Goal: Information Seeking & Learning: Check status

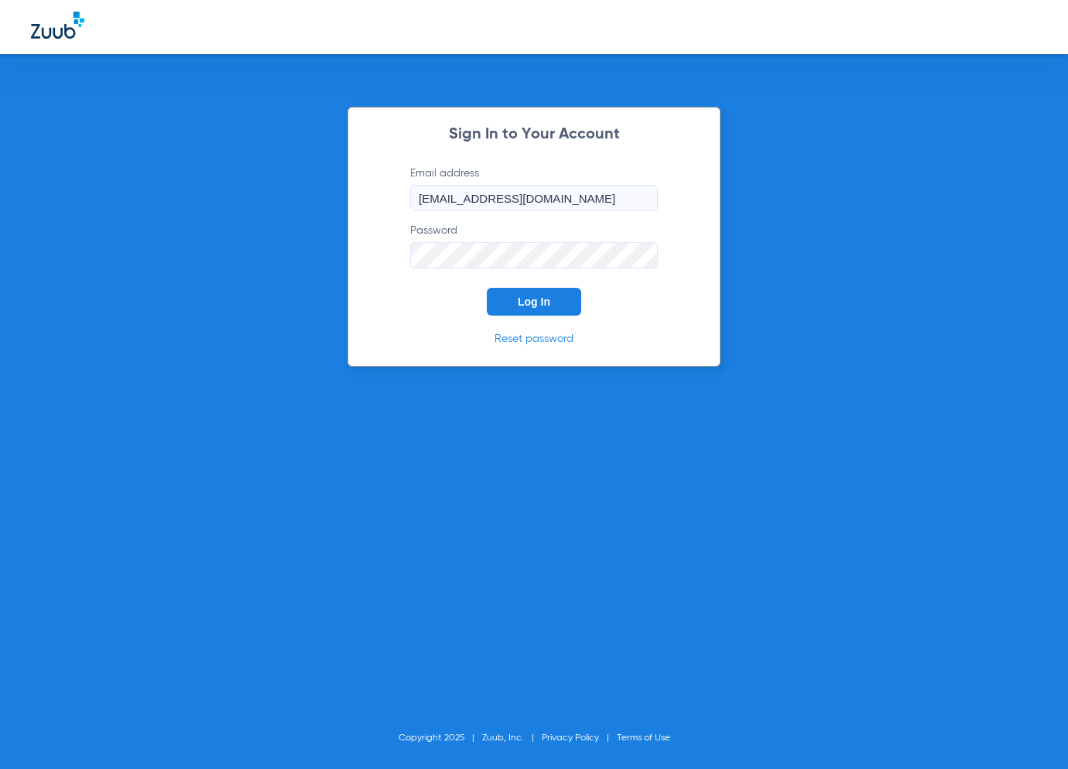
click at [578, 299] on button "Log In" at bounding box center [534, 302] width 94 height 28
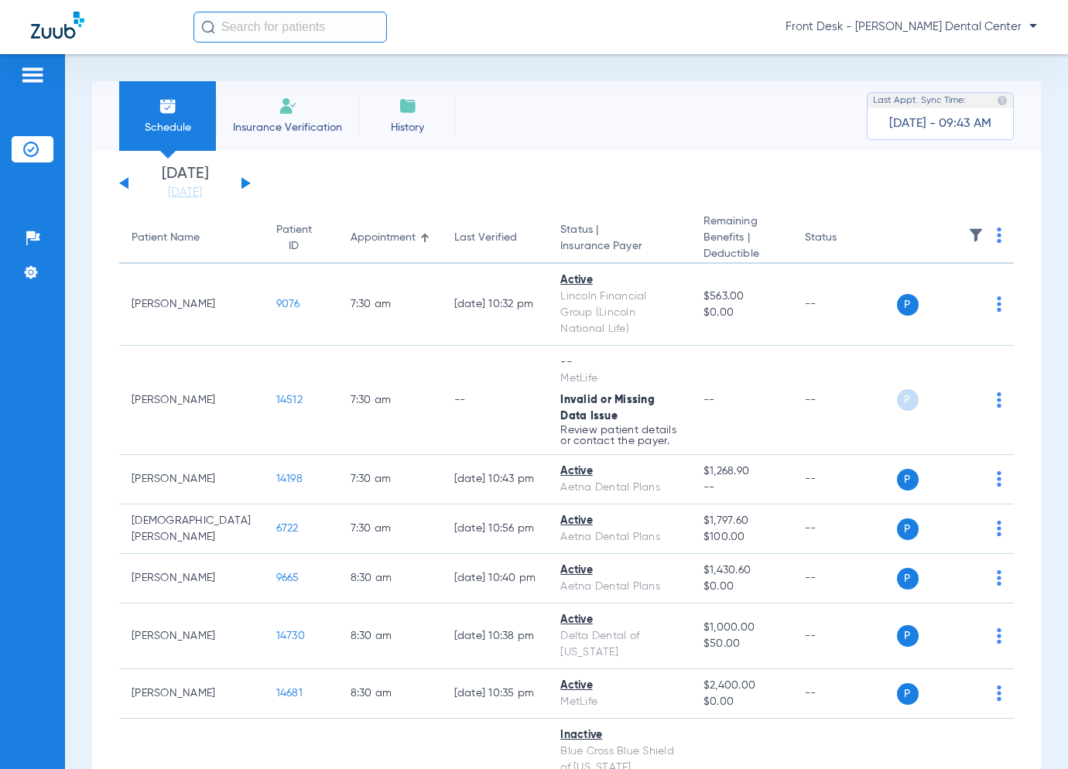
click at [244, 176] on div "[DATE] [DATE] [DATE] [DATE] [DATE] [DATE] [DATE] [DATE] [DATE] [DATE] [DATE] [D…" at bounding box center [185, 183] width 132 height 34
click at [245, 179] on div "[DATE] [DATE] [DATE] [DATE] [DATE] [DATE] [DATE] [DATE] [DATE] [DATE] [DATE] [D…" at bounding box center [185, 183] width 132 height 34
click at [245, 180] on div "[DATE] [DATE] [DATE] [DATE] [DATE] [DATE] [DATE] [DATE] [DATE] [DATE] [DATE] [D…" at bounding box center [185, 183] width 132 height 34
click at [245, 181] on button at bounding box center [245, 183] width 9 height 12
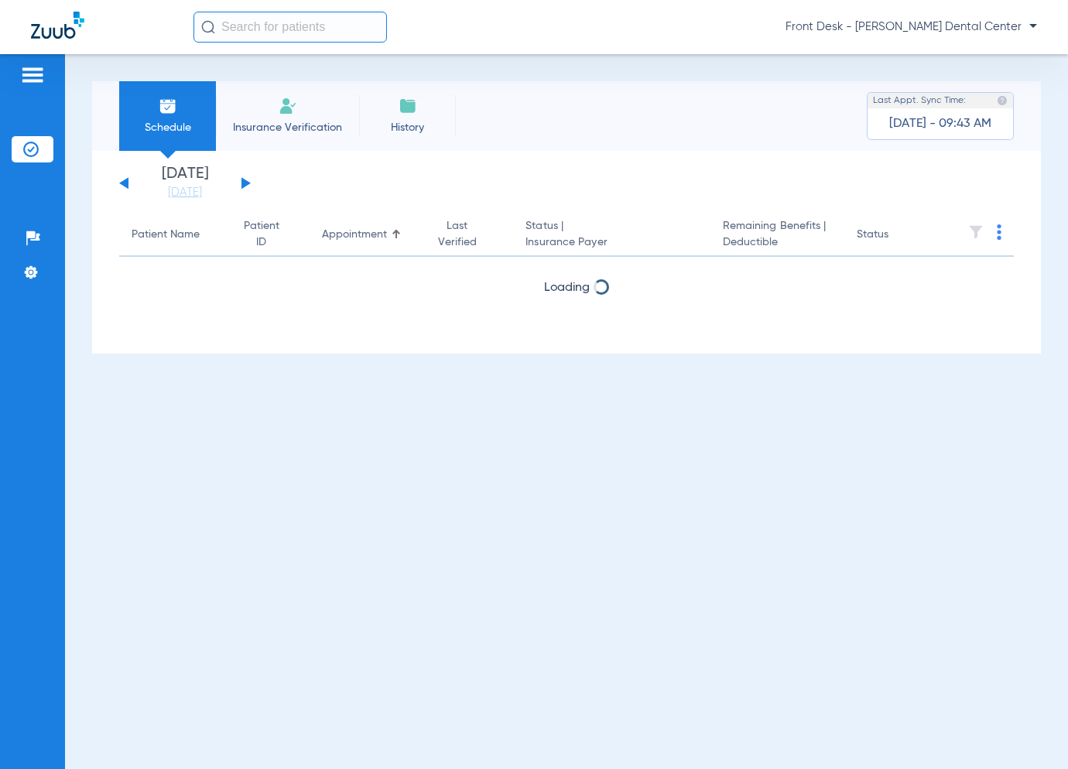
click at [245, 181] on button at bounding box center [245, 183] width 9 height 12
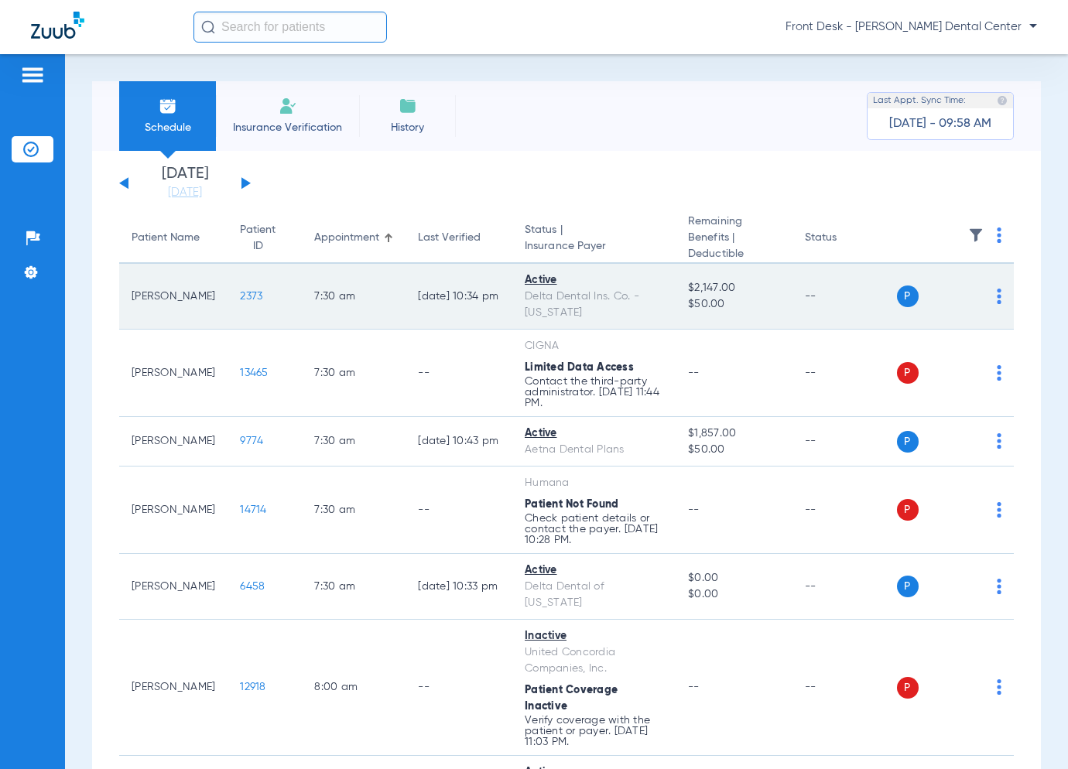
click at [240, 292] on span "2373" at bounding box center [251, 296] width 22 height 11
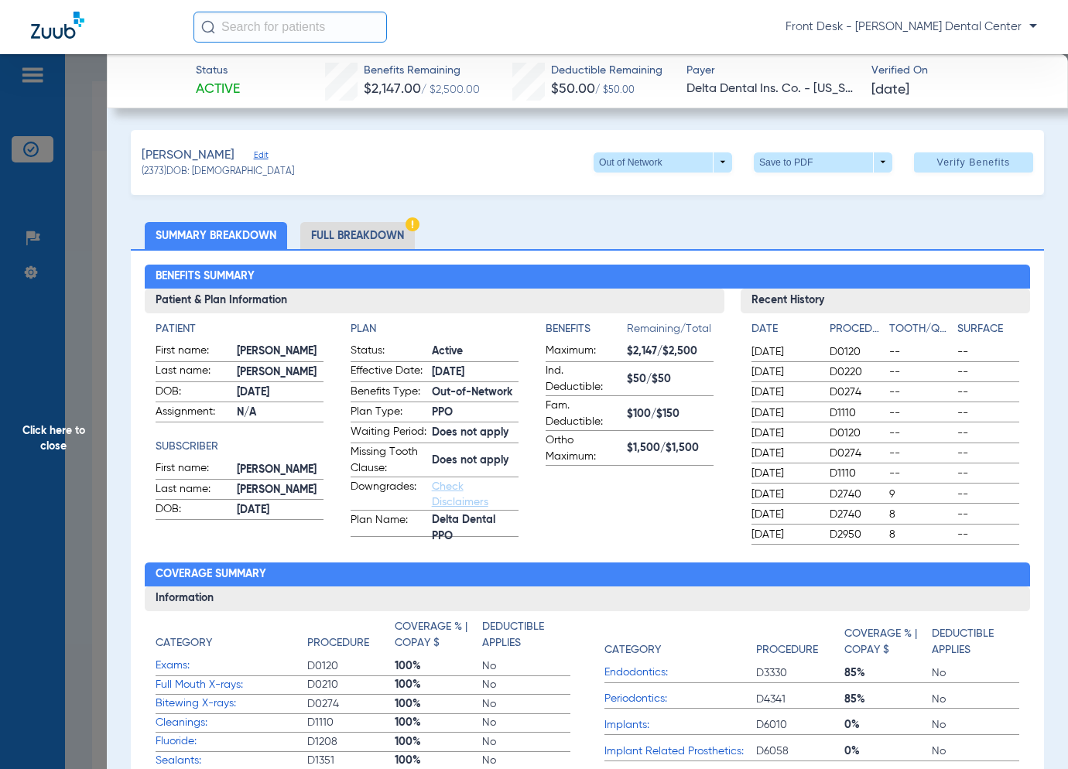
click at [42, 433] on span "Click here to close" at bounding box center [53, 438] width 107 height 769
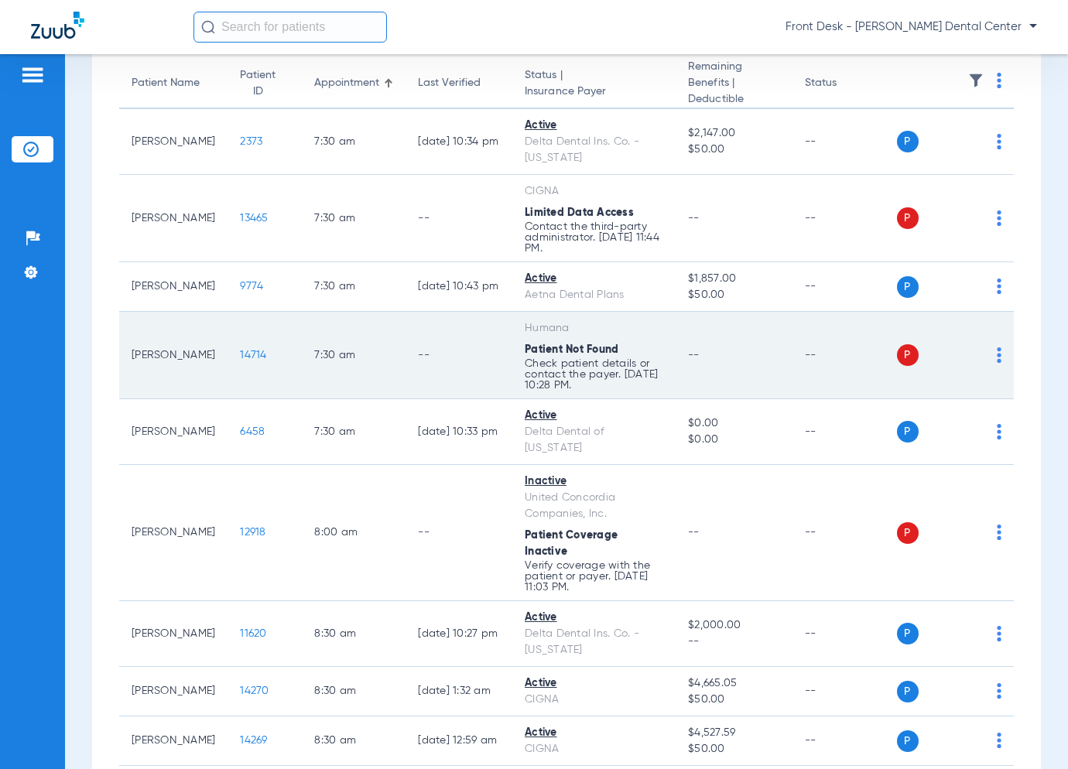
scroll to position [232, 0]
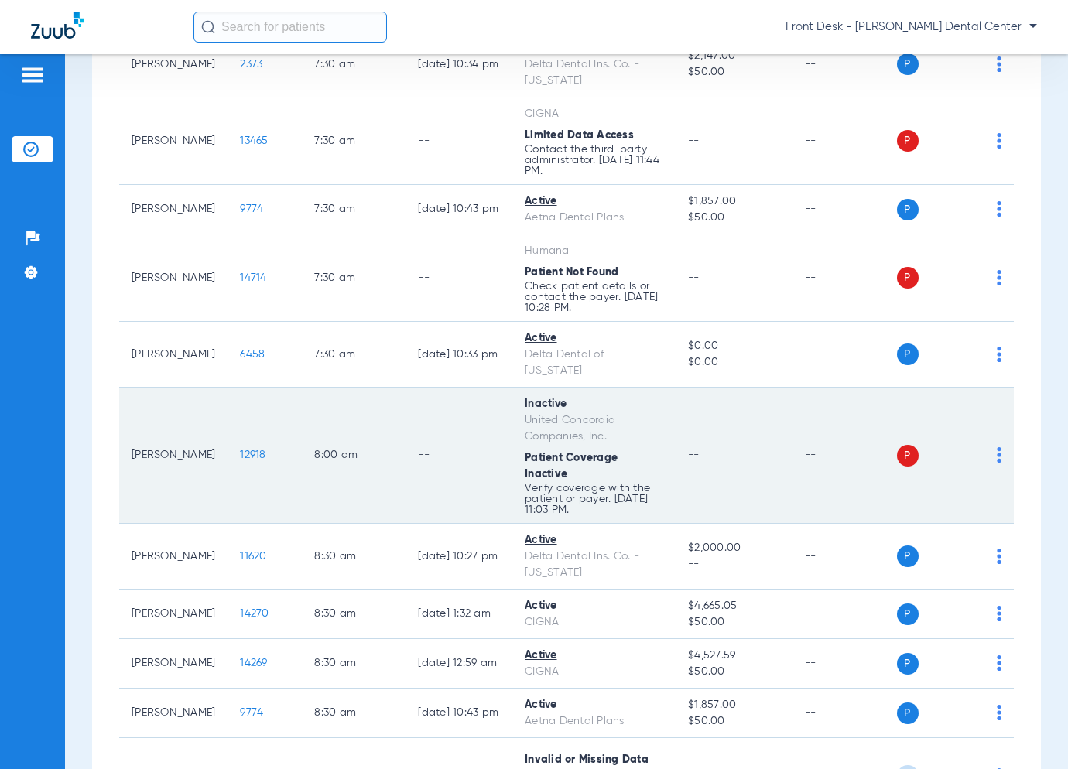
click at [240, 450] on span "12918" at bounding box center [253, 455] width 26 height 11
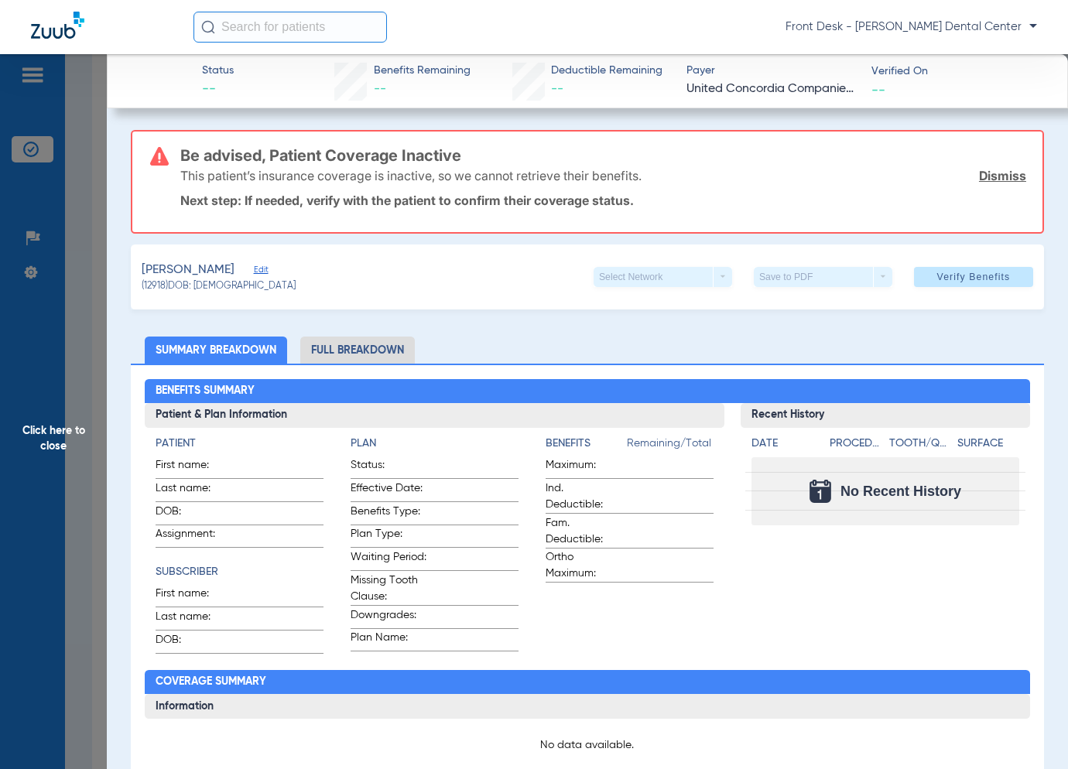
click at [87, 416] on span "Click here to close" at bounding box center [53, 438] width 107 height 769
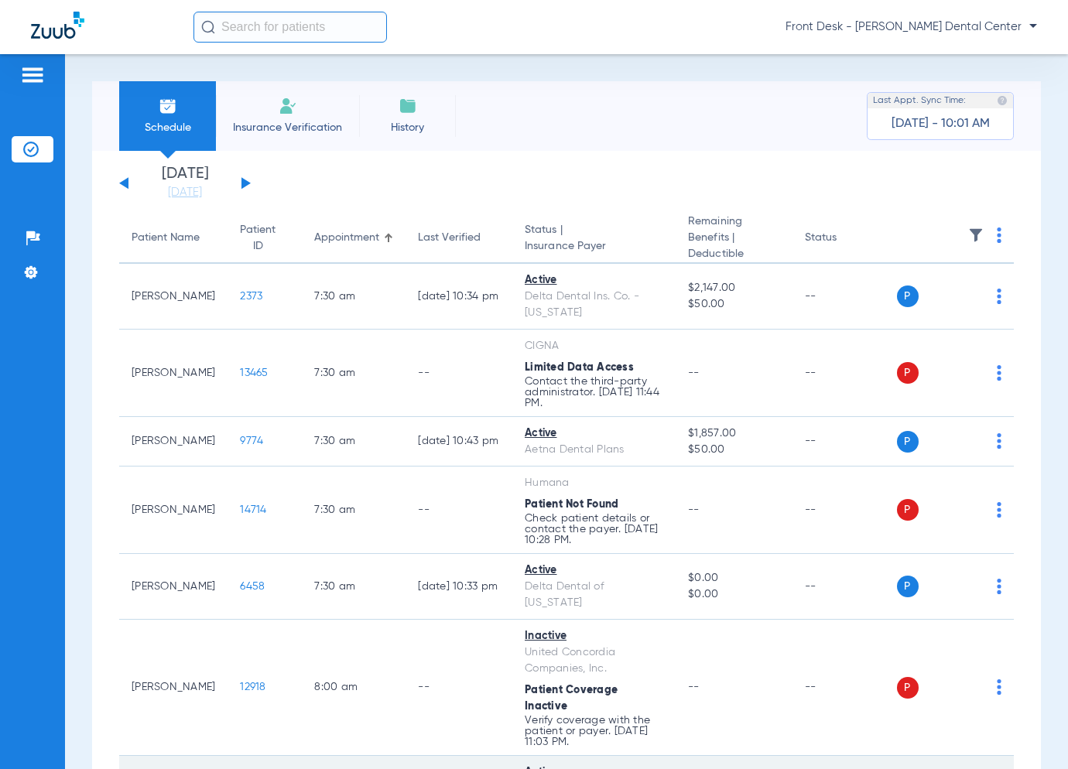
scroll to position [155, 0]
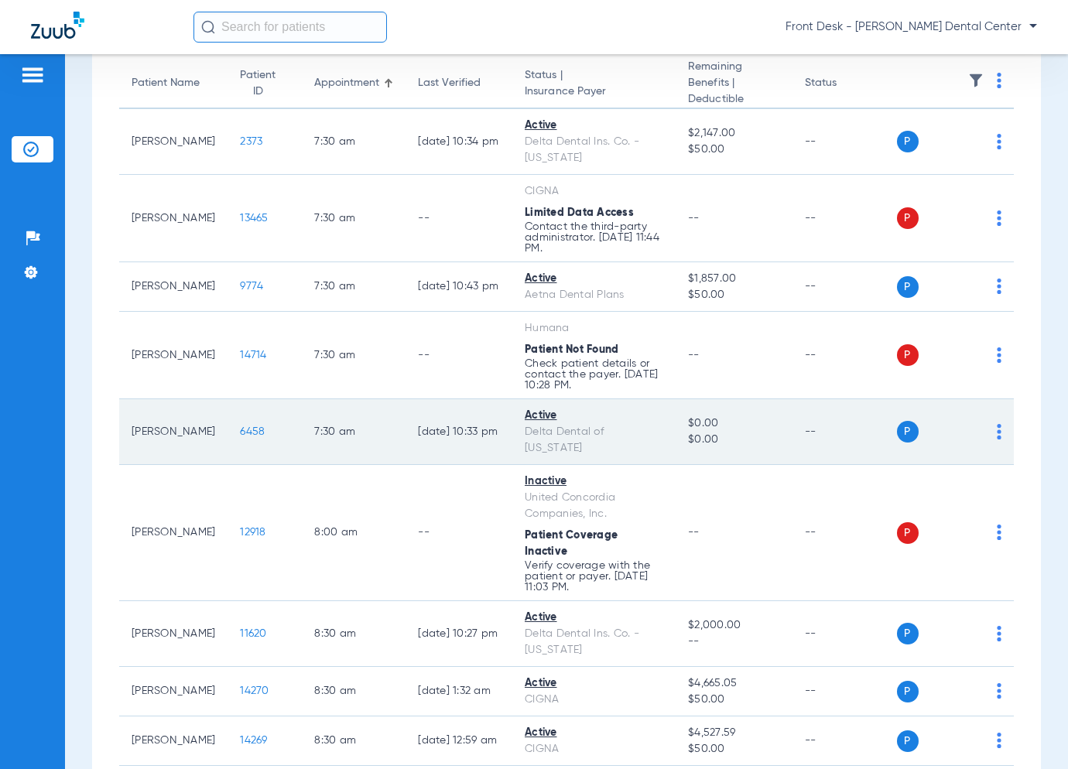
click at [240, 433] on span "6458" at bounding box center [252, 431] width 25 height 11
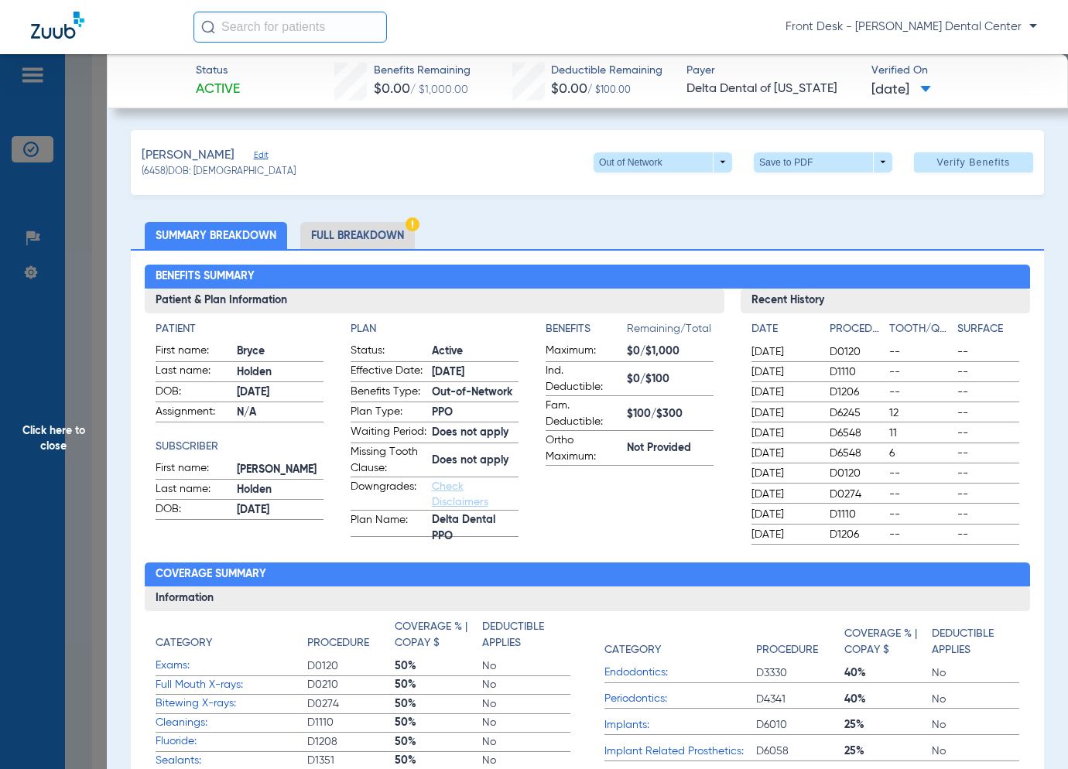
click at [84, 453] on span "Click here to close" at bounding box center [53, 438] width 107 height 769
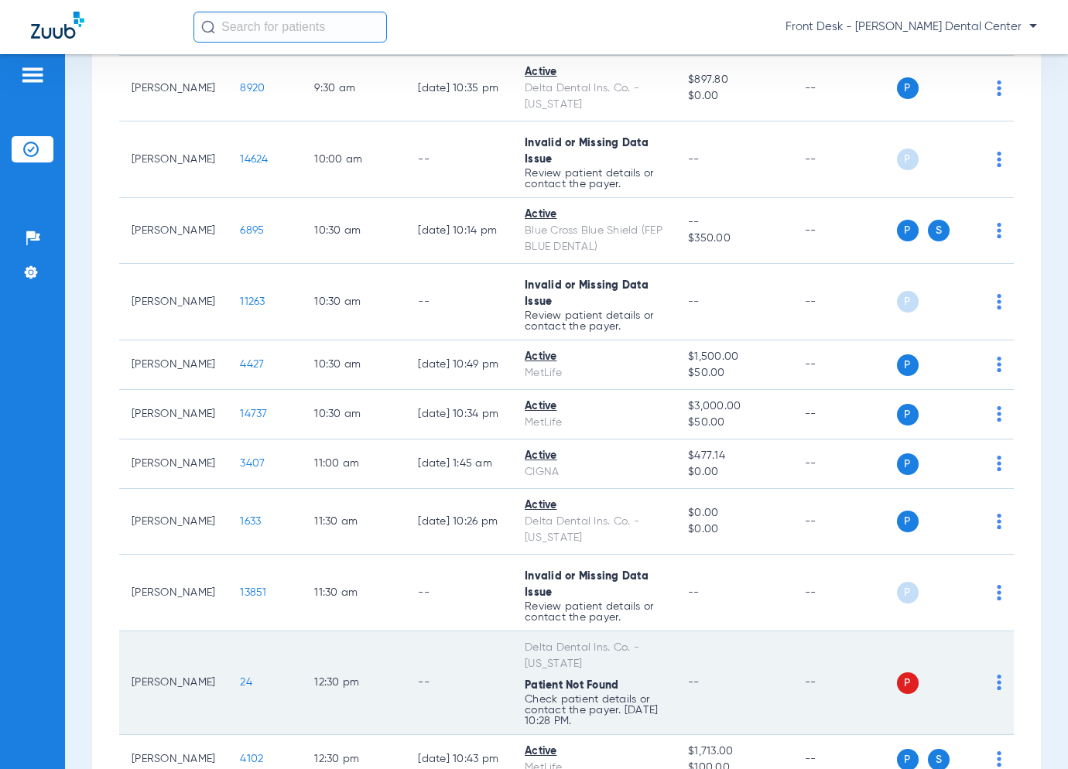
scroll to position [1133, 0]
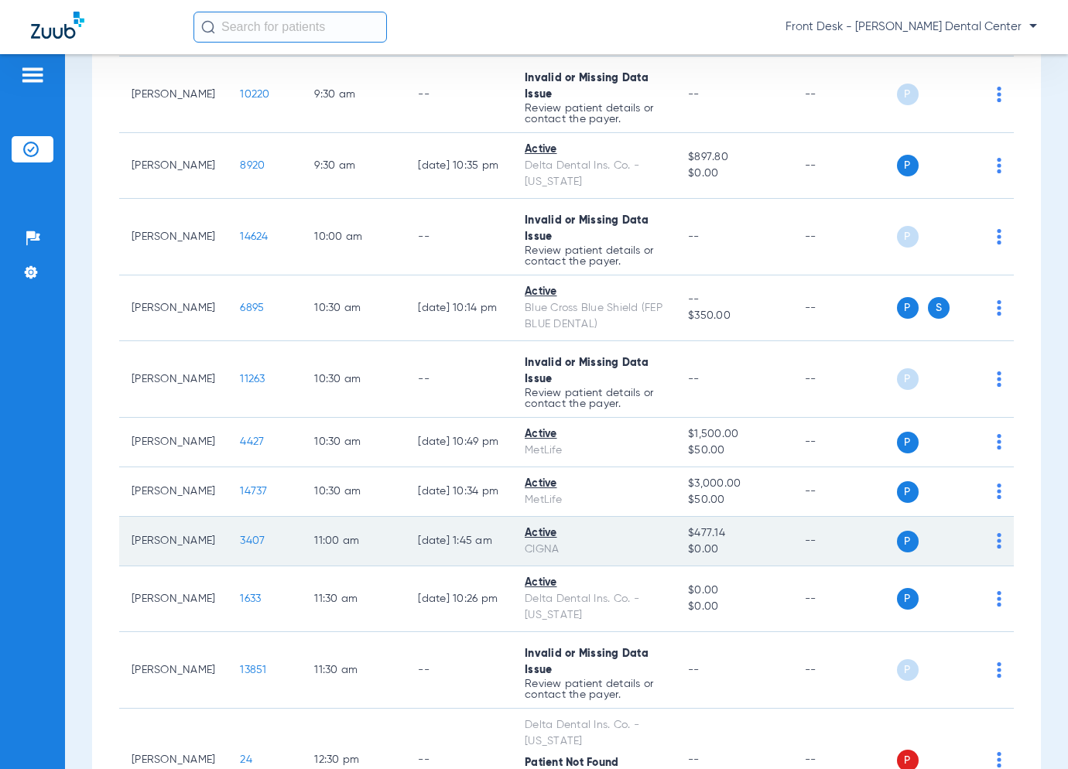
click at [240, 536] on span "3407" at bounding box center [252, 541] width 25 height 11
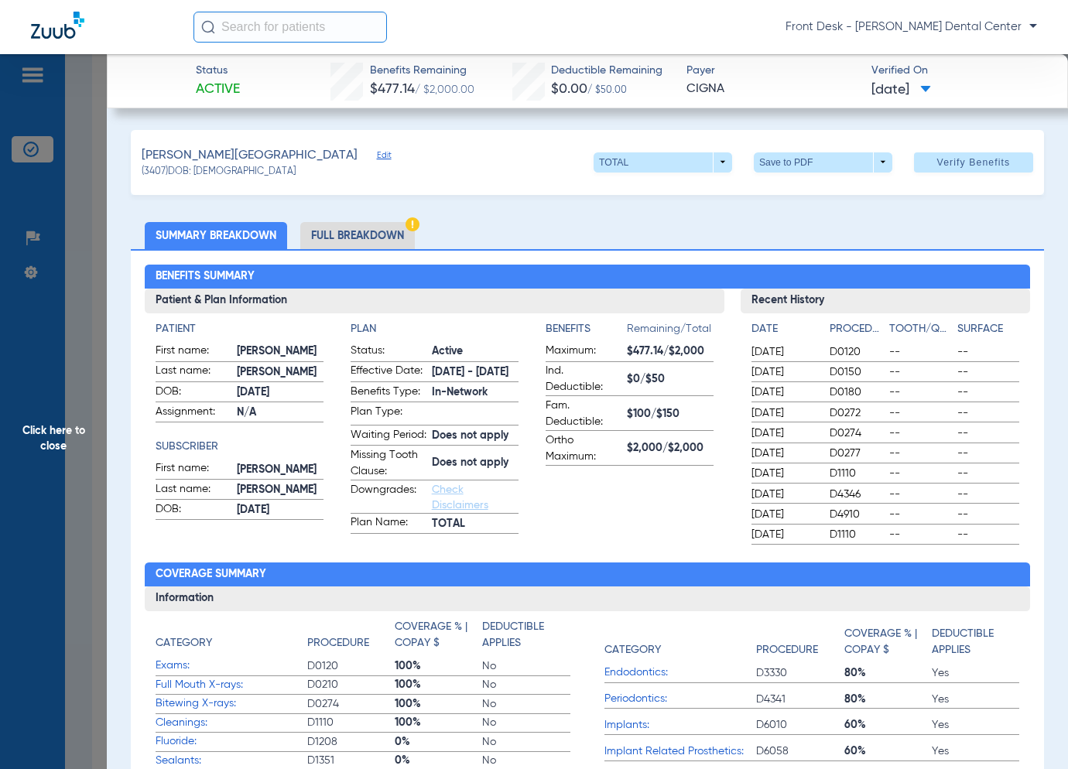
click at [55, 436] on span "Click here to close" at bounding box center [53, 438] width 107 height 769
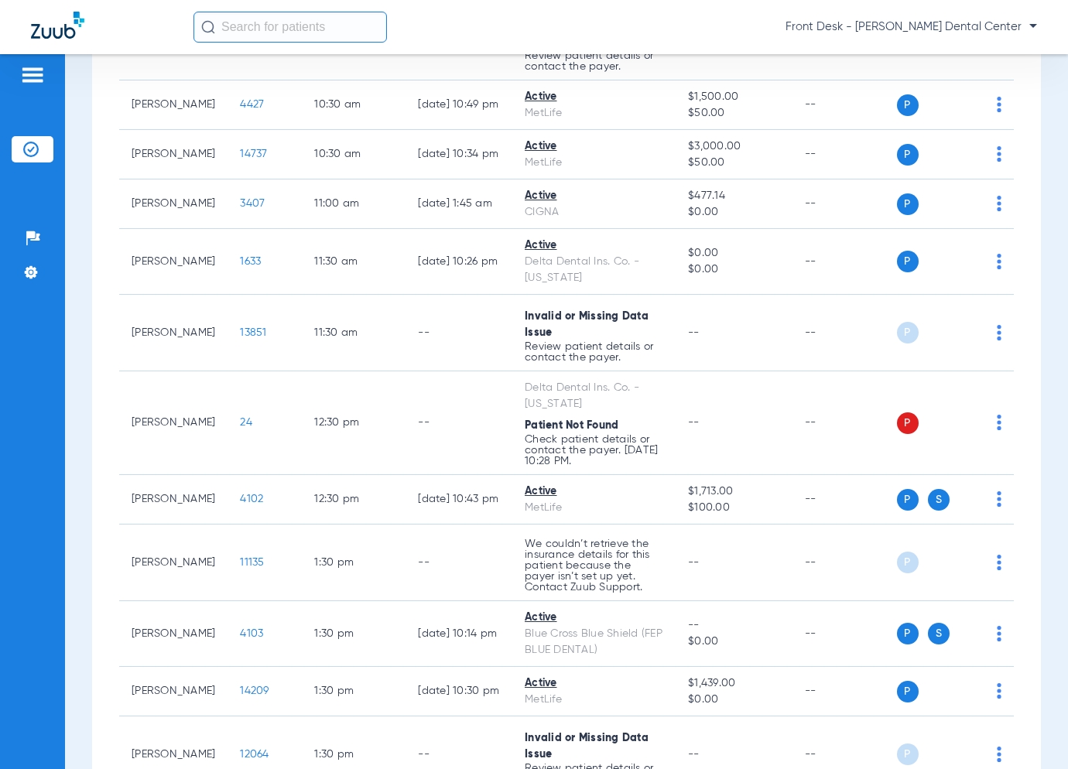
scroll to position [1780, 0]
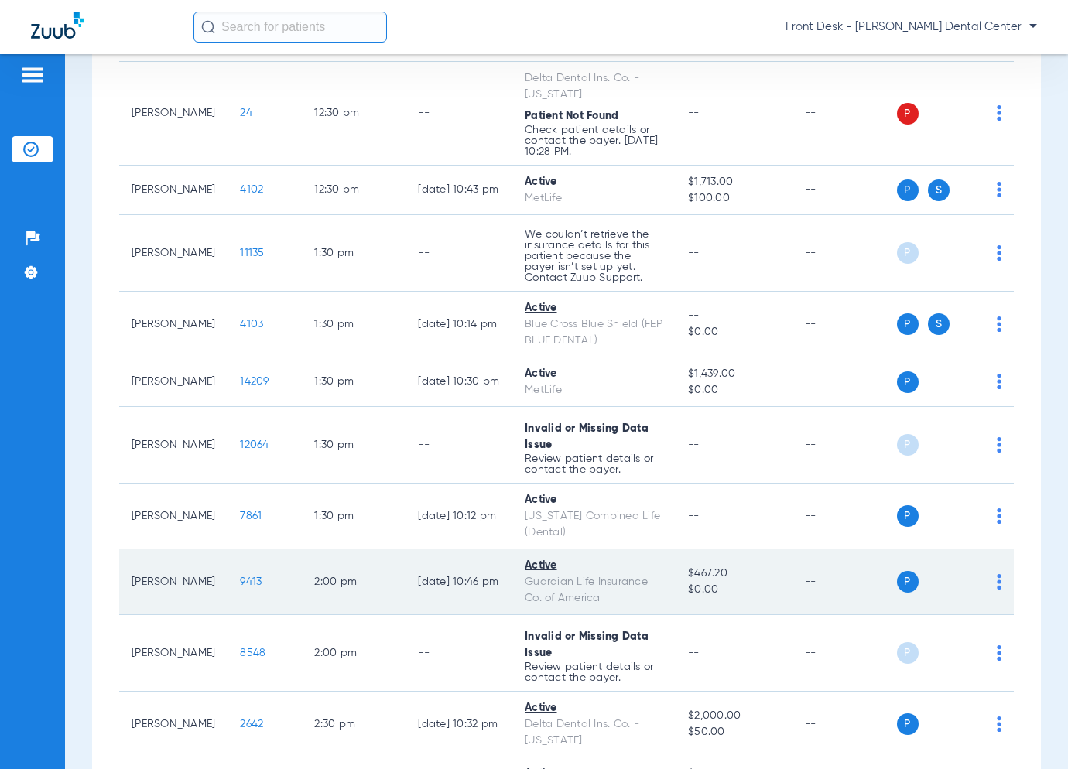
click at [240, 577] on span "9413" at bounding box center [251, 582] width 22 height 11
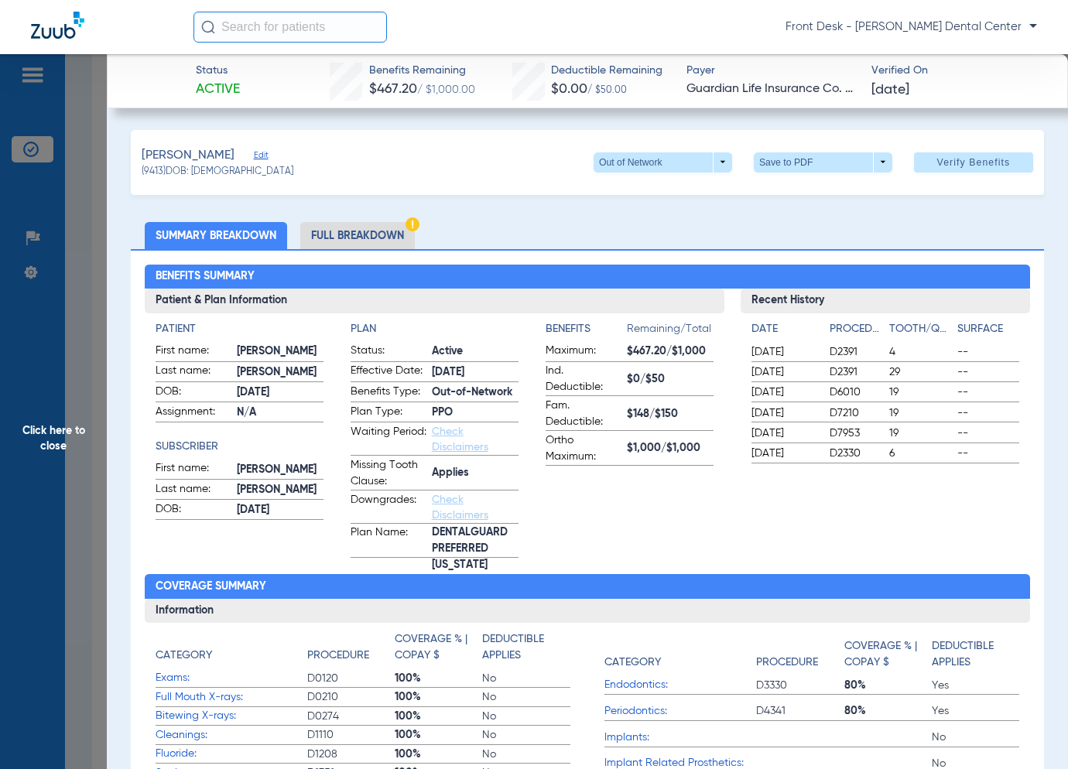
click at [56, 436] on span "Click here to close" at bounding box center [53, 438] width 107 height 769
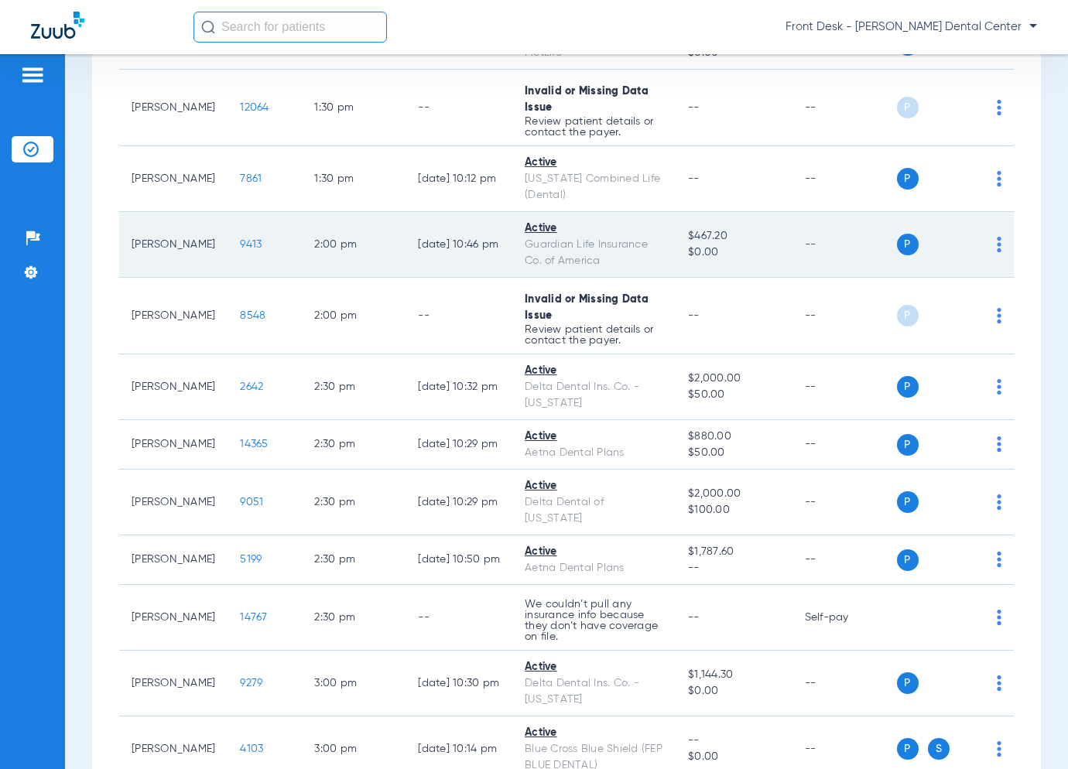
scroll to position [2244, 0]
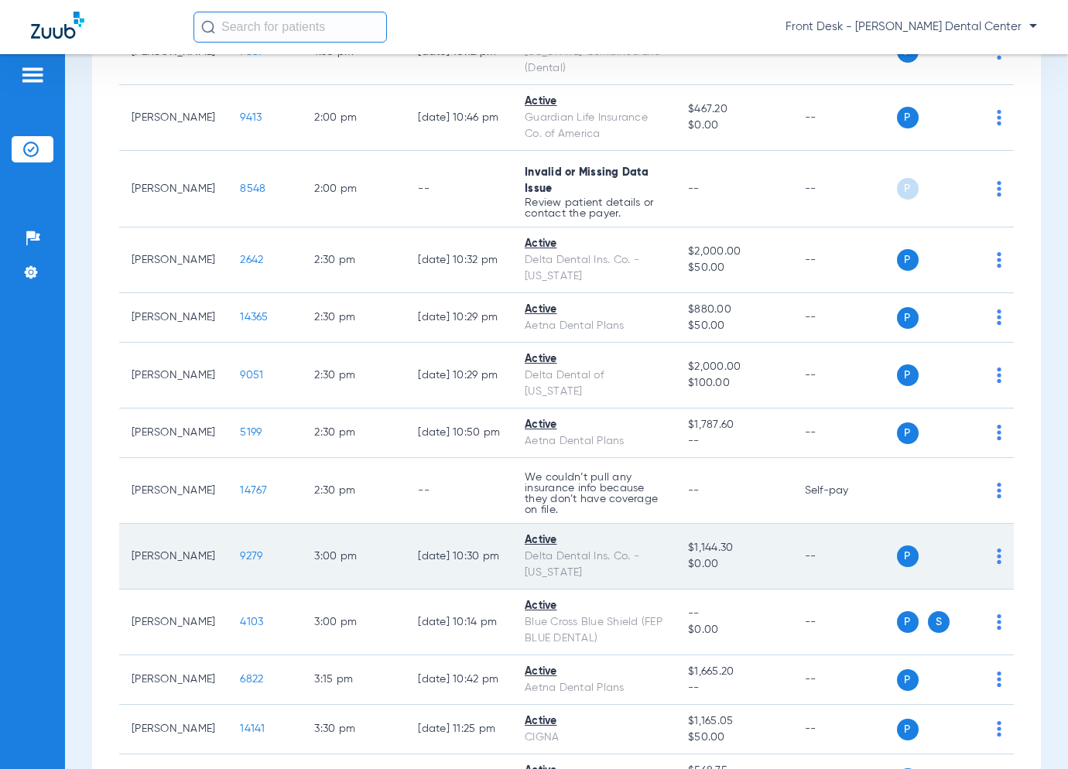
click at [240, 551] on span "9279" at bounding box center [251, 556] width 22 height 11
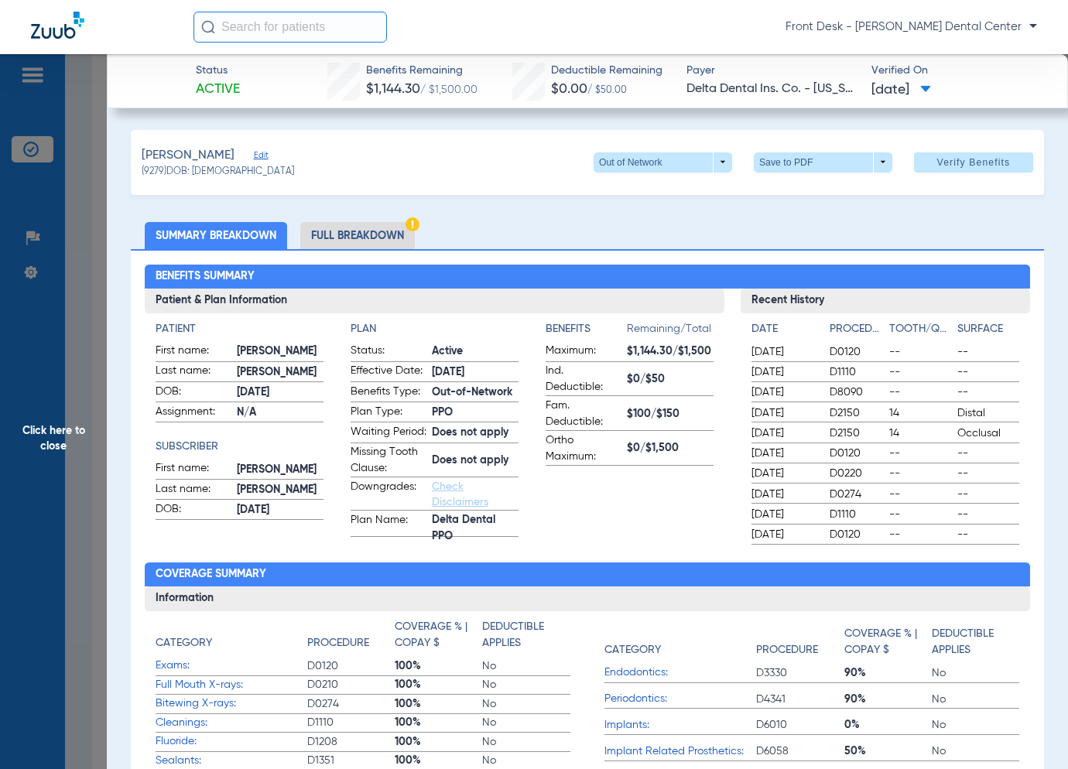
click at [84, 393] on span "Click here to close" at bounding box center [53, 438] width 107 height 769
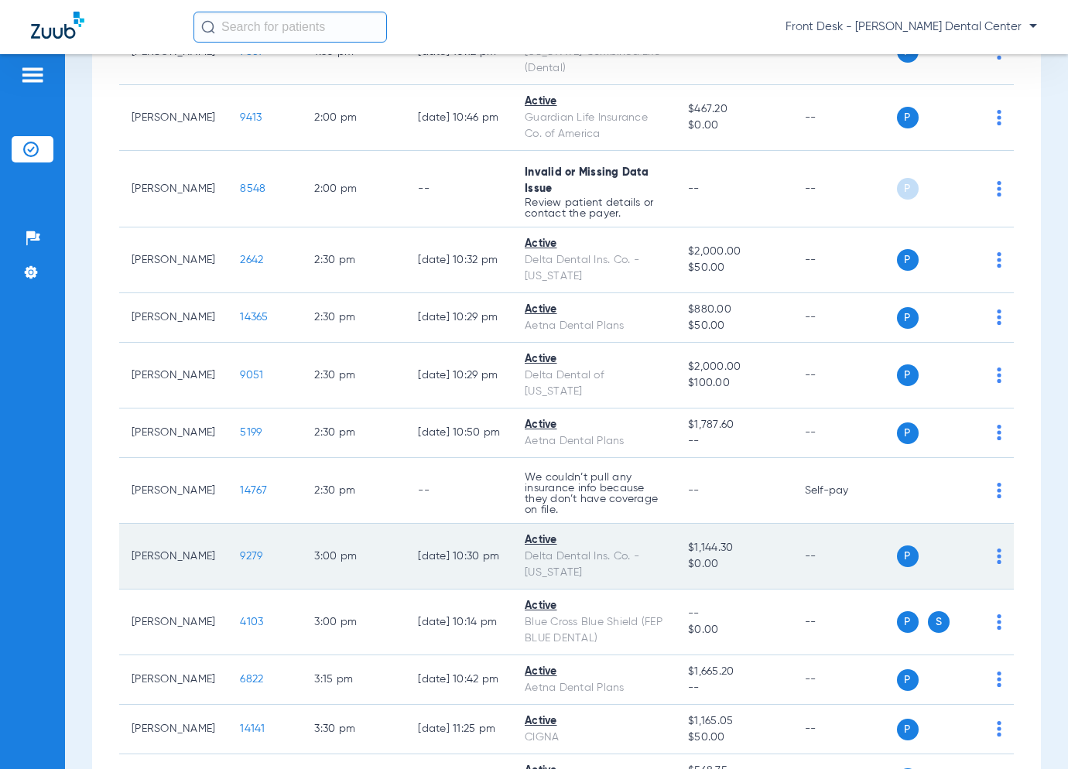
scroll to position [2322, 0]
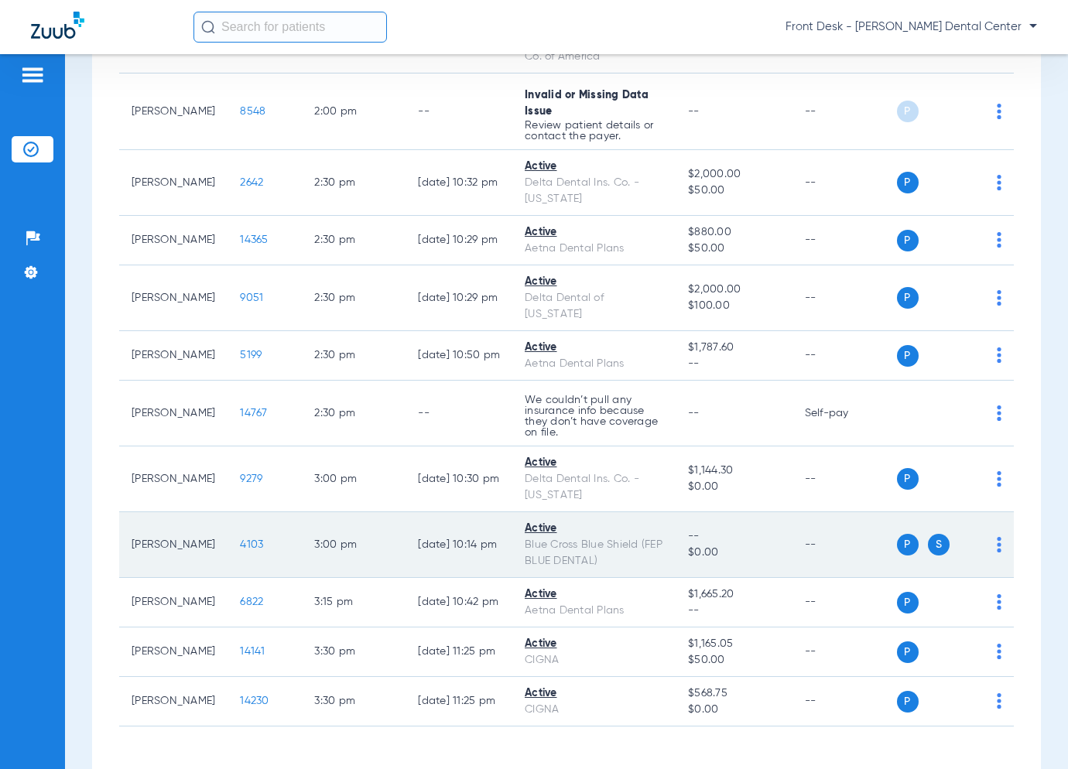
click at [240, 539] on span "4103" at bounding box center [251, 544] width 23 height 11
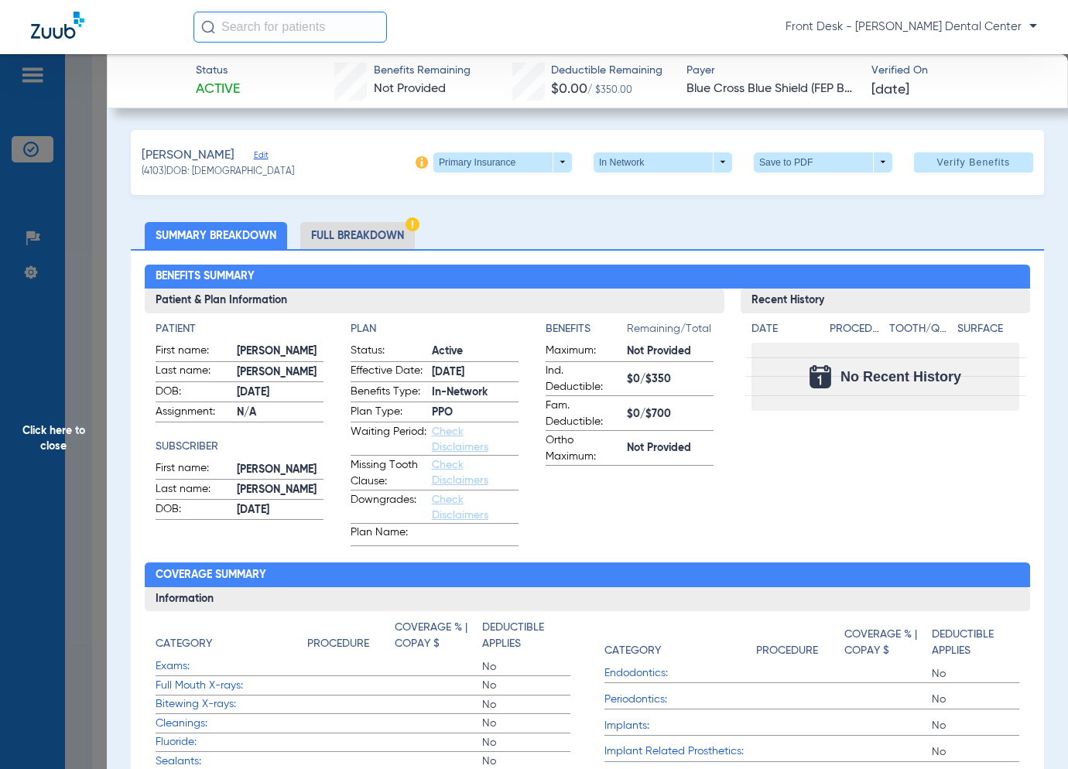
click at [63, 420] on span "Click here to close" at bounding box center [53, 438] width 107 height 769
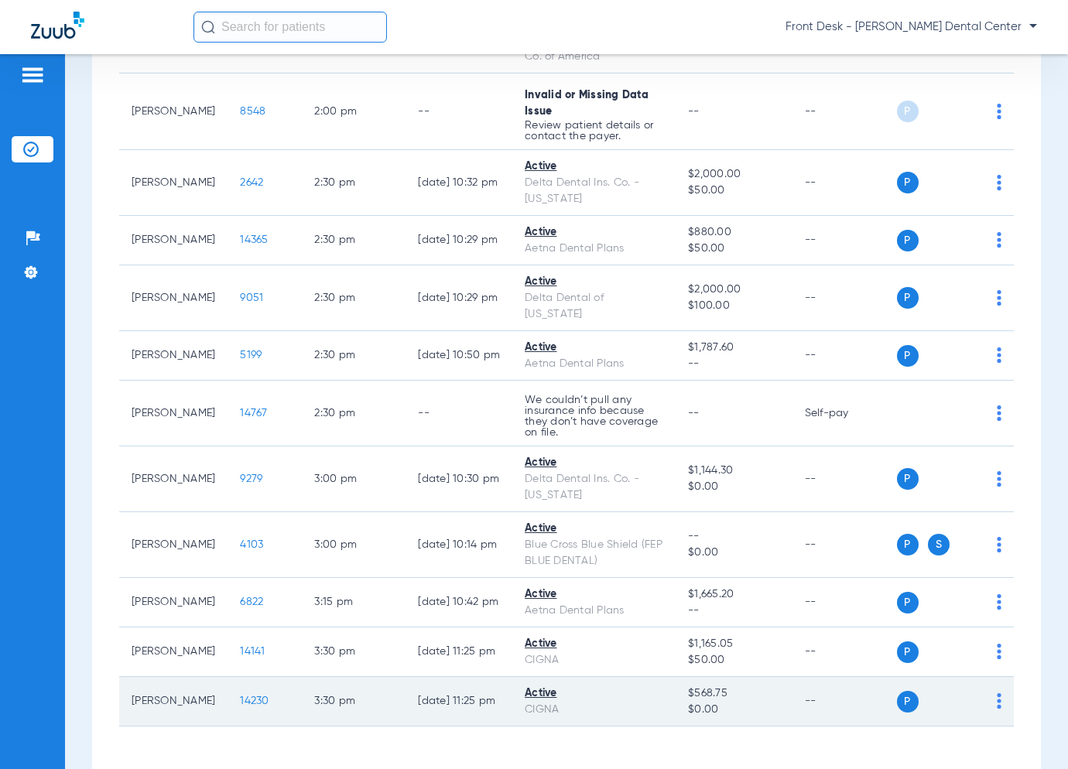
click at [240, 696] on span "14230" at bounding box center [254, 701] width 29 height 11
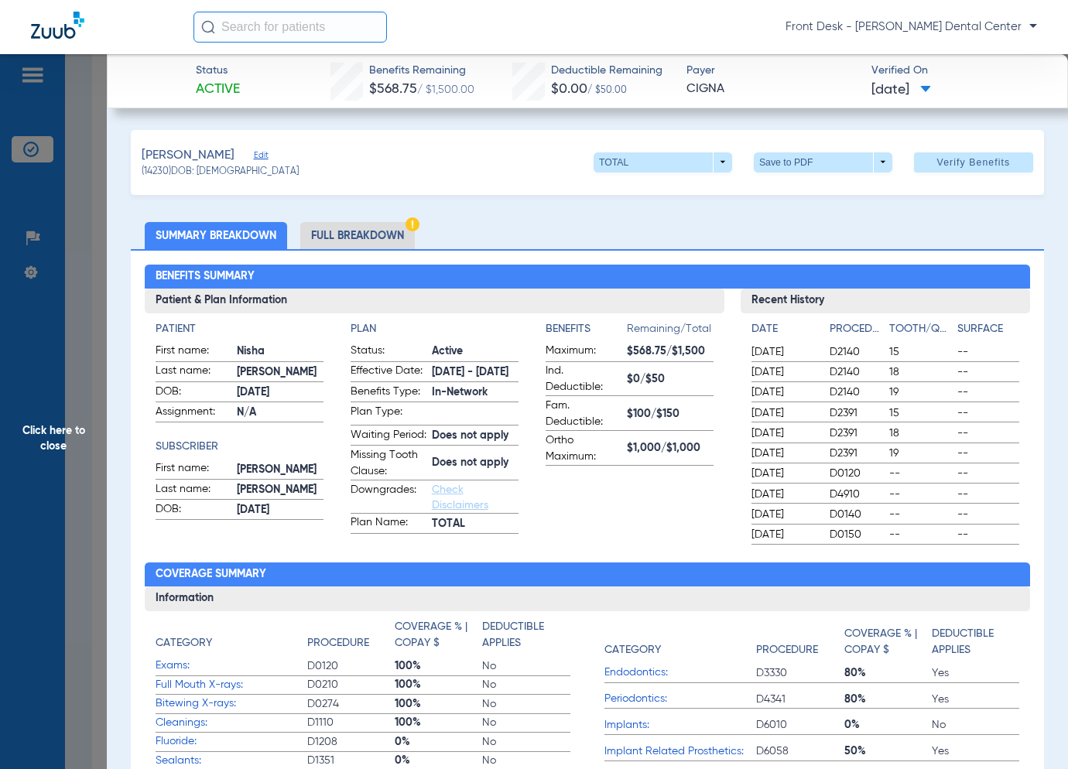
click at [134, 425] on div "Benefits Summary Patient & Plan Information Patient First name: [PERSON_NAME] L…" at bounding box center [587, 554] width 913 height 611
click at [101, 433] on span "Click here to close" at bounding box center [53, 438] width 107 height 769
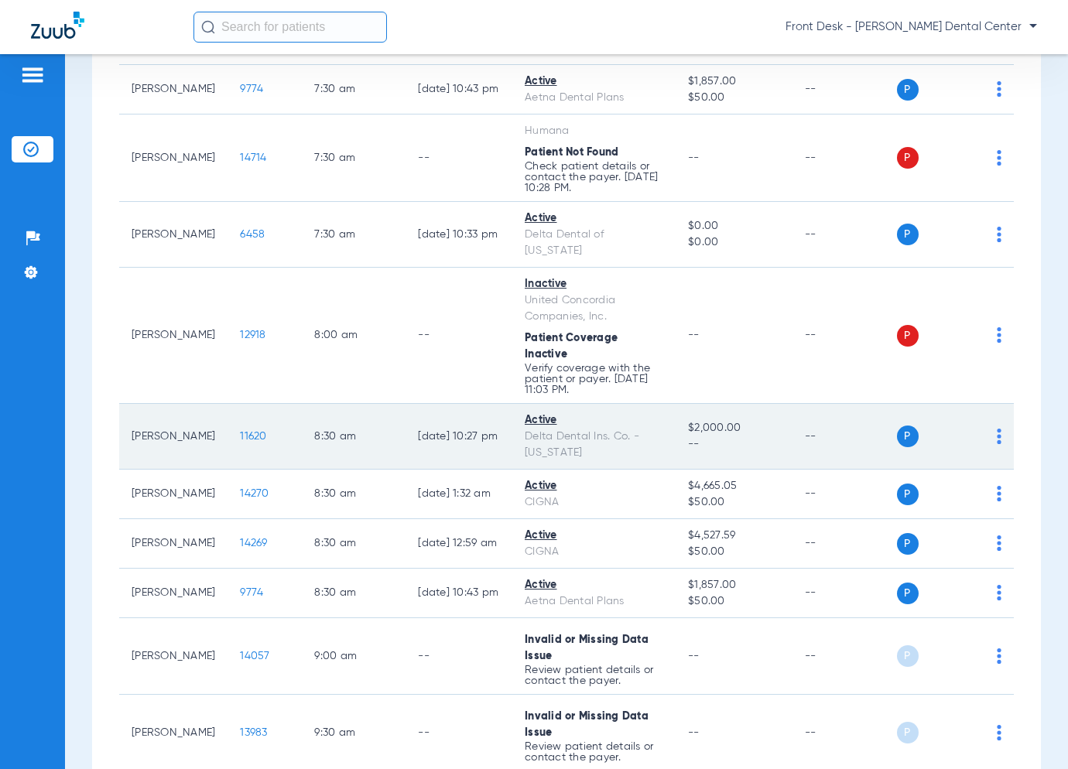
scroll to position [464, 0]
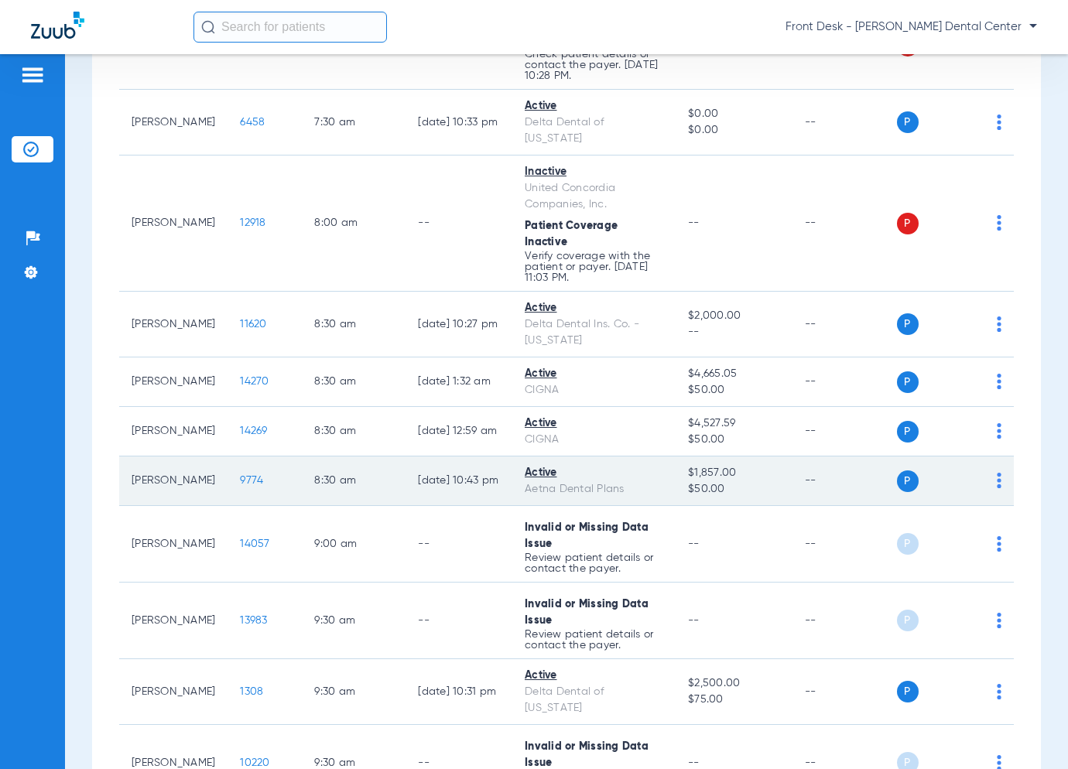
click at [240, 475] on span "9774" at bounding box center [251, 480] width 23 height 11
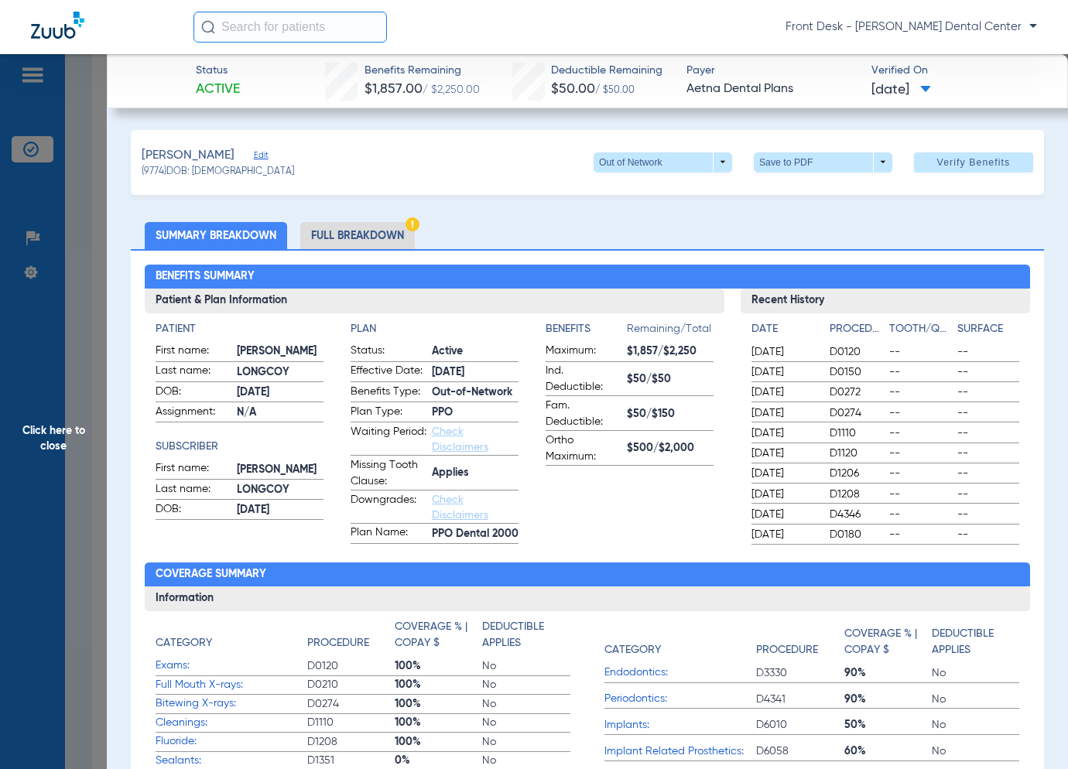
click at [43, 355] on span "Click here to close" at bounding box center [53, 438] width 107 height 769
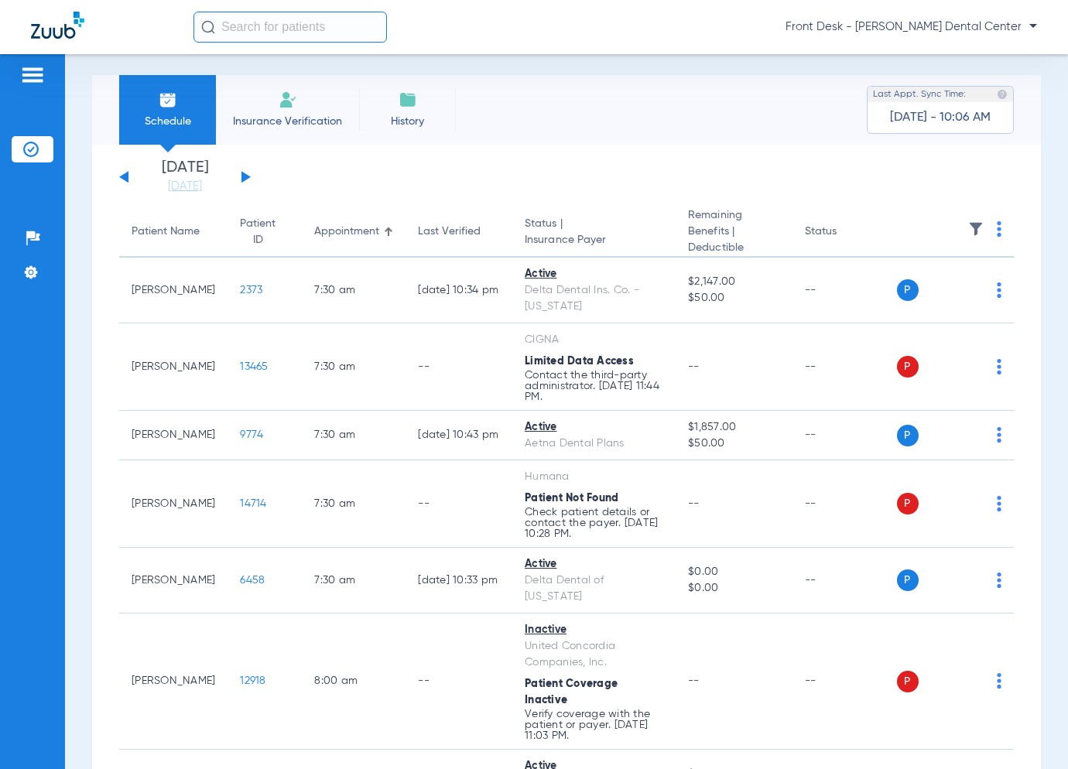
scroll to position [0, 0]
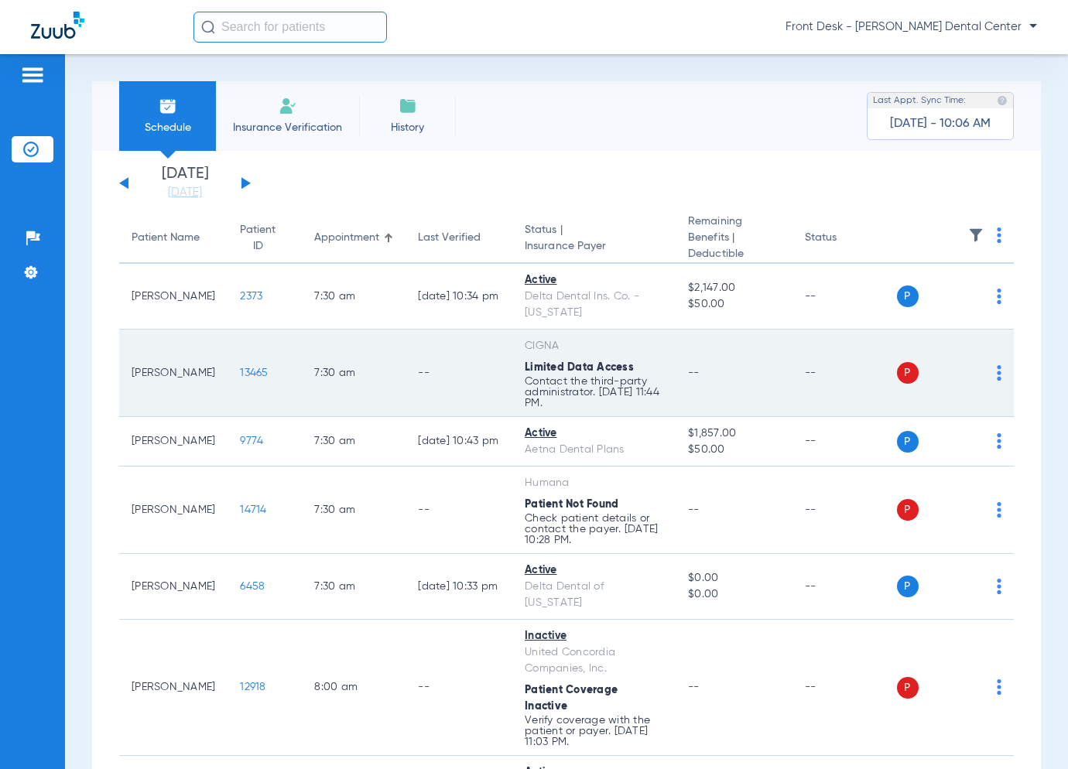
click at [240, 372] on span "13465" at bounding box center [254, 373] width 28 height 11
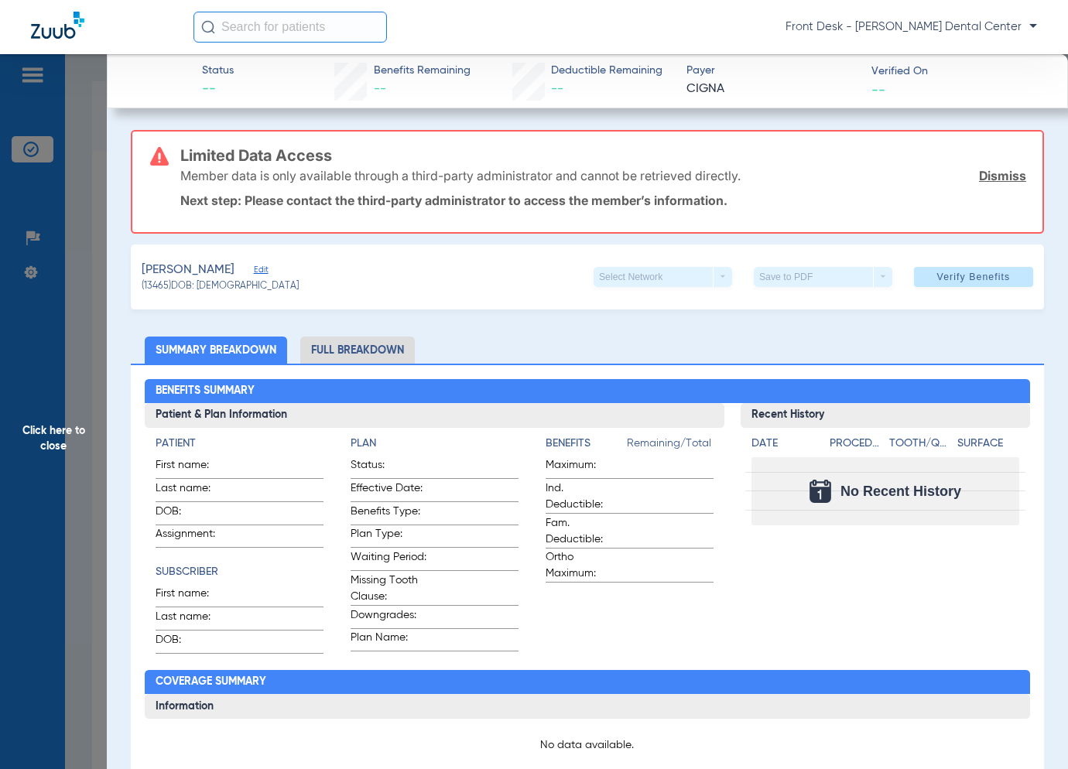
click at [46, 381] on span "Click here to close" at bounding box center [53, 438] width 107 height 769
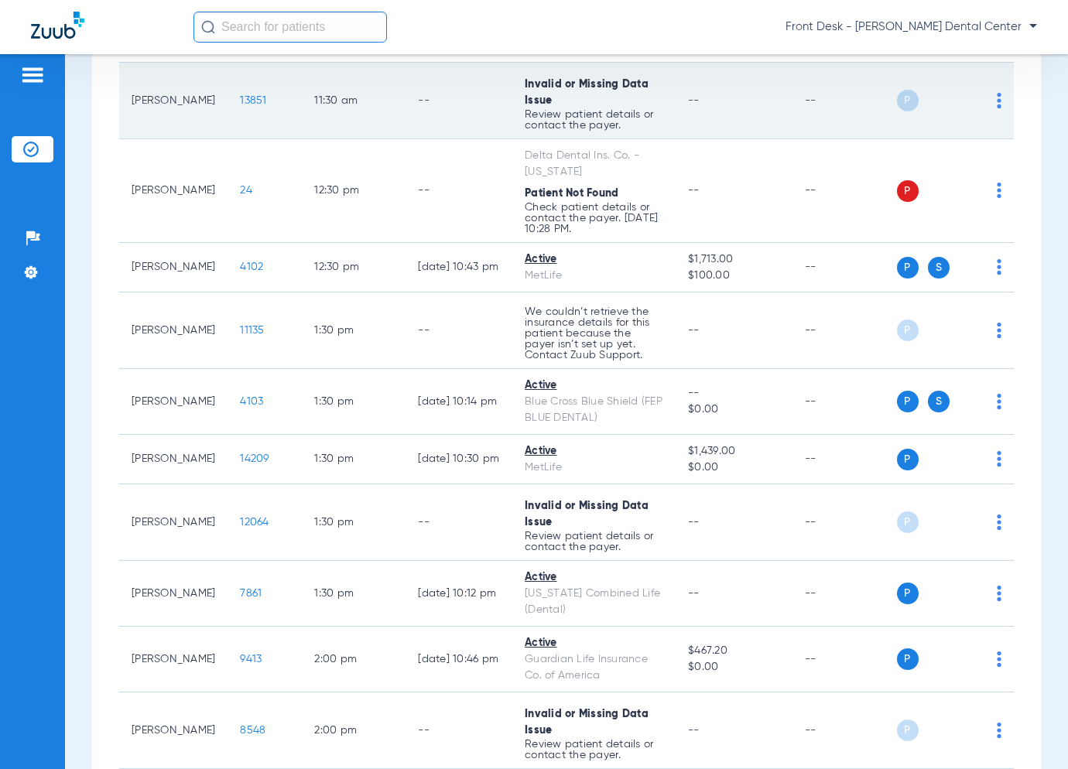
scroll to position [2012, 0]
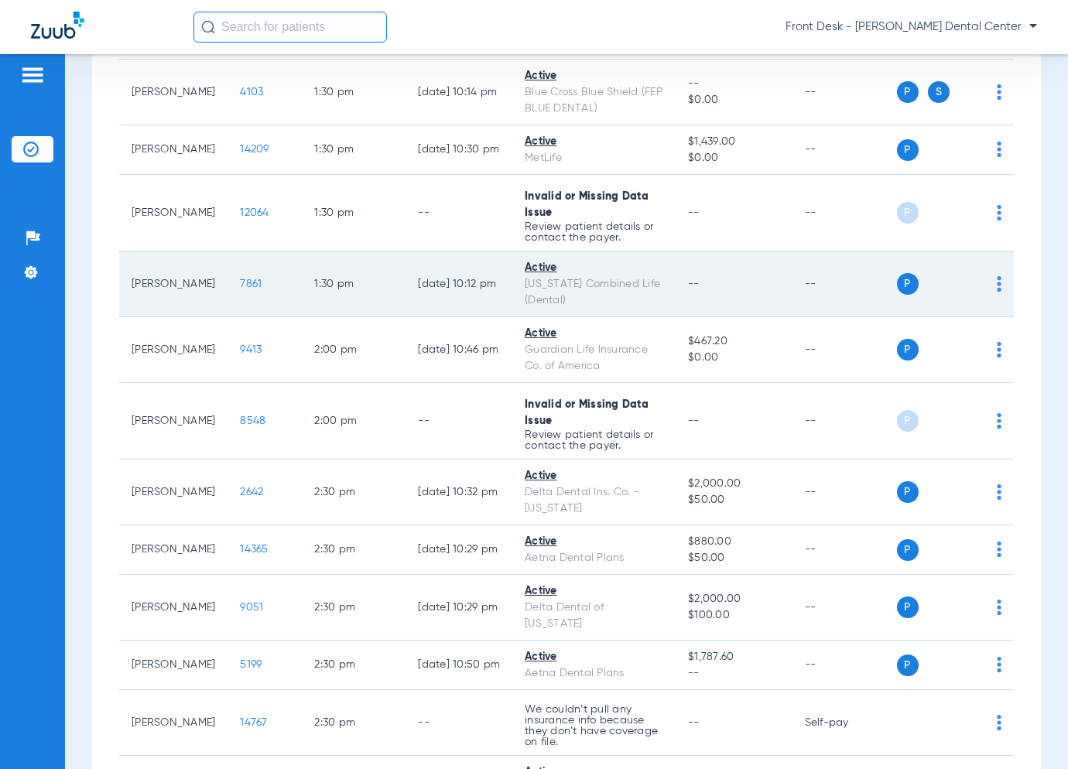
click at [240, 279] on span "7861" at bounding box center [251, 284] width 22 height 11
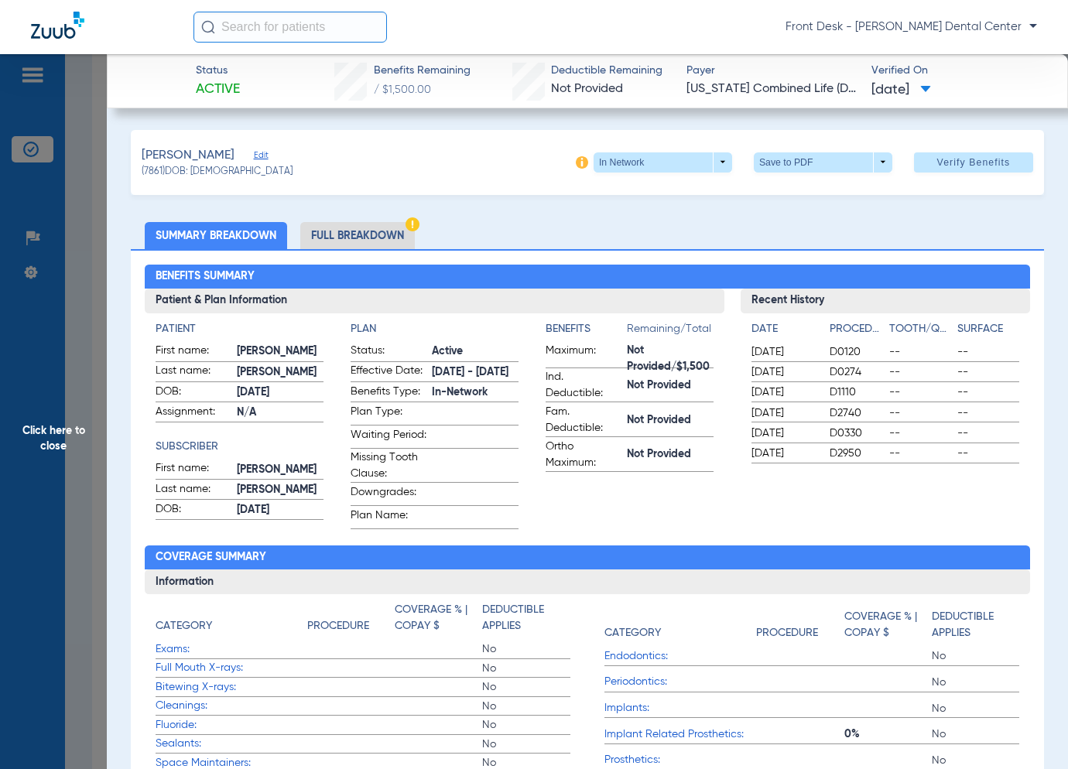
drag, startPoint x: 391, startPoint y: 236, endPoint x: 362, endPoint y: 231, distance: 29.1
click at [389, 235] on li "Full Breakdown" at bounding box center [357, 235] width 115 height 27
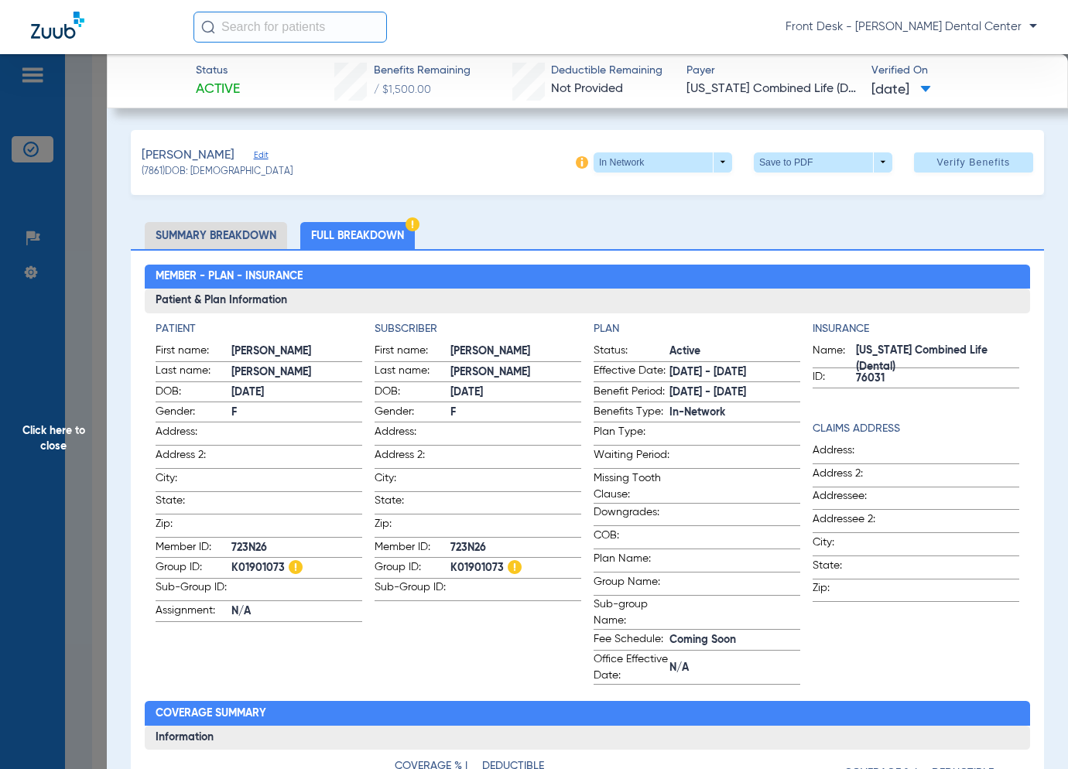
click at [62, 426] on span "Click here to close" at bounding box center [53, 438] width 107 height 769
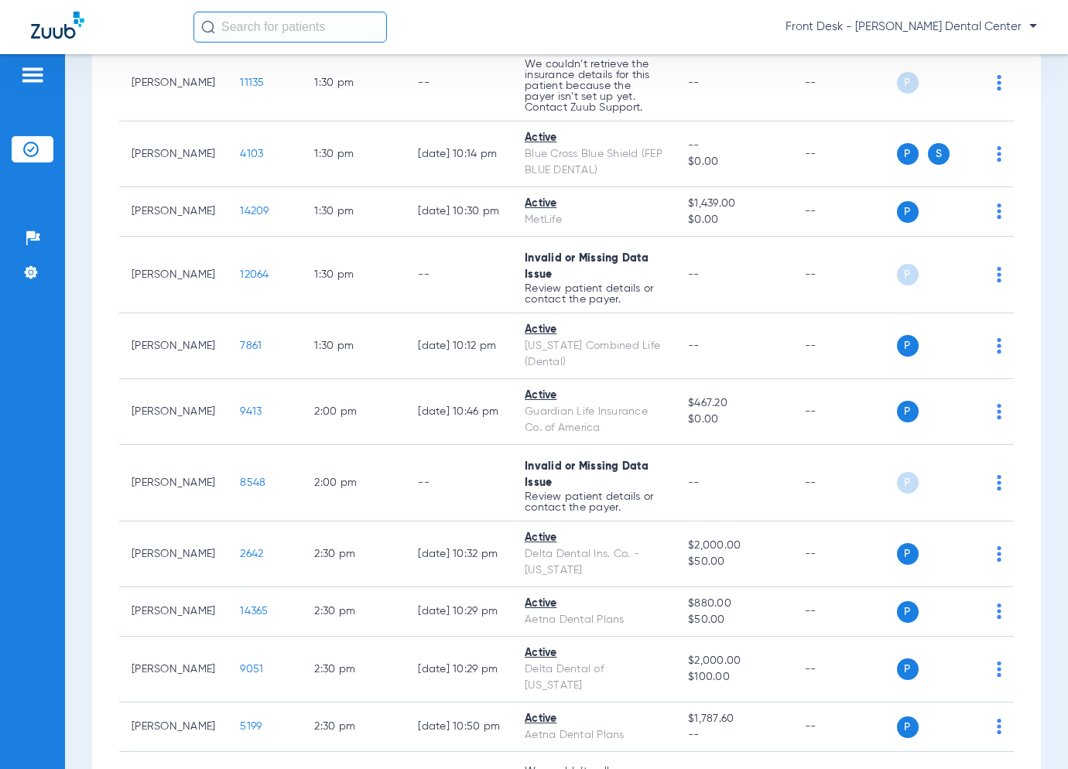
scroll to position [2089, 0]
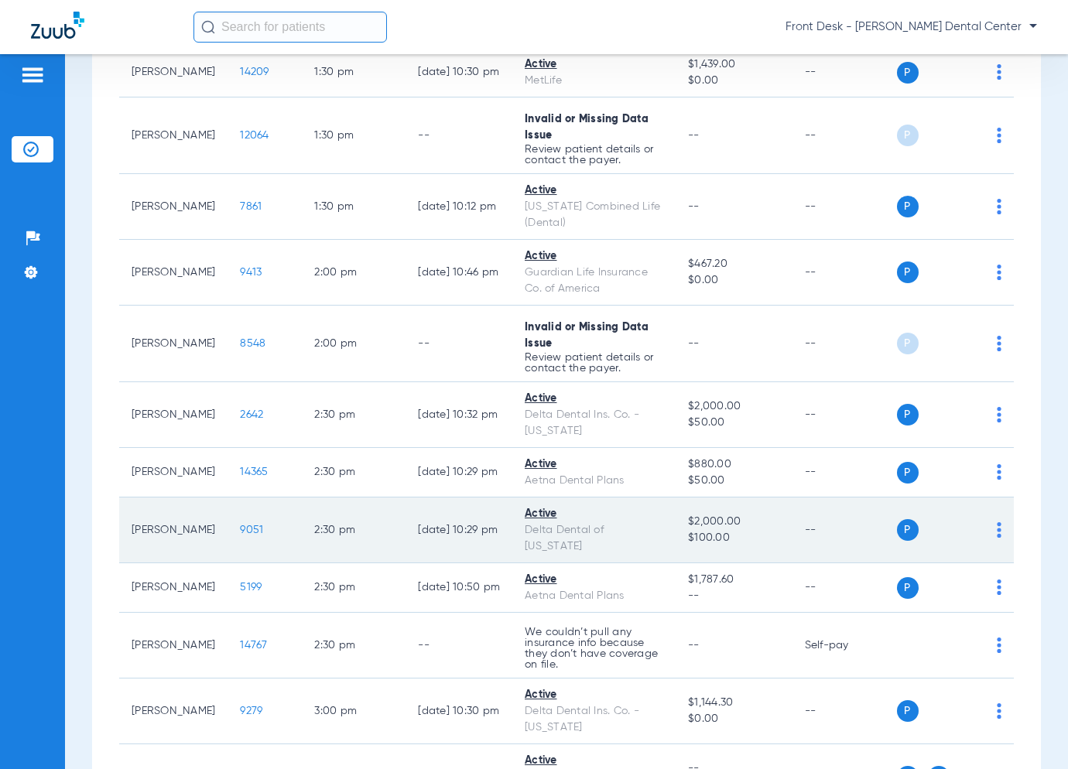
click at [240, 525] on span "9051" at bounding box center [251, 530] width 23 height 11
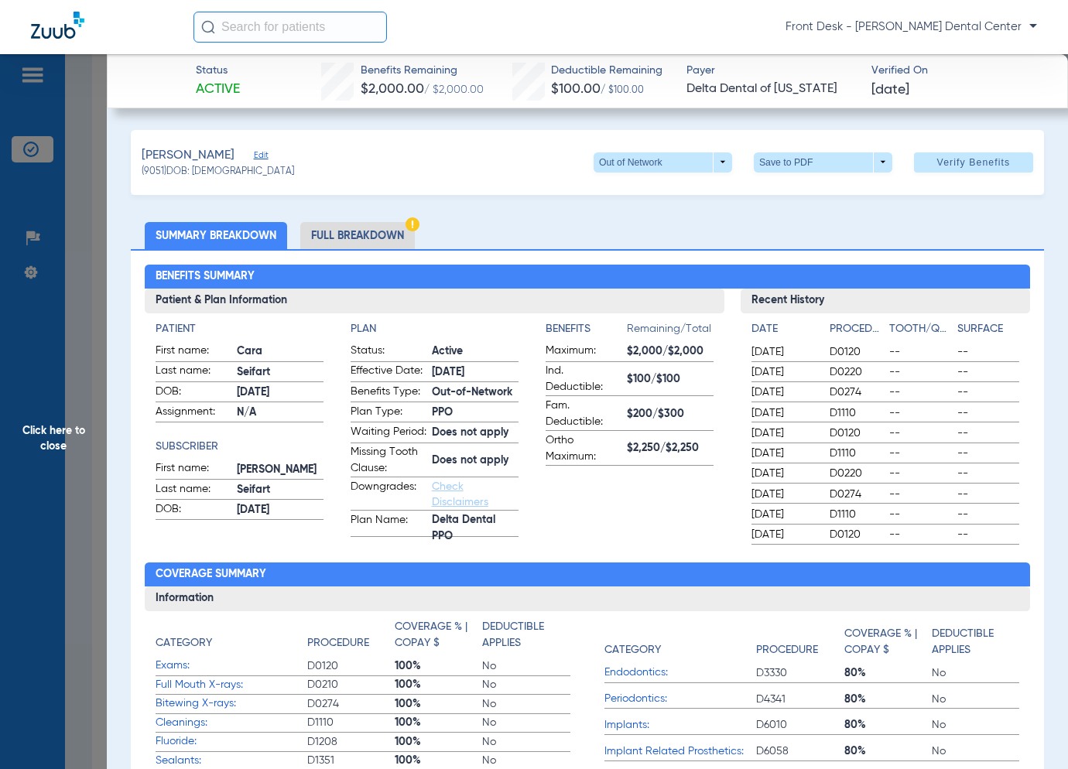
click at [57, 420] on span "Click here to close" at bounding box center [53, 438] width 107 height 769
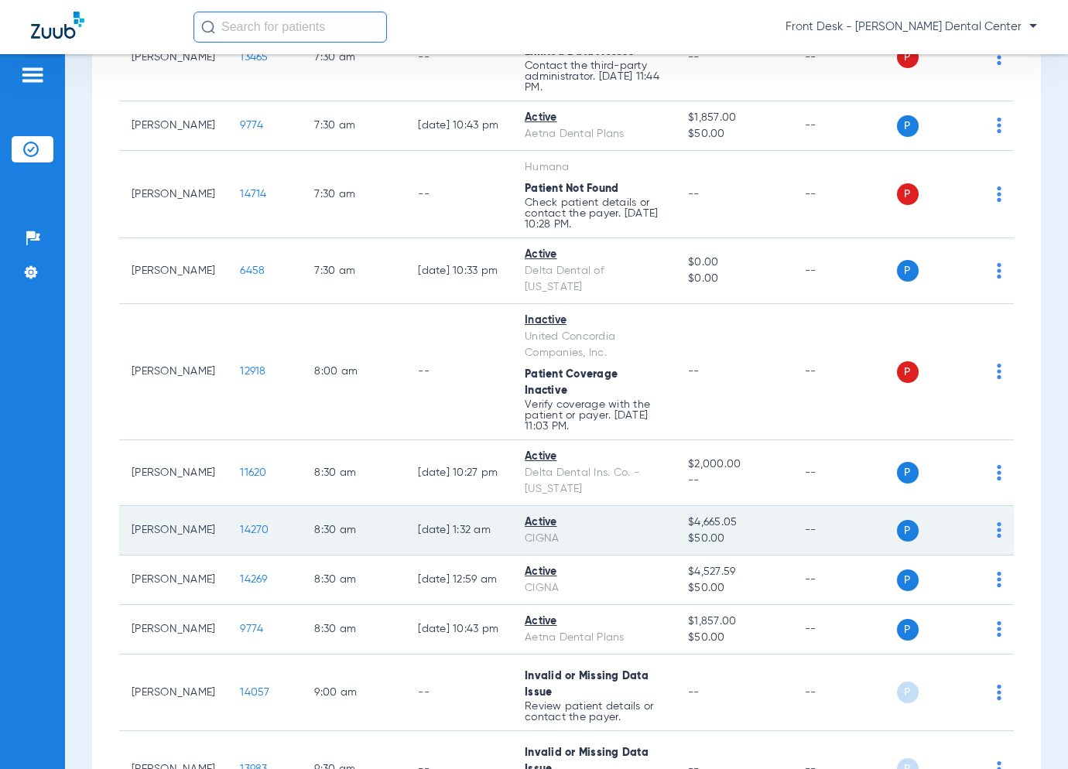
scroll to position [310, 0]
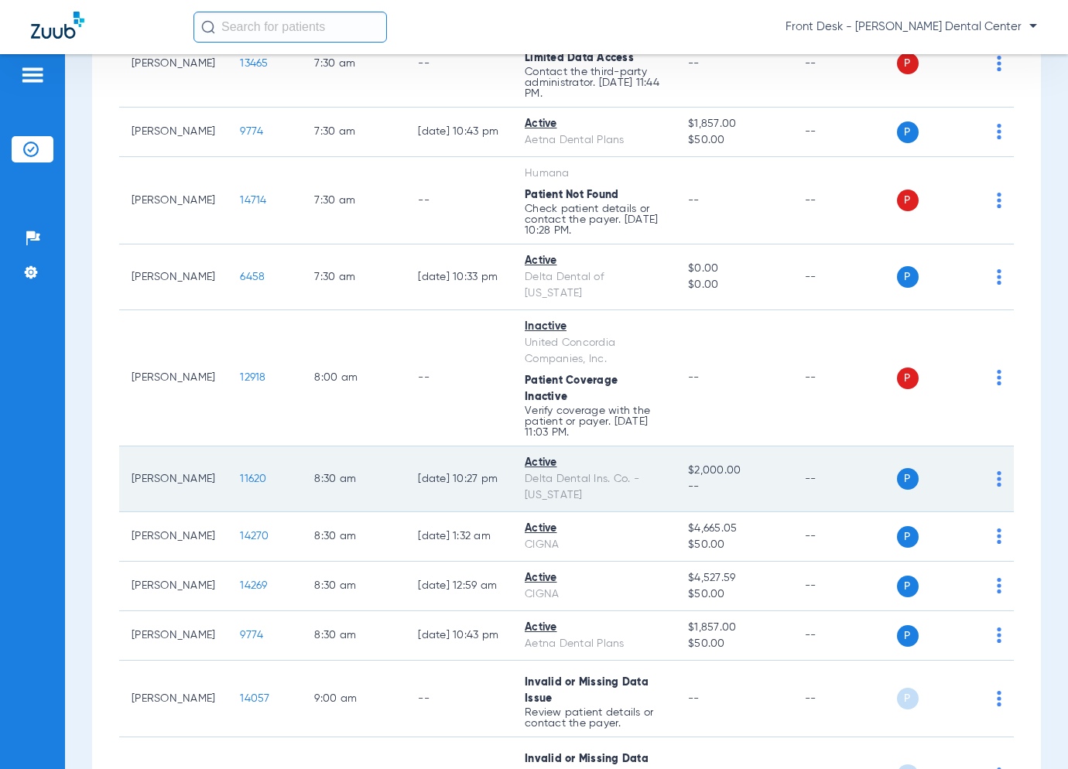
click at [240, 474] on span "11620" at bounding box center [253, 479] width 26 height 11
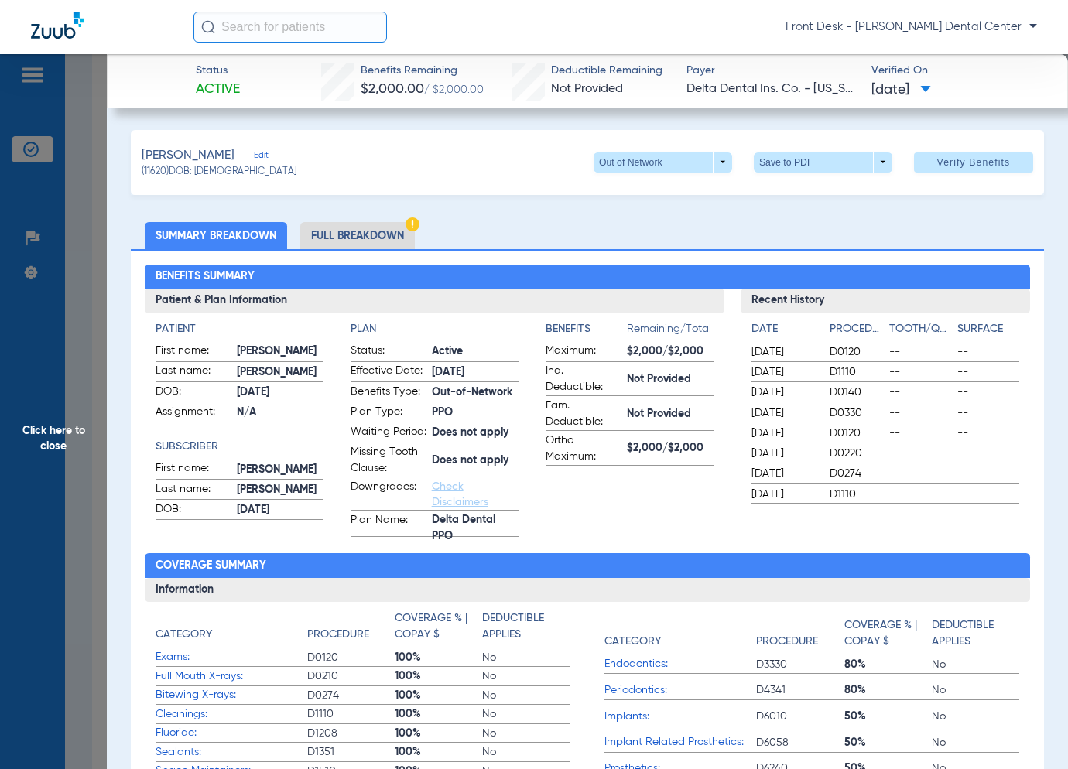
click at [53, 439] on span "Click here to close" at bounding box center [53, 438] width 107 height 769
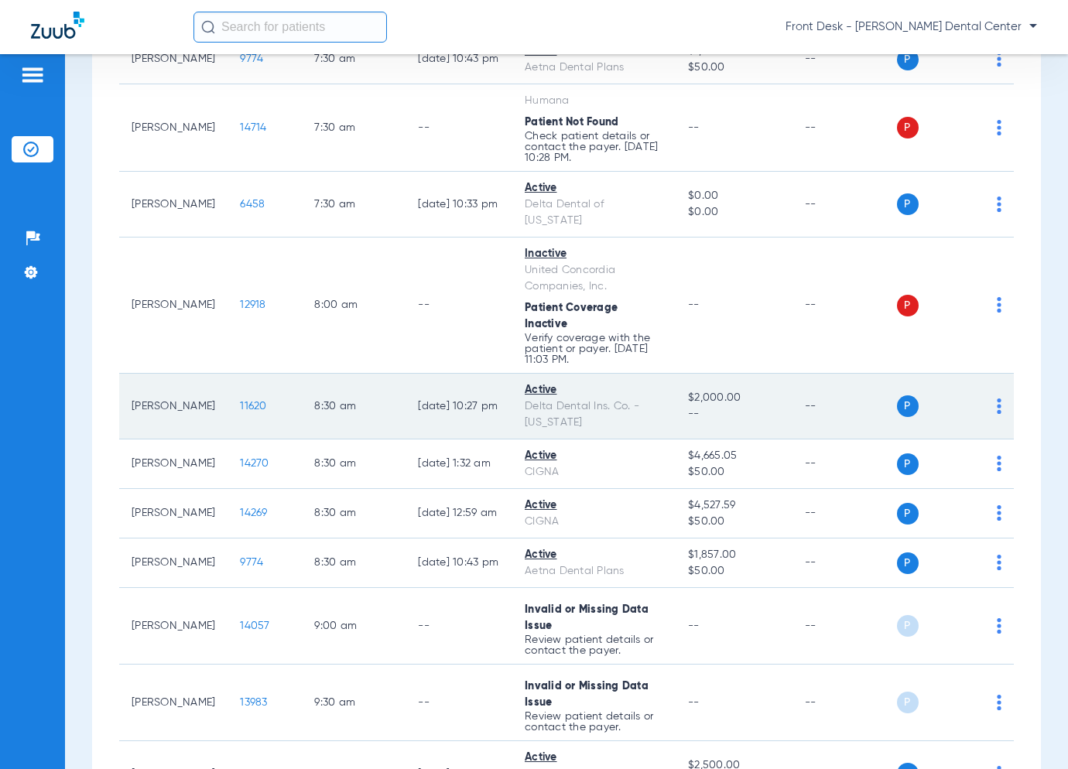
scroll to position [464, 0]
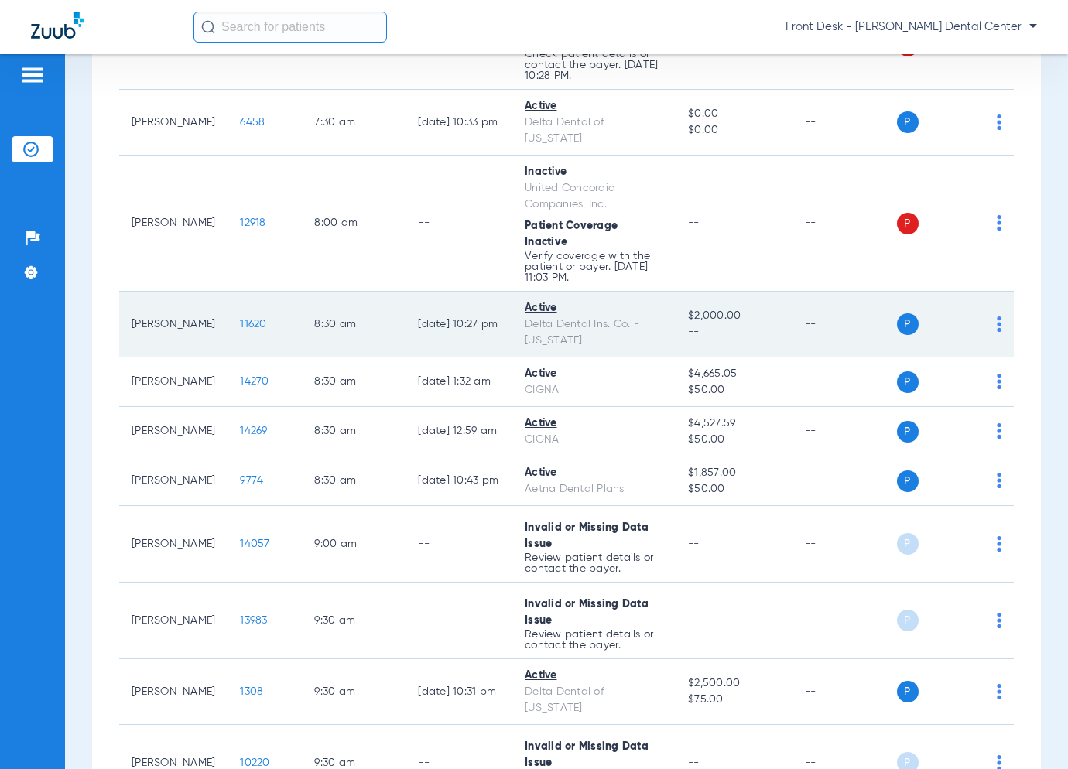
click at [240, 319] on span "11620" at bounding box center [253, 324] width 26 height 11
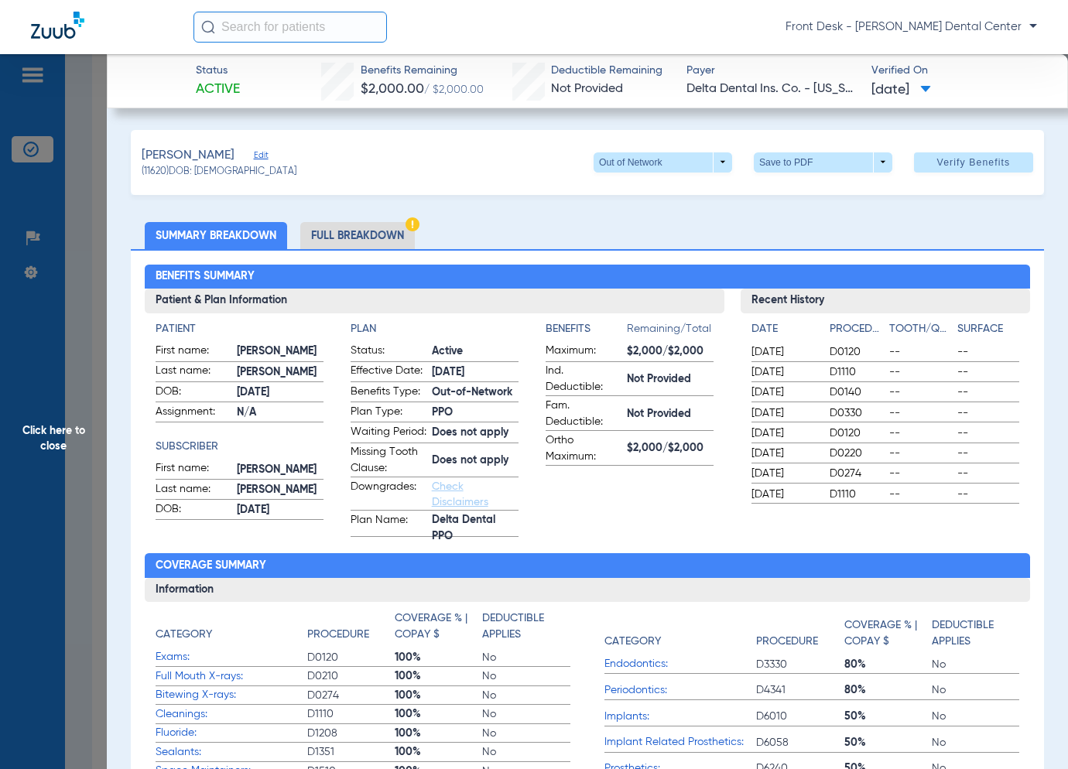
click at [86, 419] on span "Click here to close" at bounding box center [53, 438] width 107 height 769
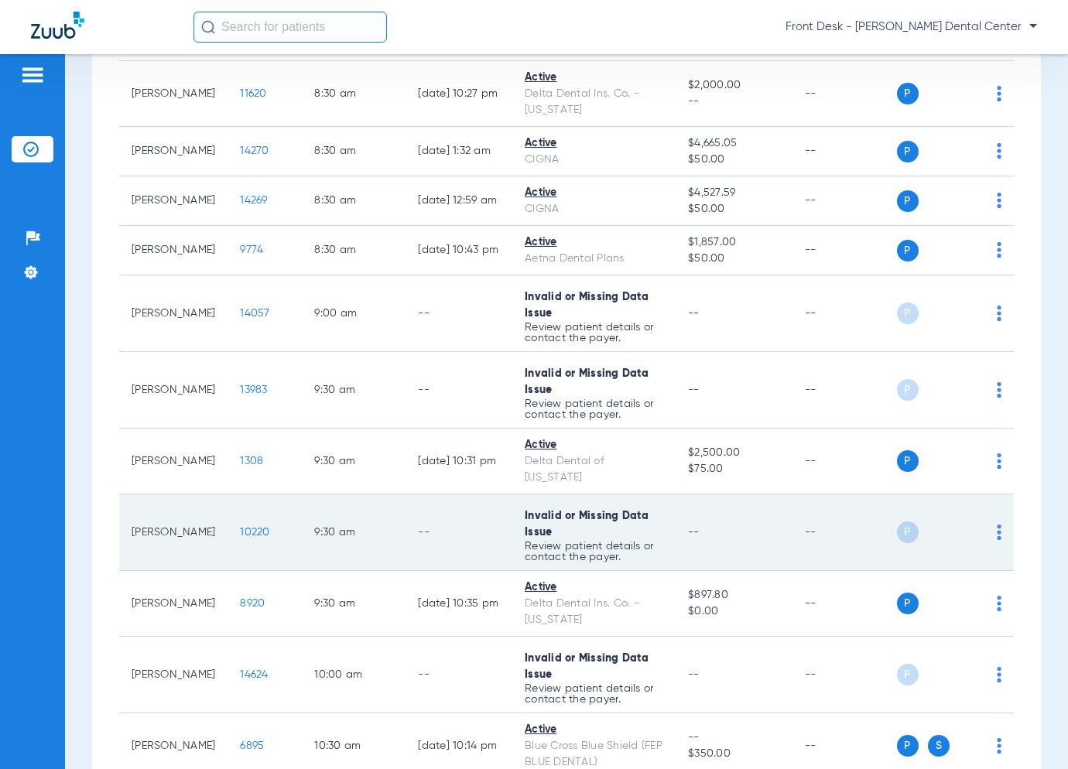
scroll to position [696, 0]
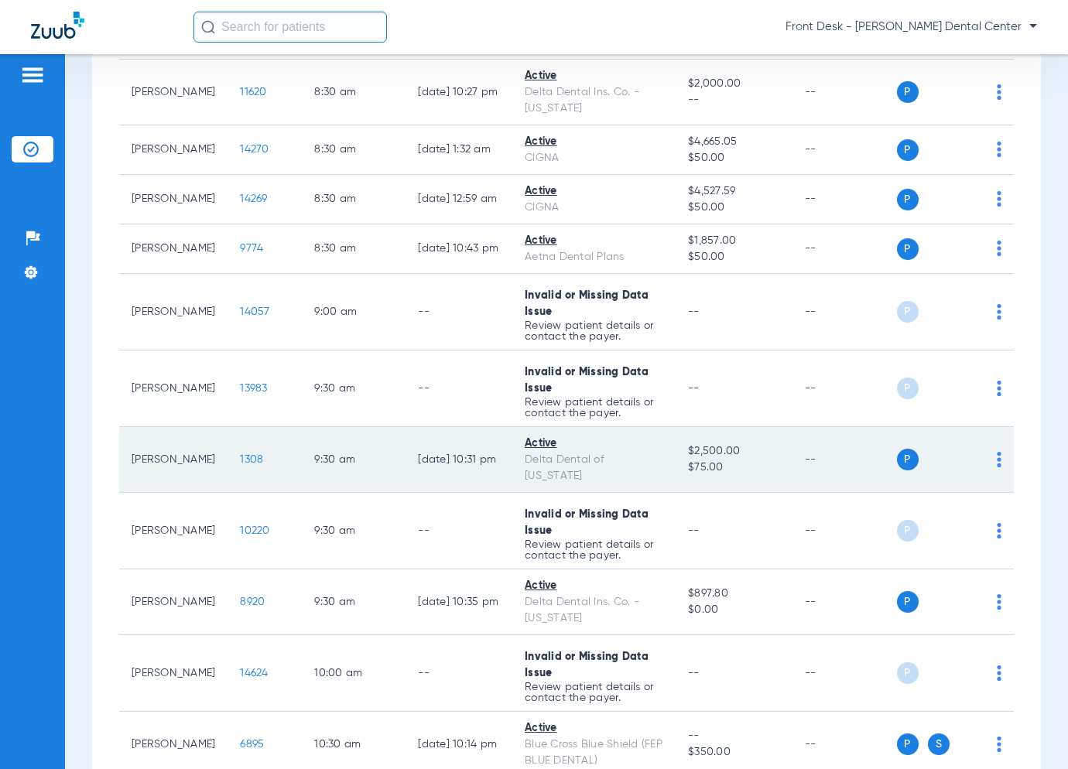
click at [240, 454] on span "1308" at bounding box center [251, 459] width 23 height 11
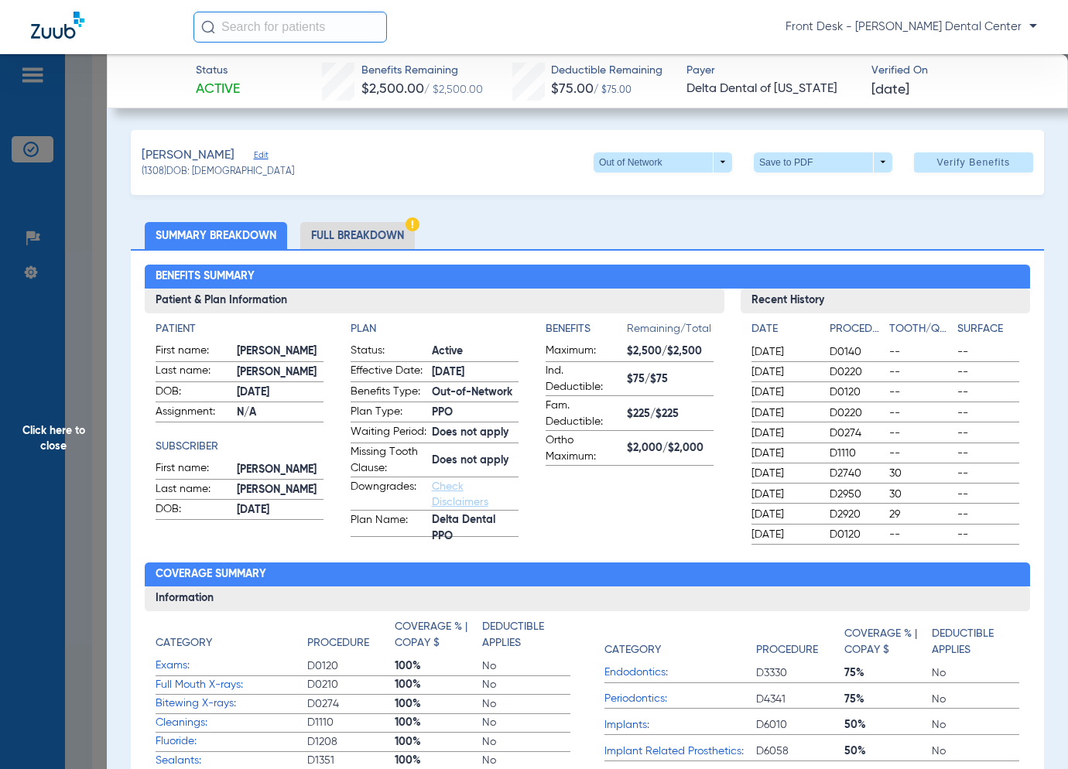
click at [83, 420] on span "Click here to close" at bounding box center [53, 438] width 107 height 769
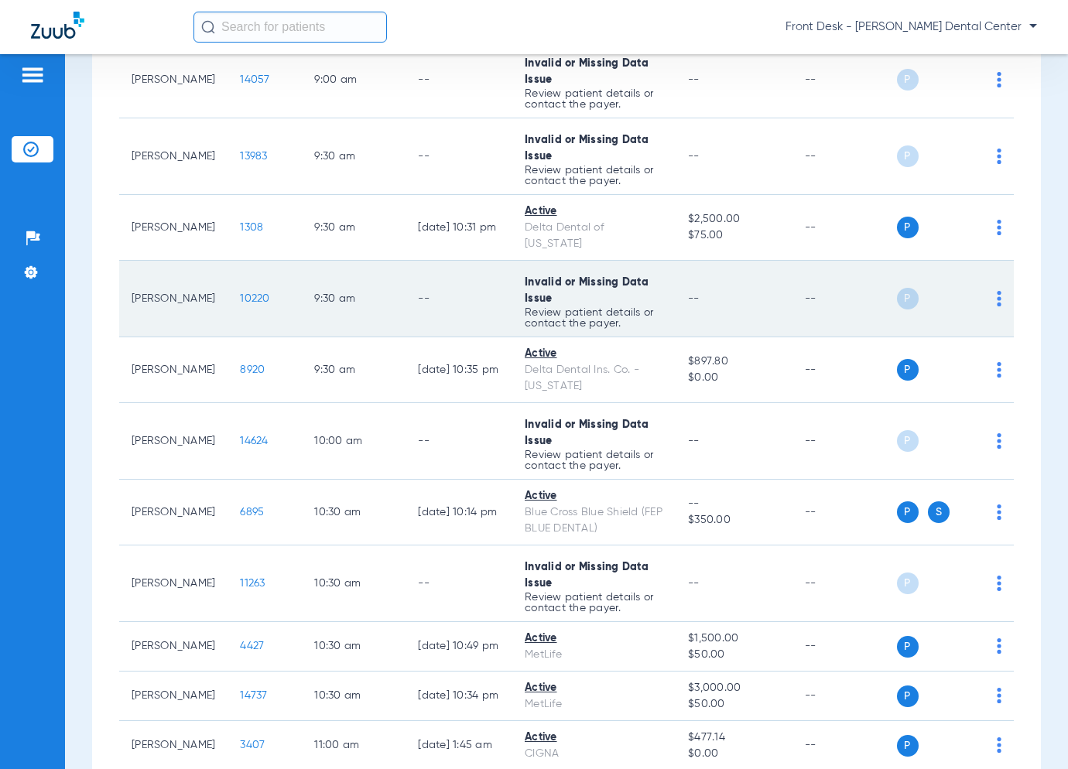
scroll to position [1161, 0]
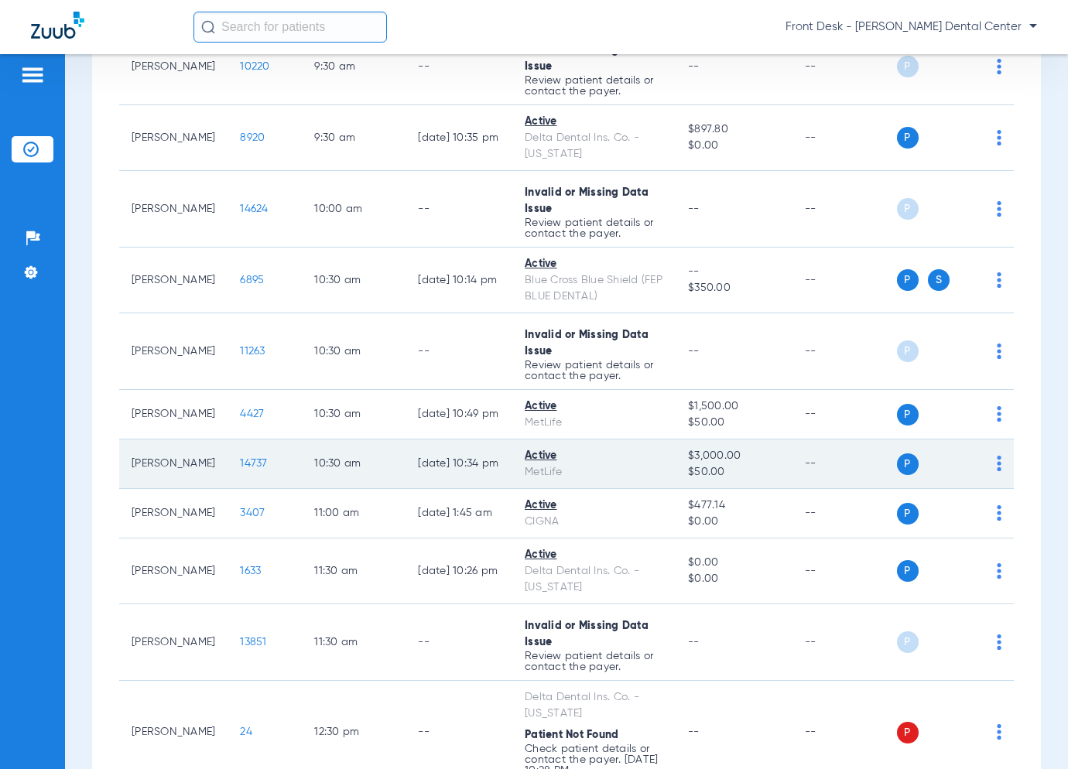
click at [240, 458] on span "14737" at bounding box center [253, 463] width 27 height 11
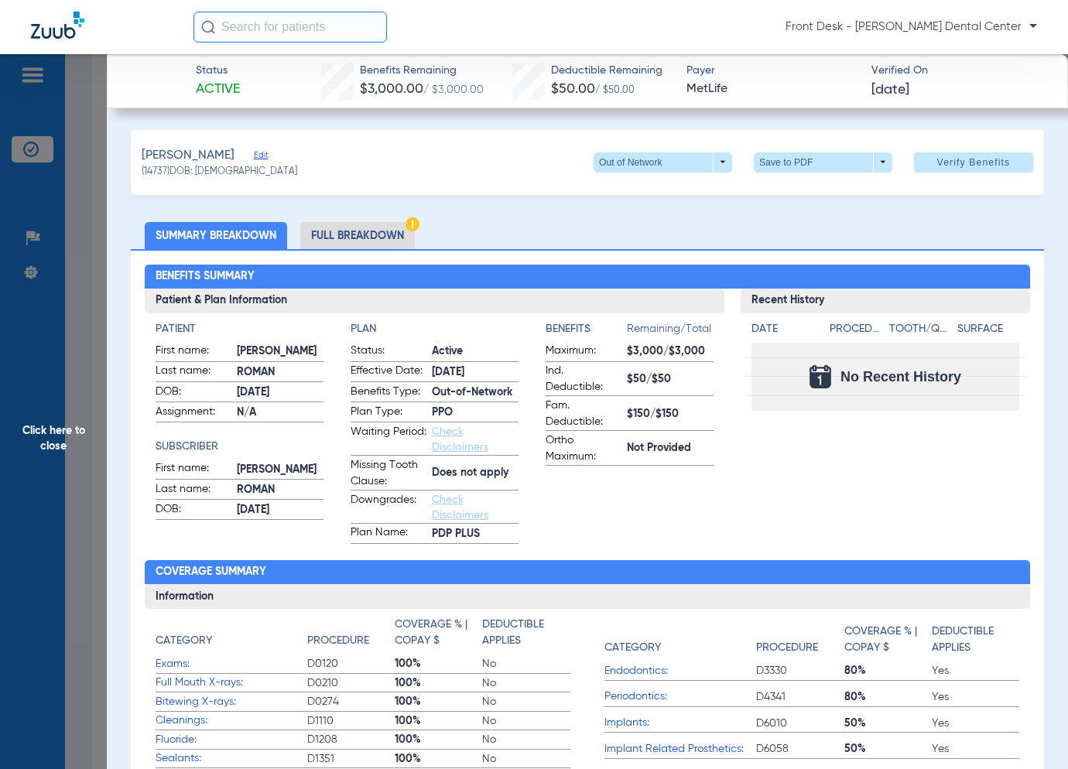
click at [59, 433] on span "Click here to close" at bounding box center [53, 438] width 107 height 769
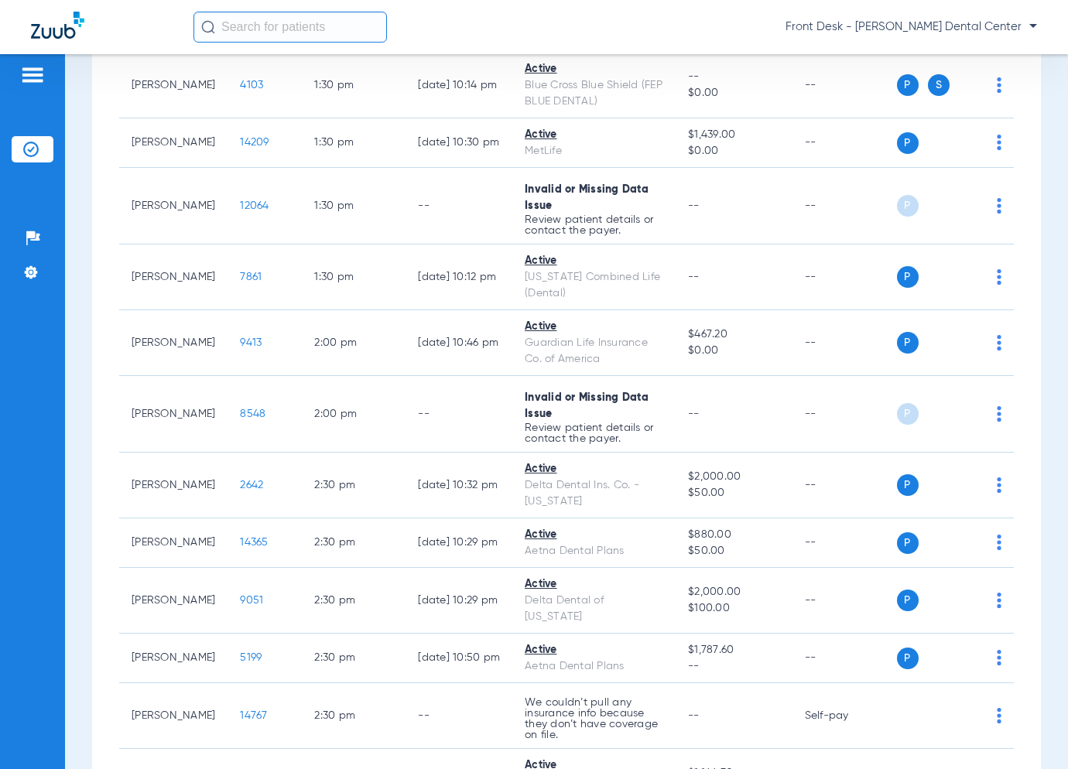
scroll to position [2089, 0]
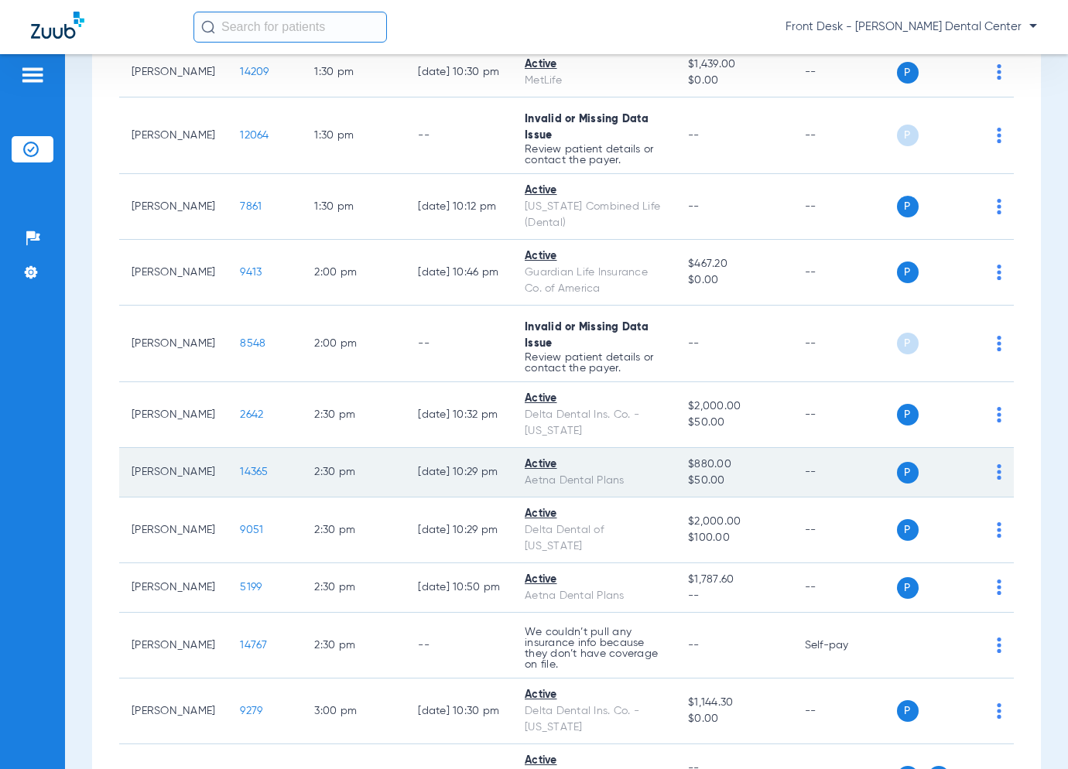
click at [240, 467] on span "14365" at bounding box center [254, 472] width 28 height 11
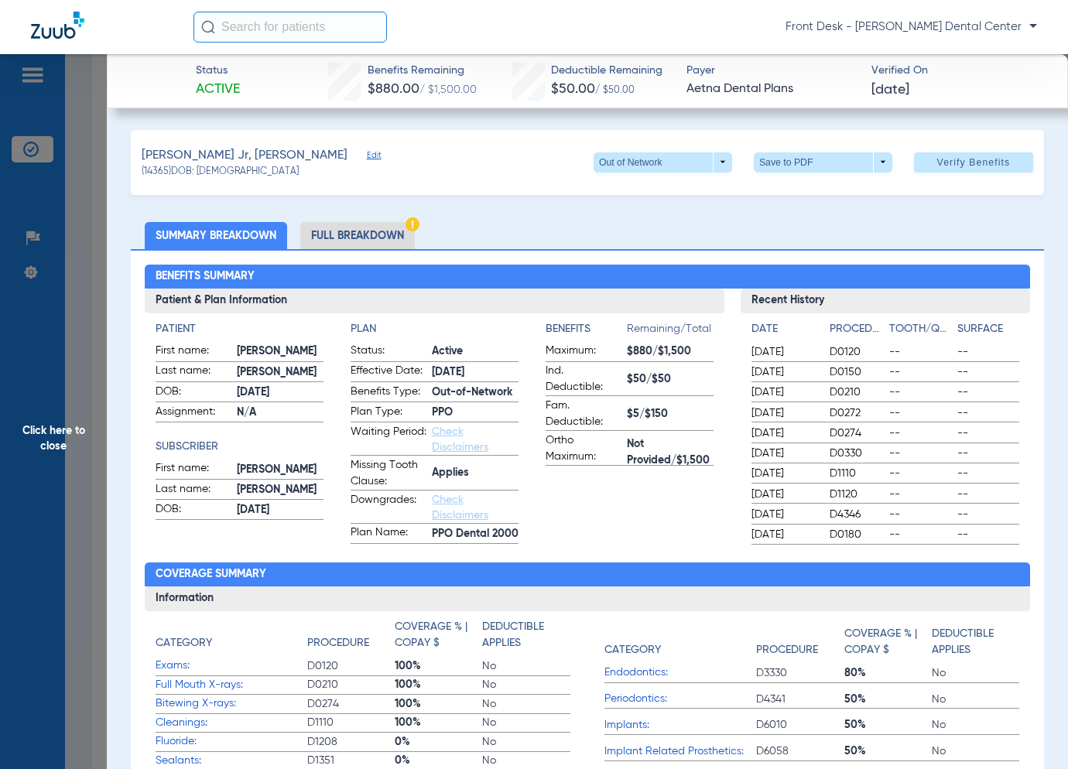
click at [105, 382] on span "Click here to close" at bounding box center [53, 438] width 107 height 769
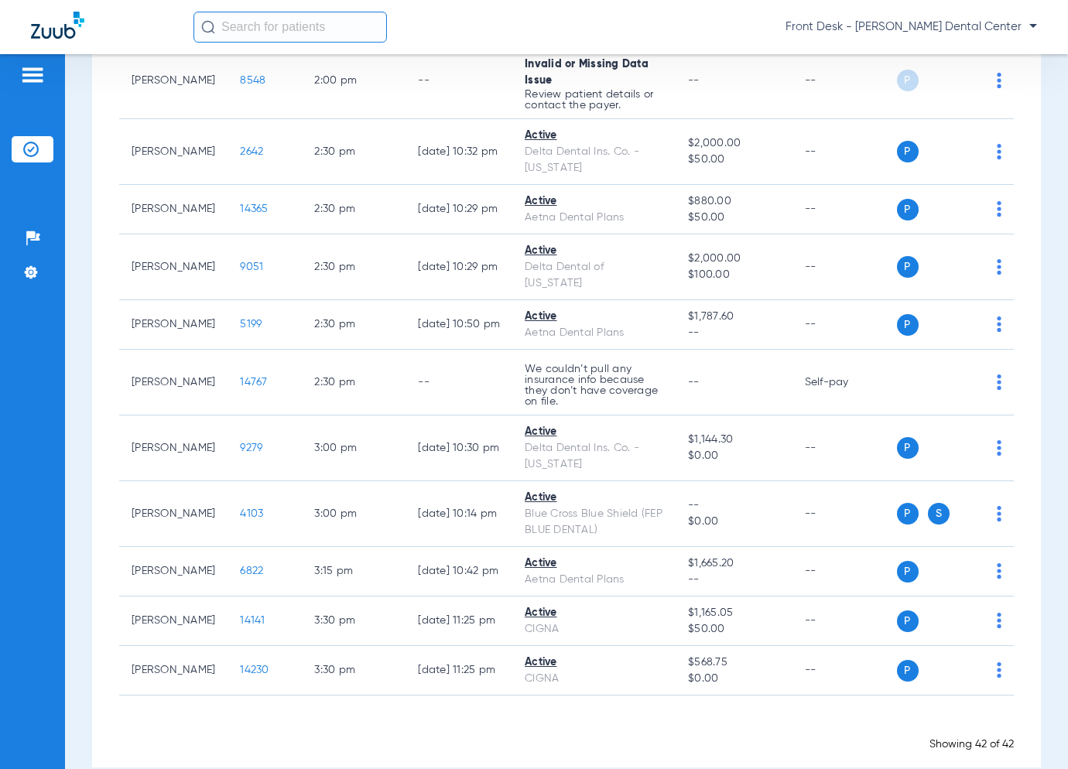
scroll to position [2371, 0]
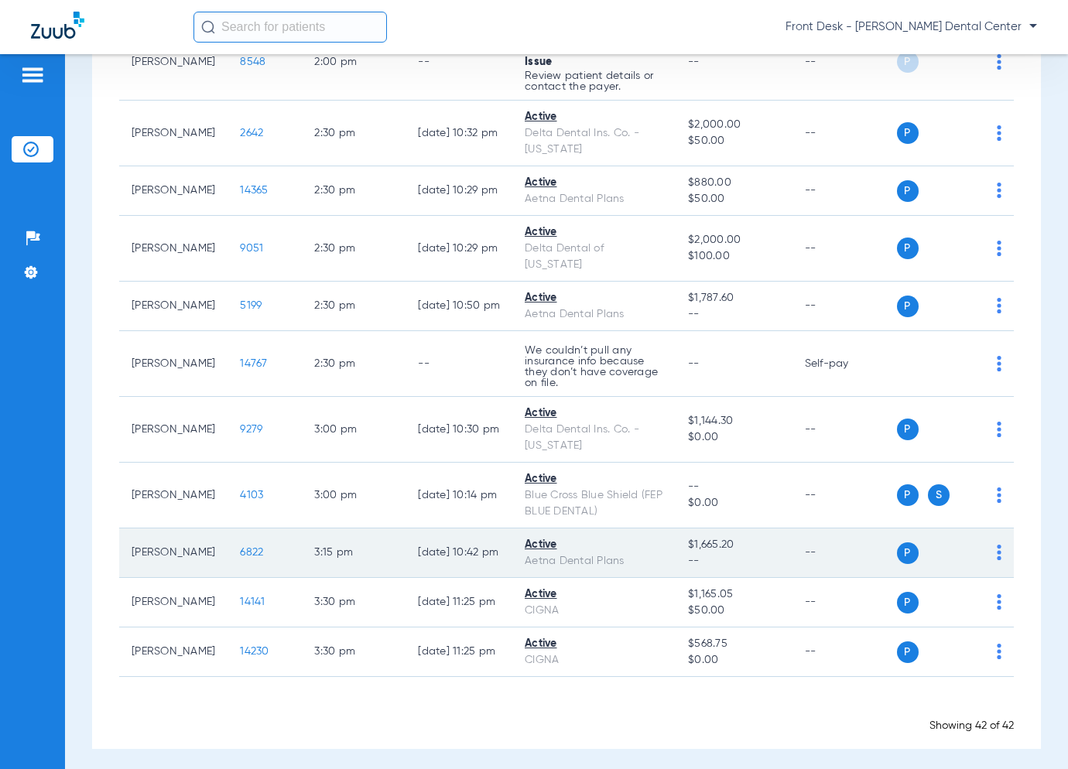
click at [240, 548] on span "6822" at bounding box center [251, 552] width 23 height 11
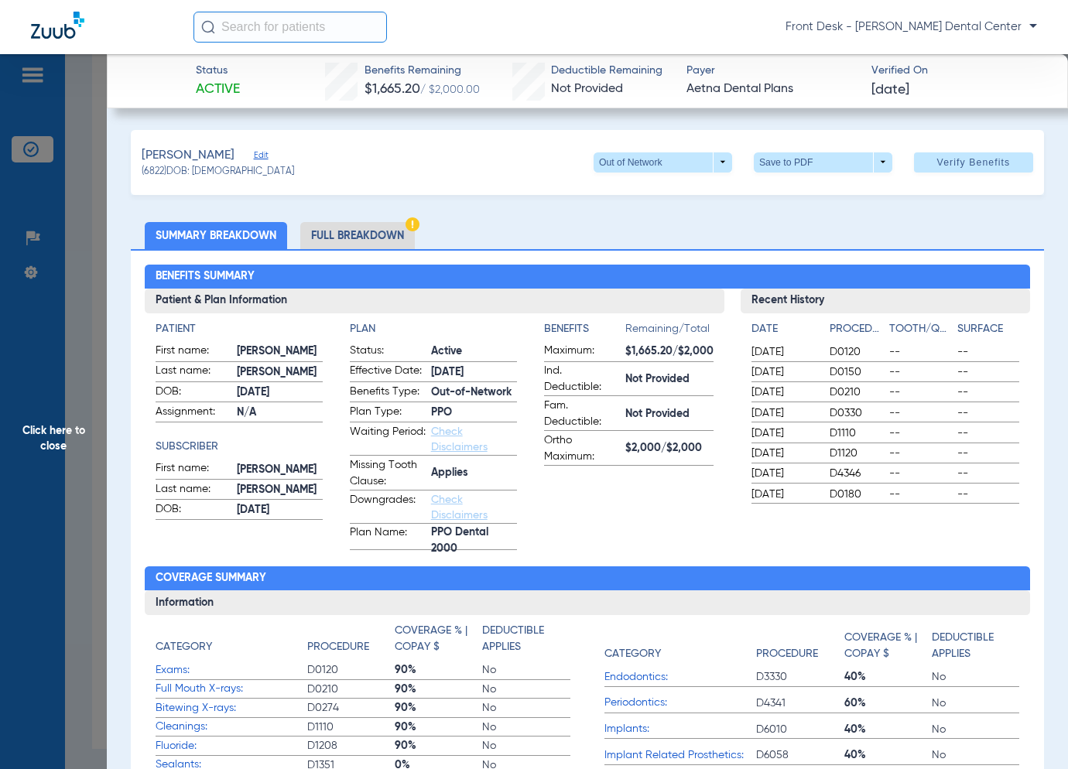
click at [84, 445] on span "Click here to close" at bounding box center [53, 438] width 107 height 769
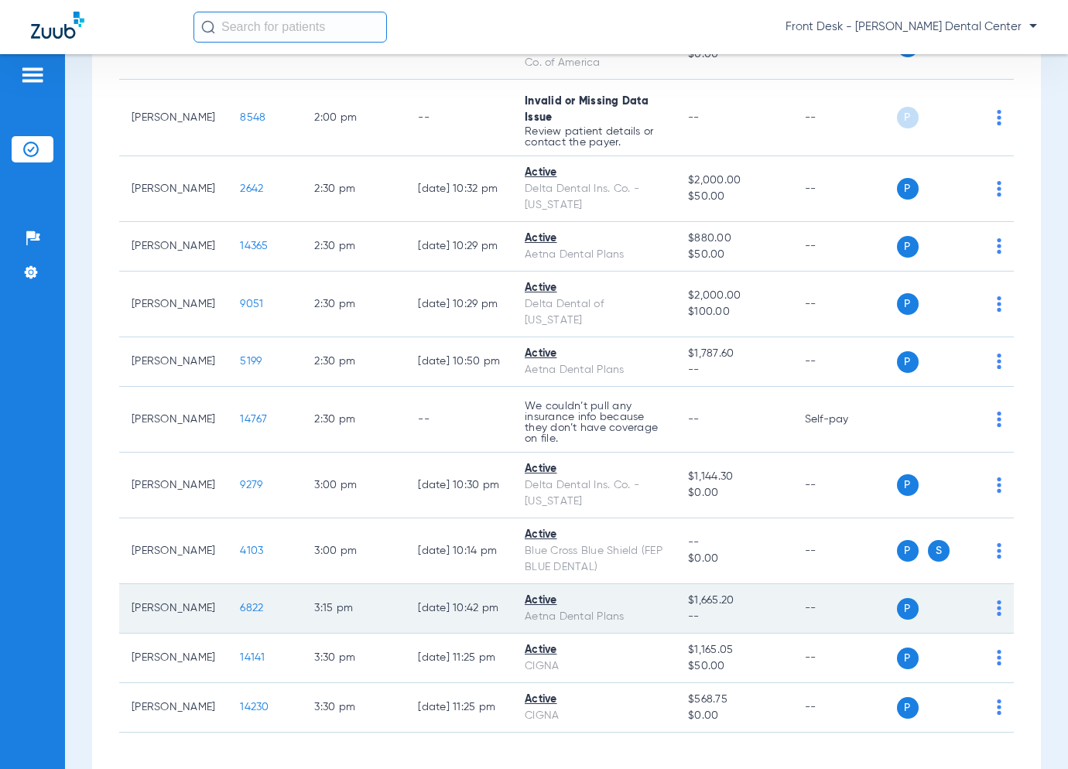
scroll to position [2216, 0]
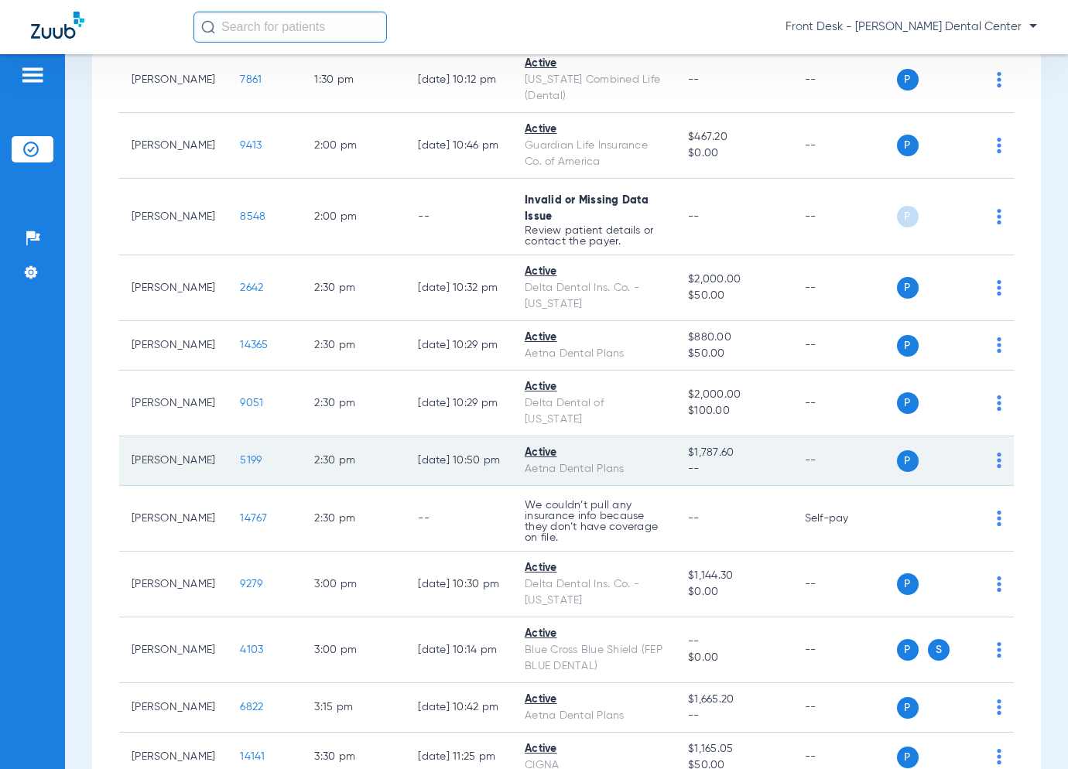
click at [240, 455] on span "5199" at bounding box center [251, 460] width 22 height 11
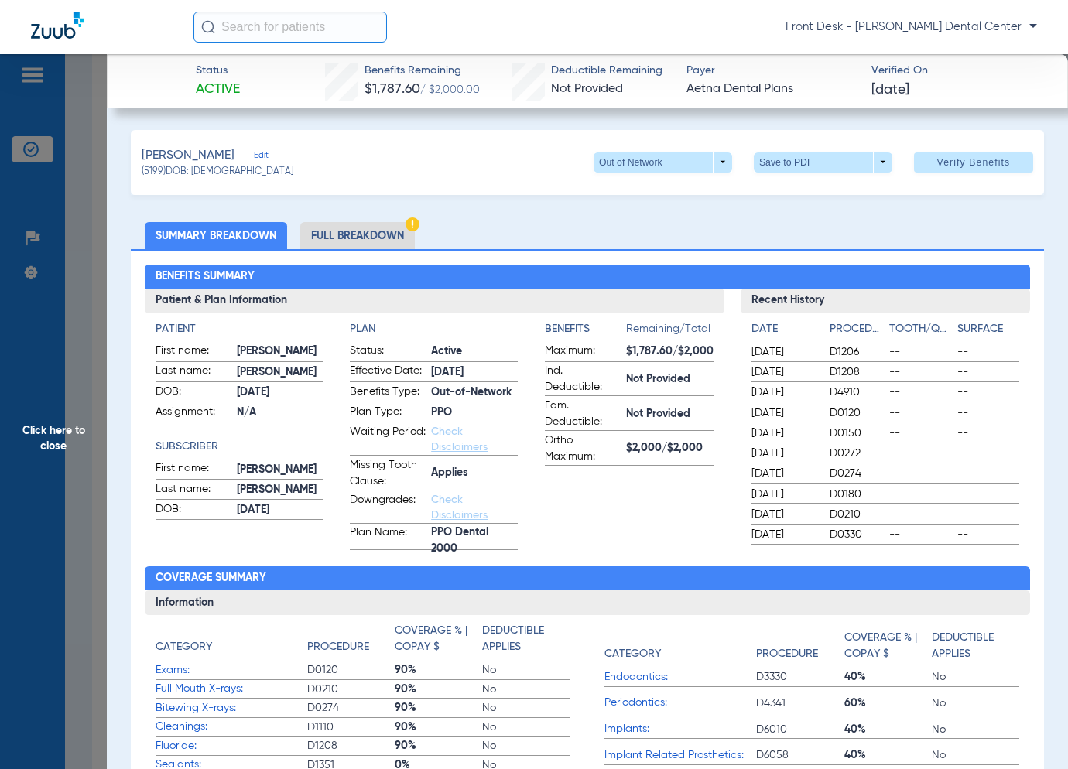
click at [63, 411] on span "Click here to close" at bounding box center [53, 438] width 107 height 769
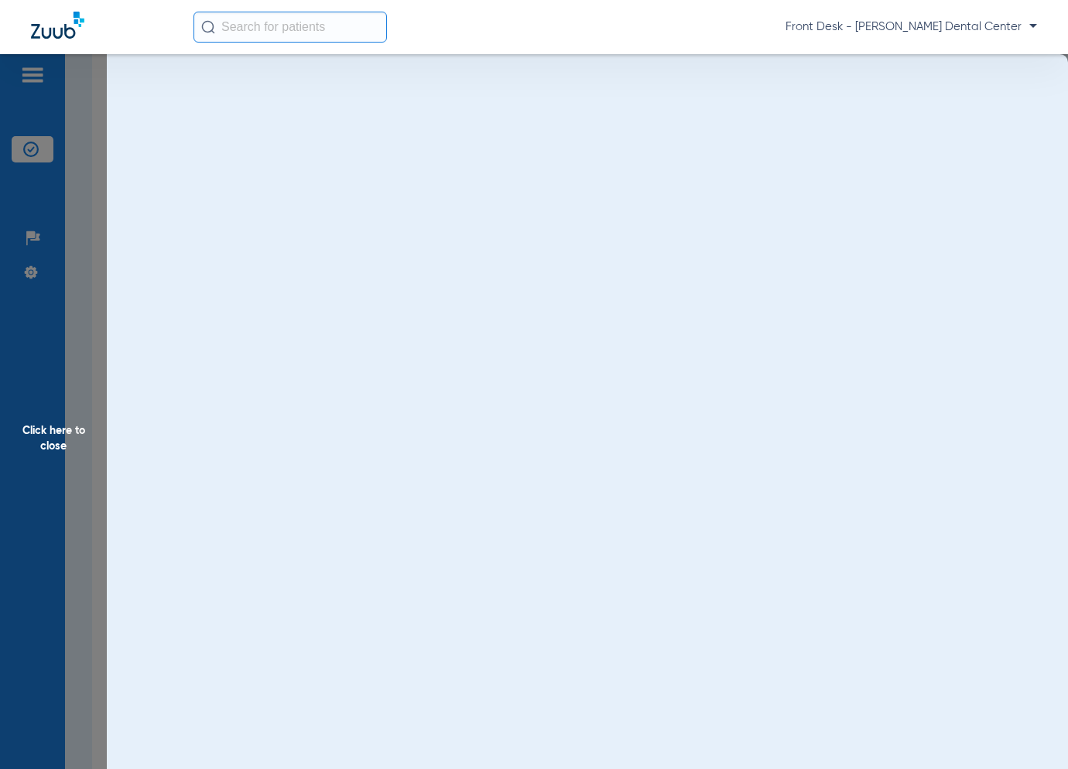
click at [63, 411] on span "Click here to close" at bounding box center [53, 438] width 107 height 769
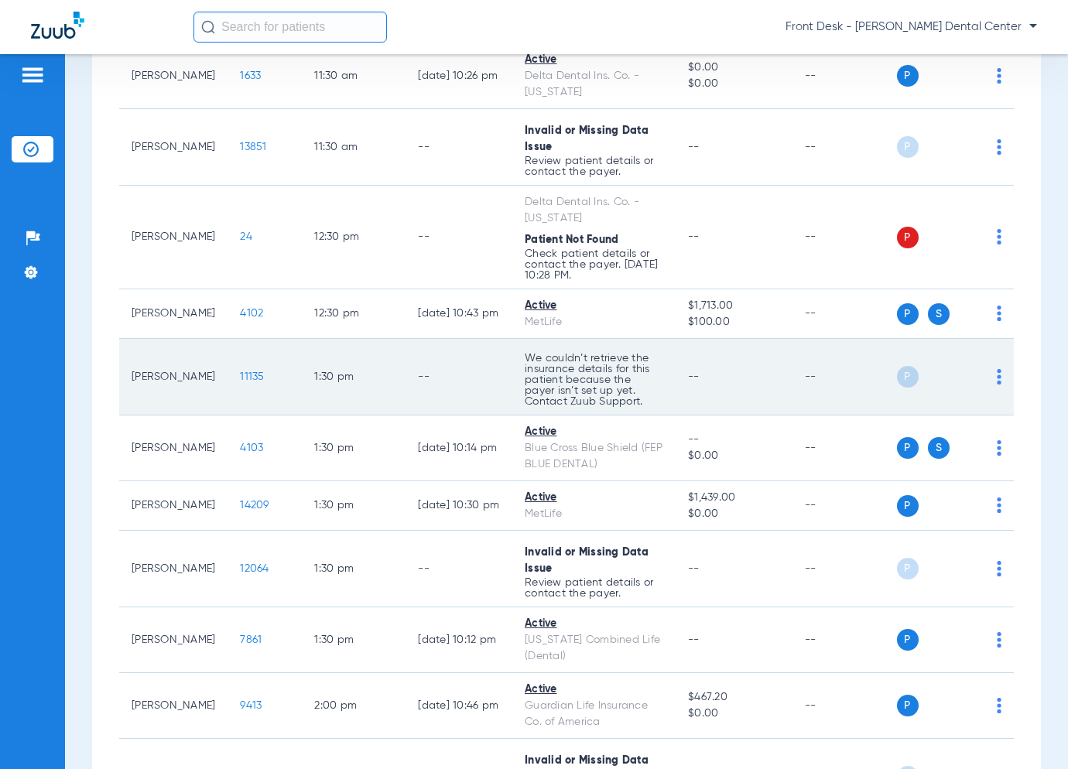
scroll to position [1597, 0]
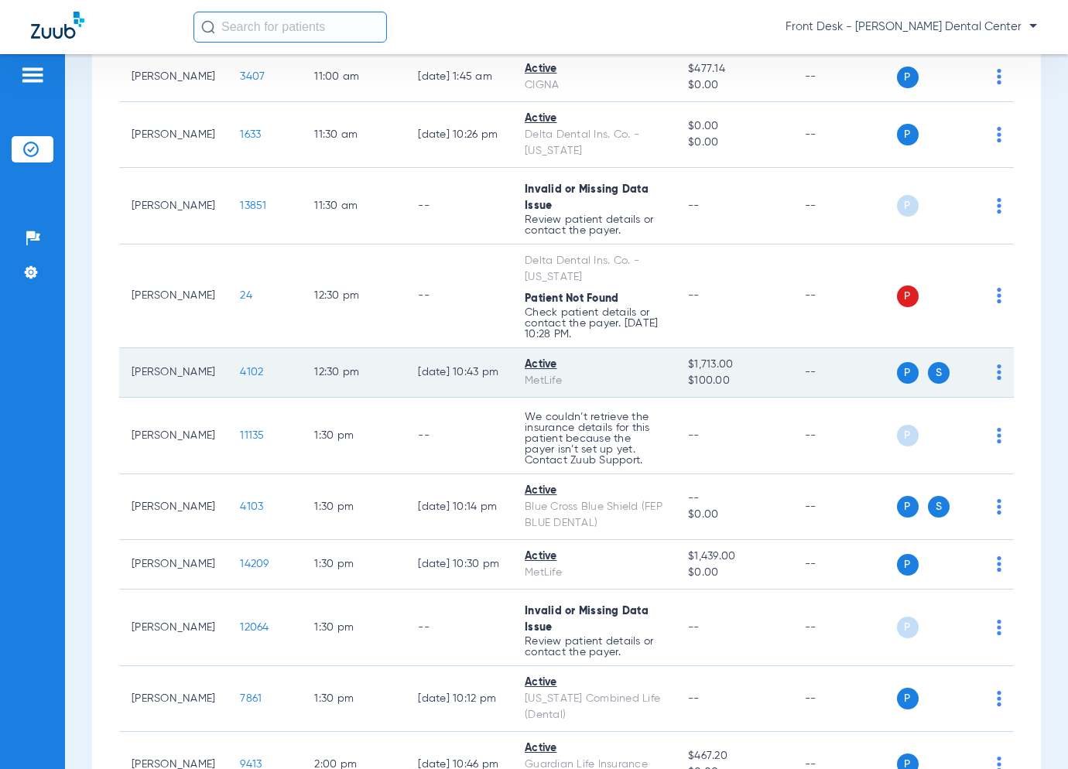
click at [240, 367] on span "4102" at bounding box center [251, 372] width 23 height 11
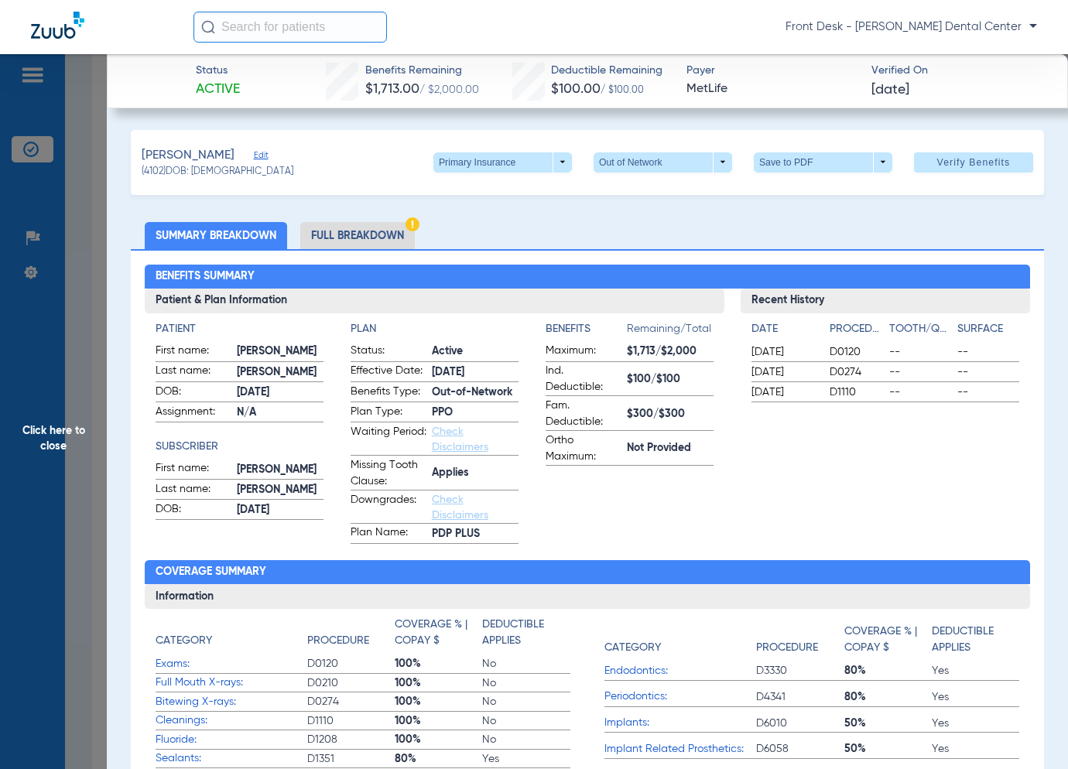
click at [86, 412] on span "Click here to close" at bounding box center [53, 438] width 107 height 769
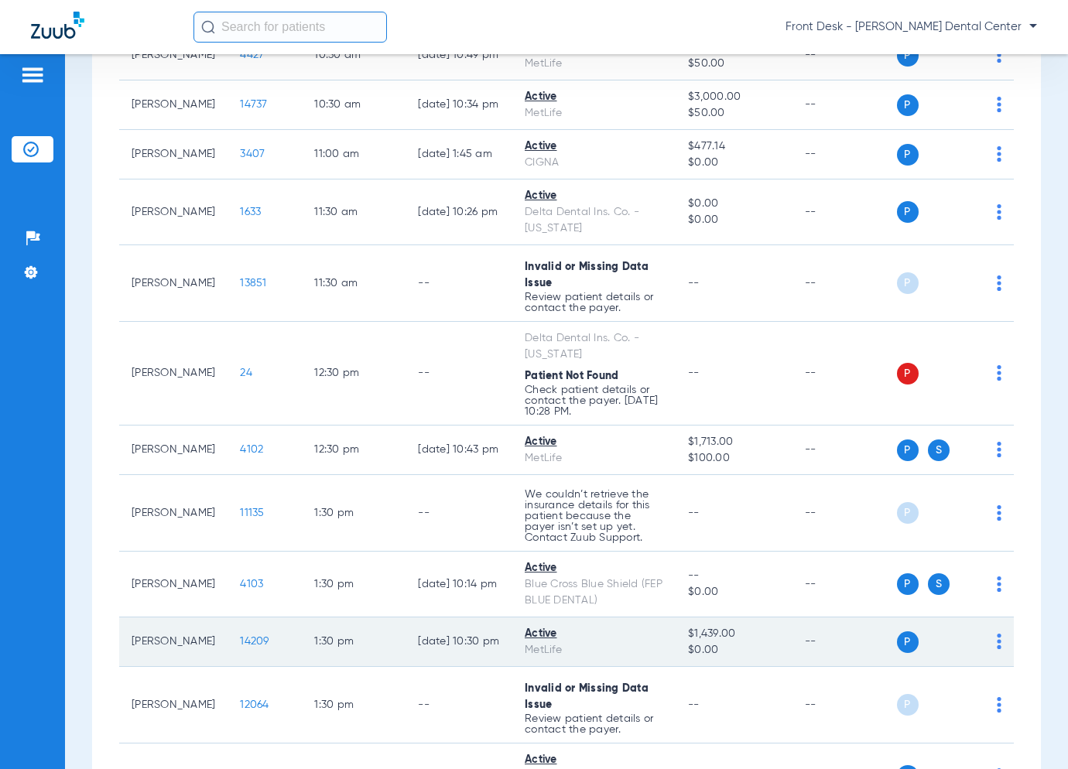
scroll to position [1365, 0]
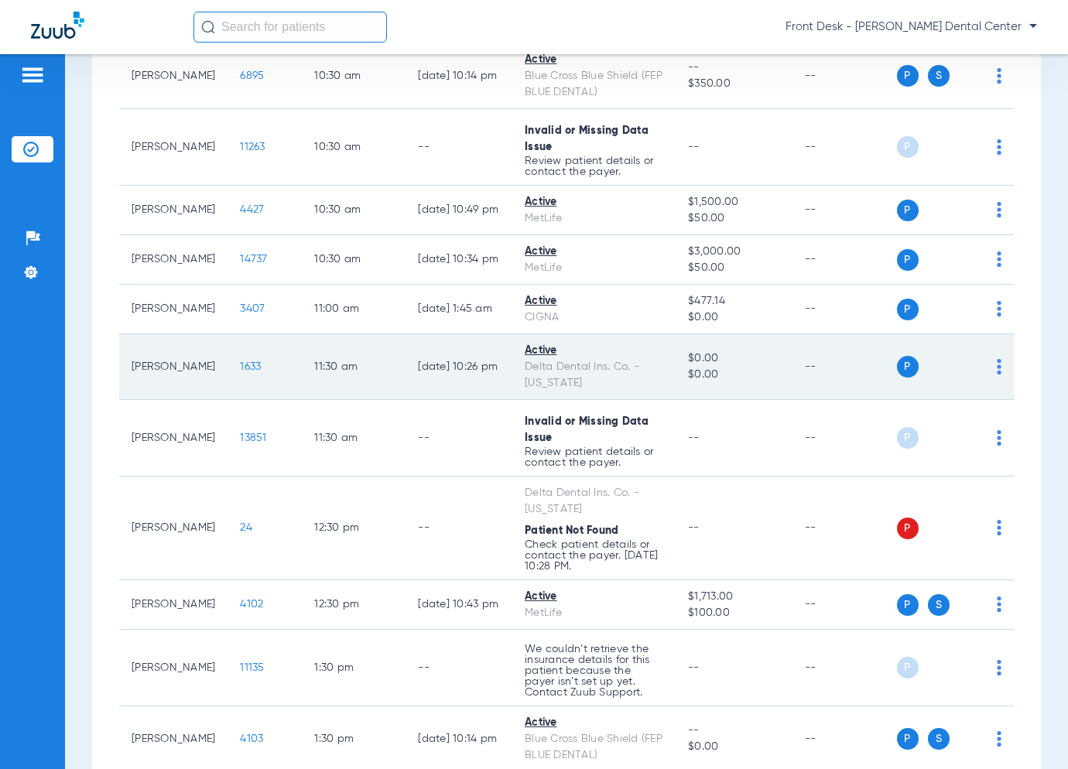
click at [240, 361] on span "1633" at bounding box center [250, 366] width 21 height 11
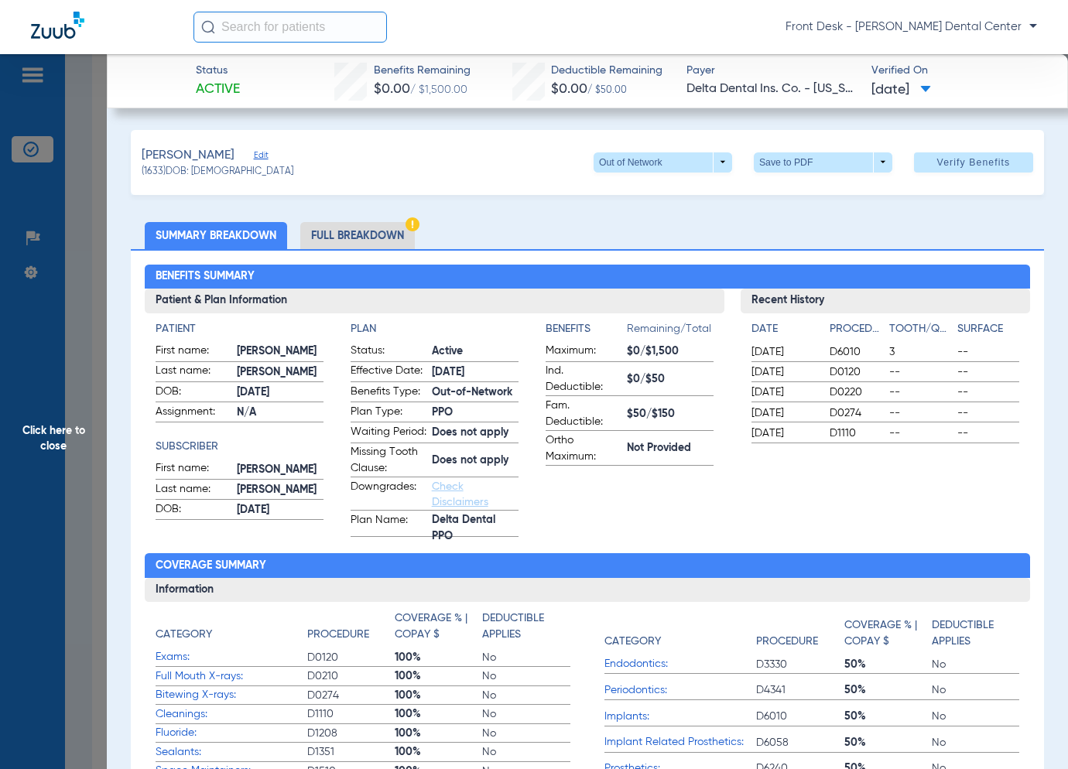
click at [74, 440] on span "Click here to close" at bounding box center [53, 438] width 107 height 769
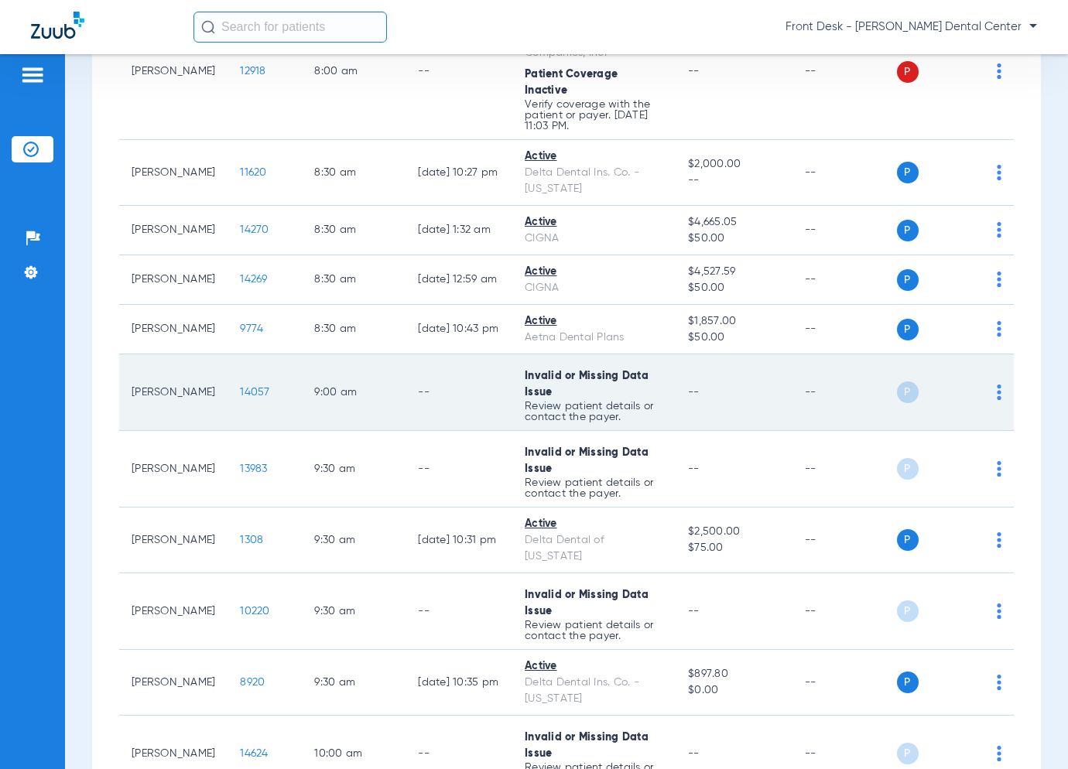
scroll to position [591, 0]
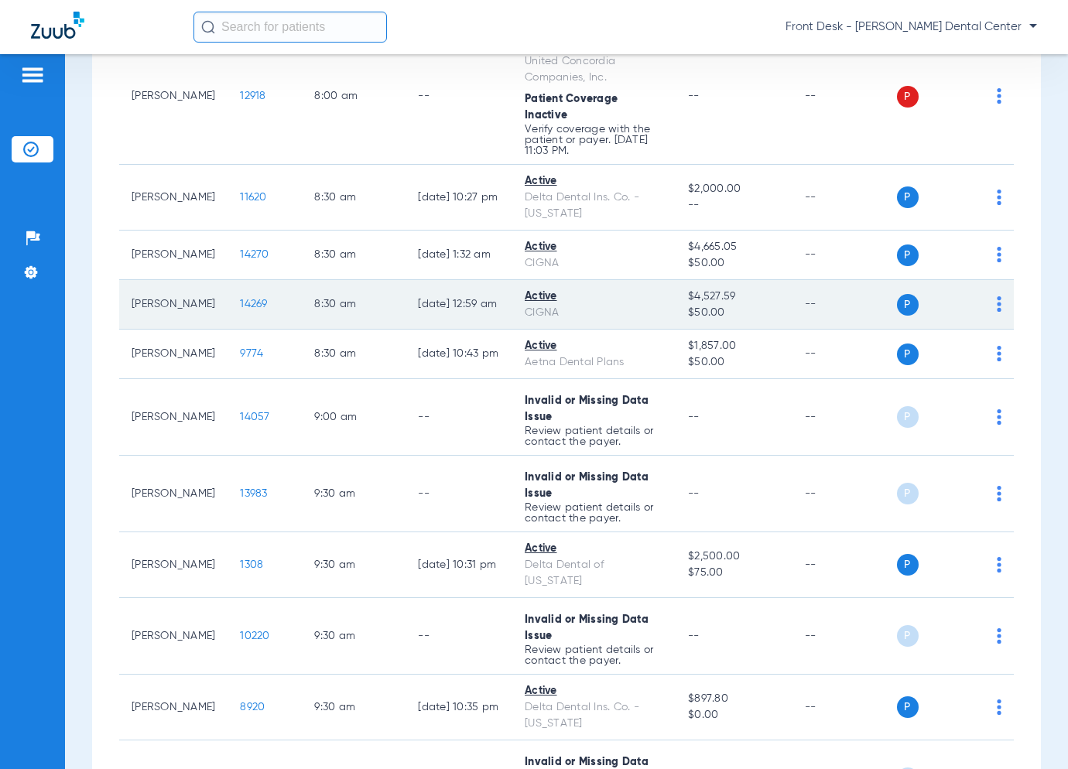
click at [240, 299] on span "14269" at bounding box center [253, 304] width 27 height 11
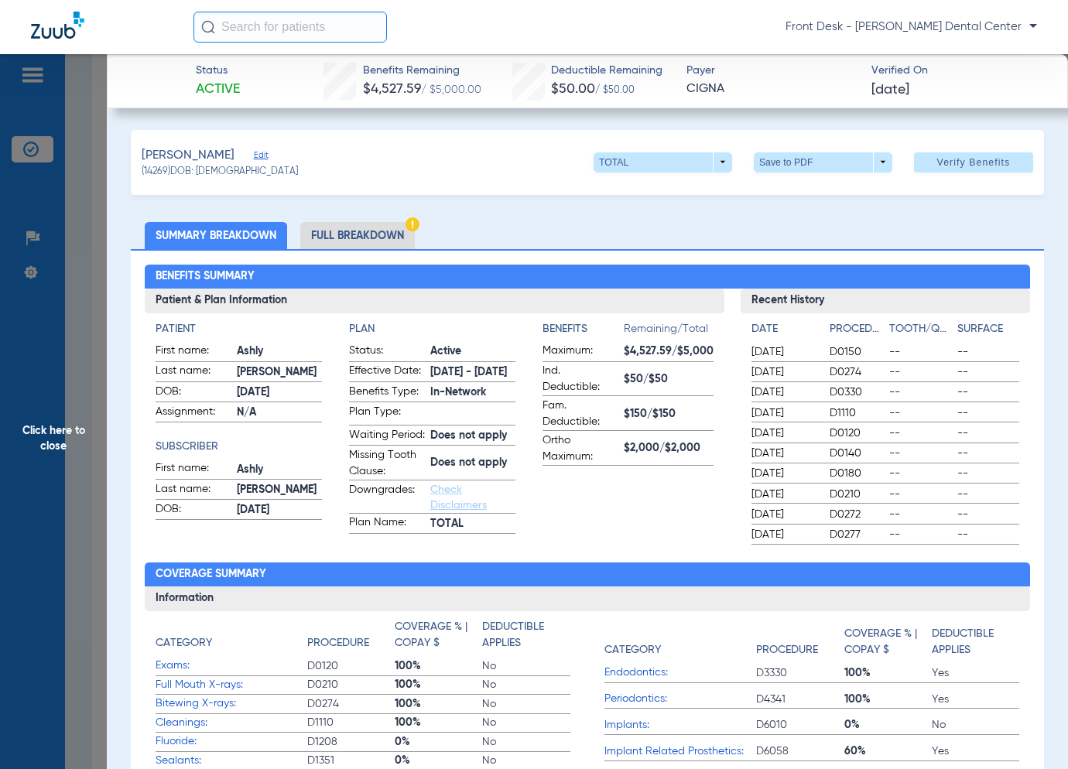
click at [71, 399] on span "Click here to close" at bounding box center [53, 438] width 107 height 769
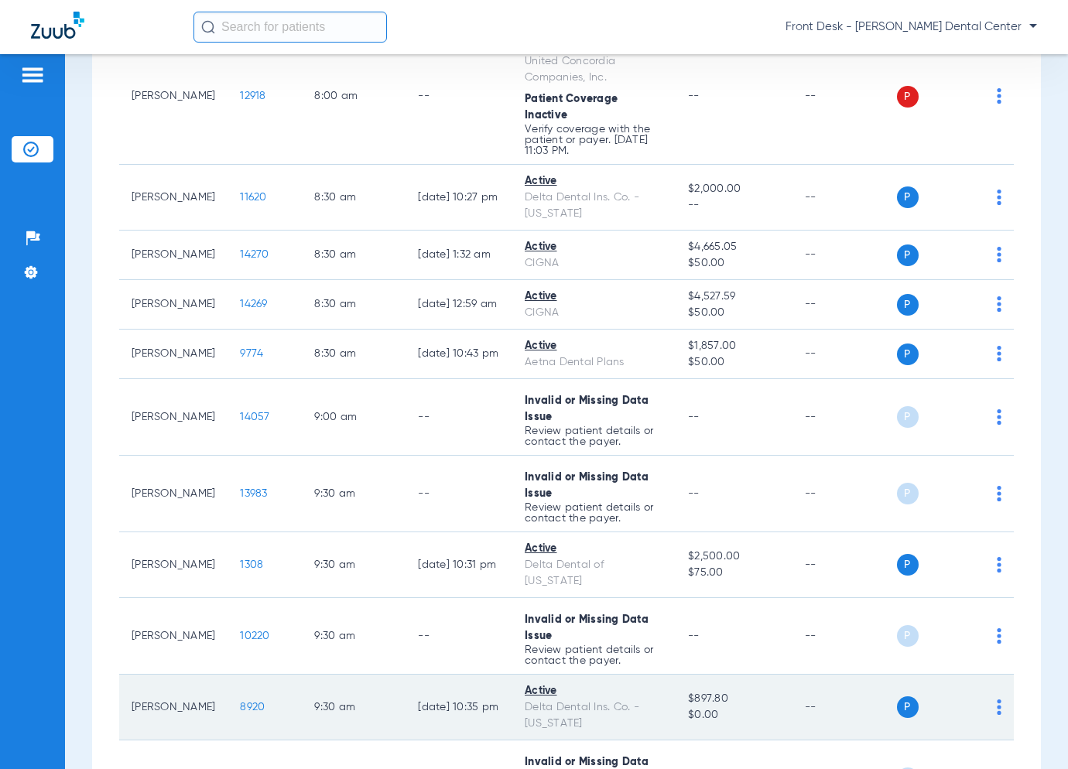
click at [240, 702] on span "8920" at bounding box center [252, 707] width 25 height 11
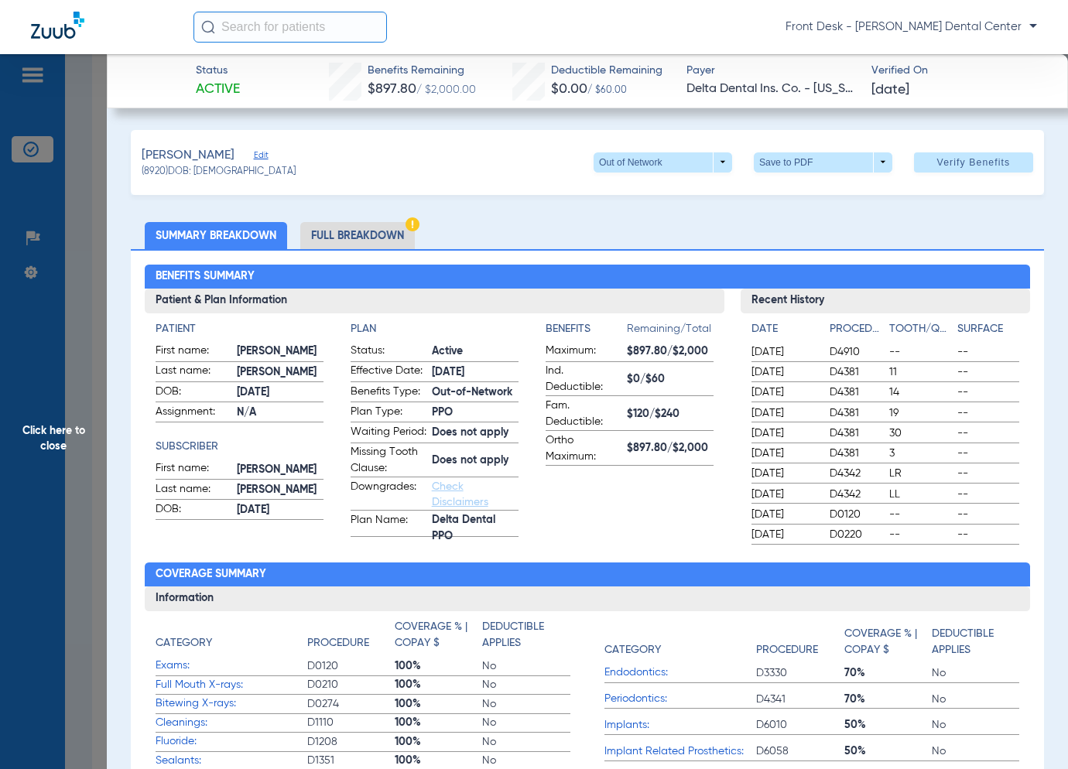
click at [29, 416] on span "Click here to close" at bounding box center [53, 438] width 107 height 769
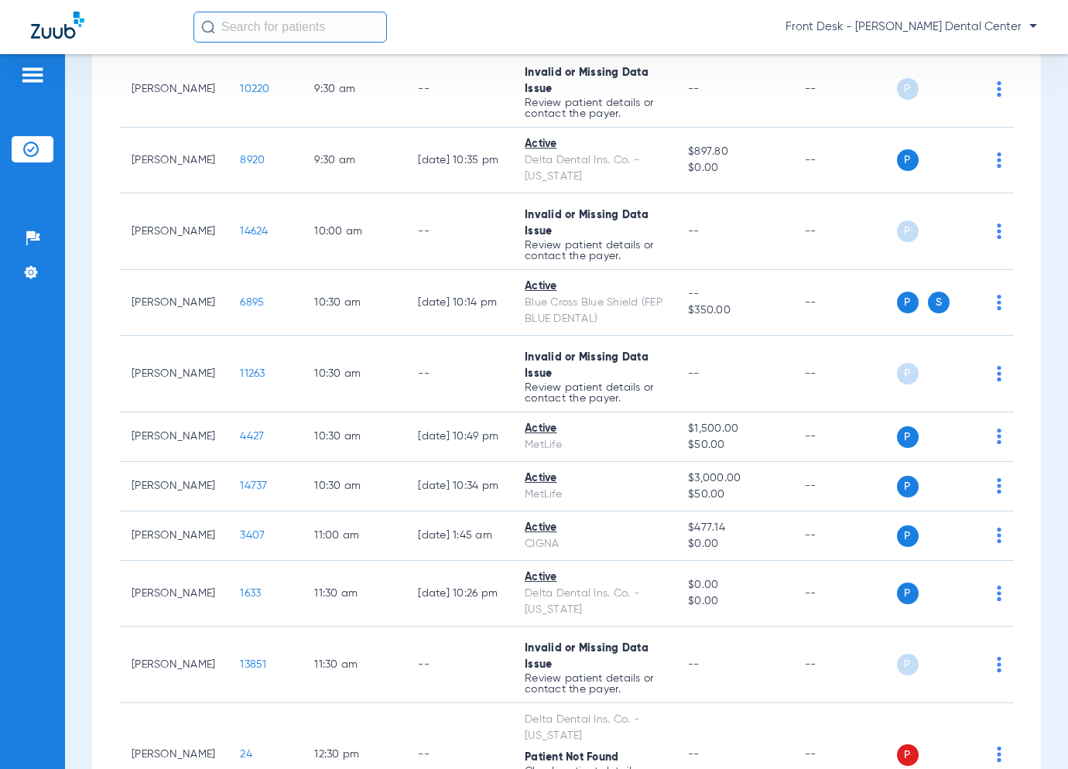
scroll to position [1161, 0]
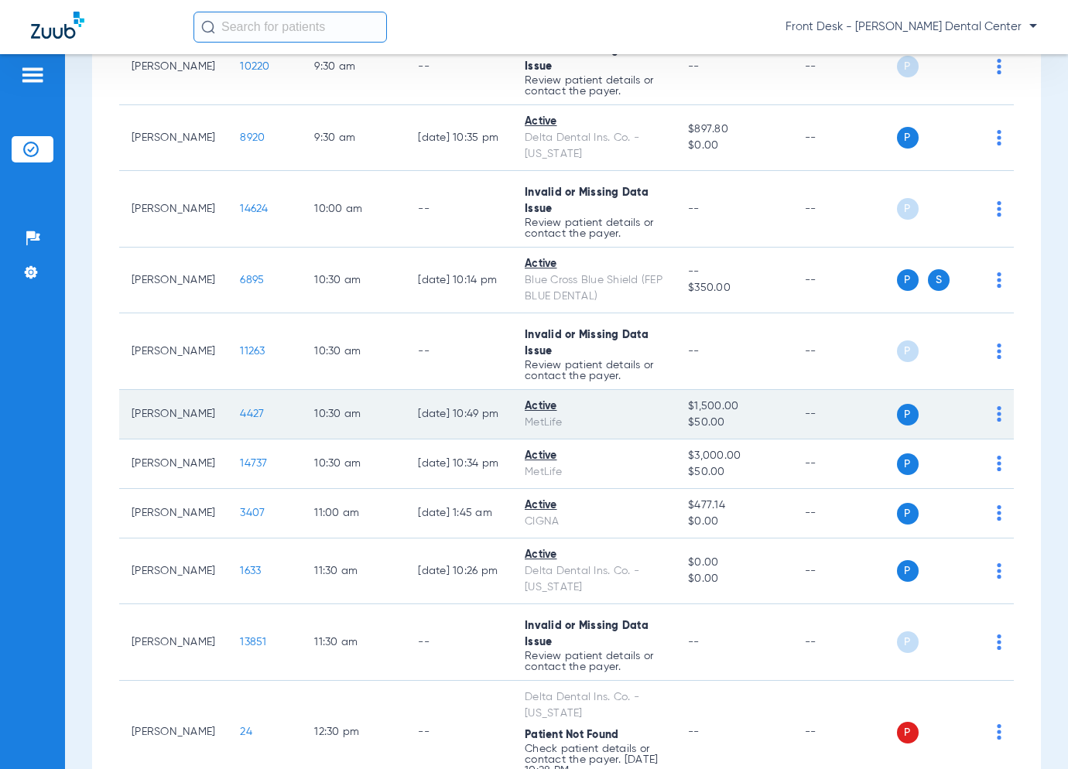
click at [240, 409] on span "4427" at bounding box center [252, 414] width 24 height 11
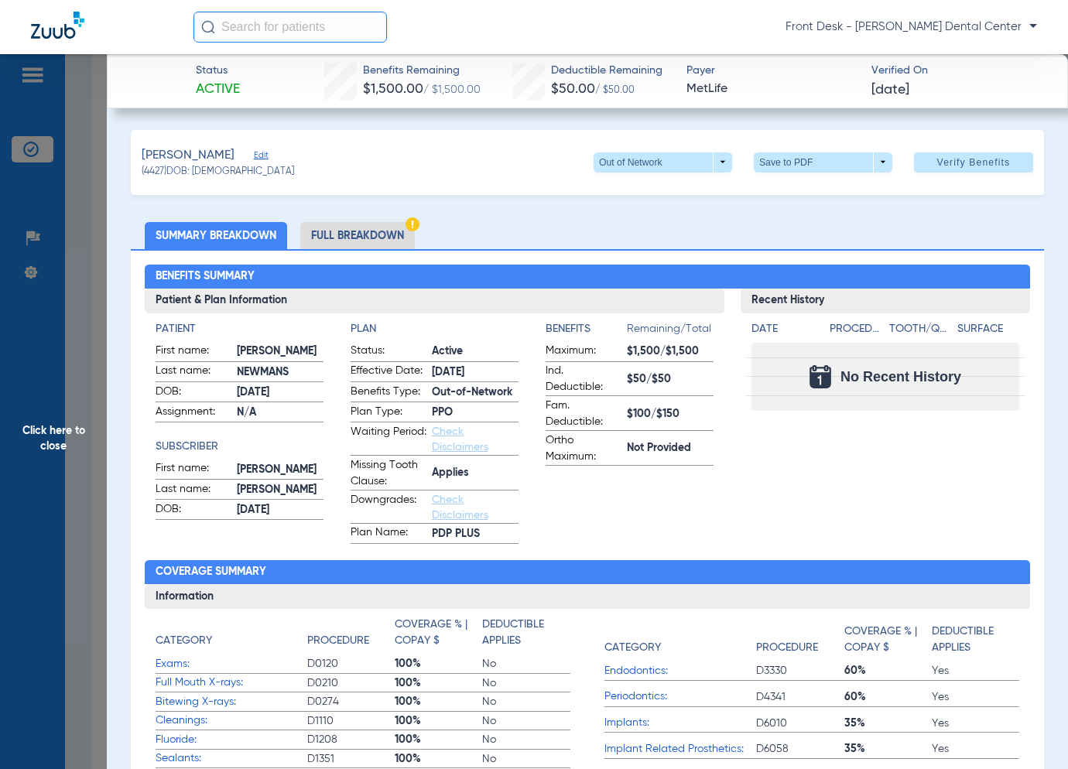
click at [37, 409] on span "Click here to close" at bounding box center [53, 438] width 107 height 769
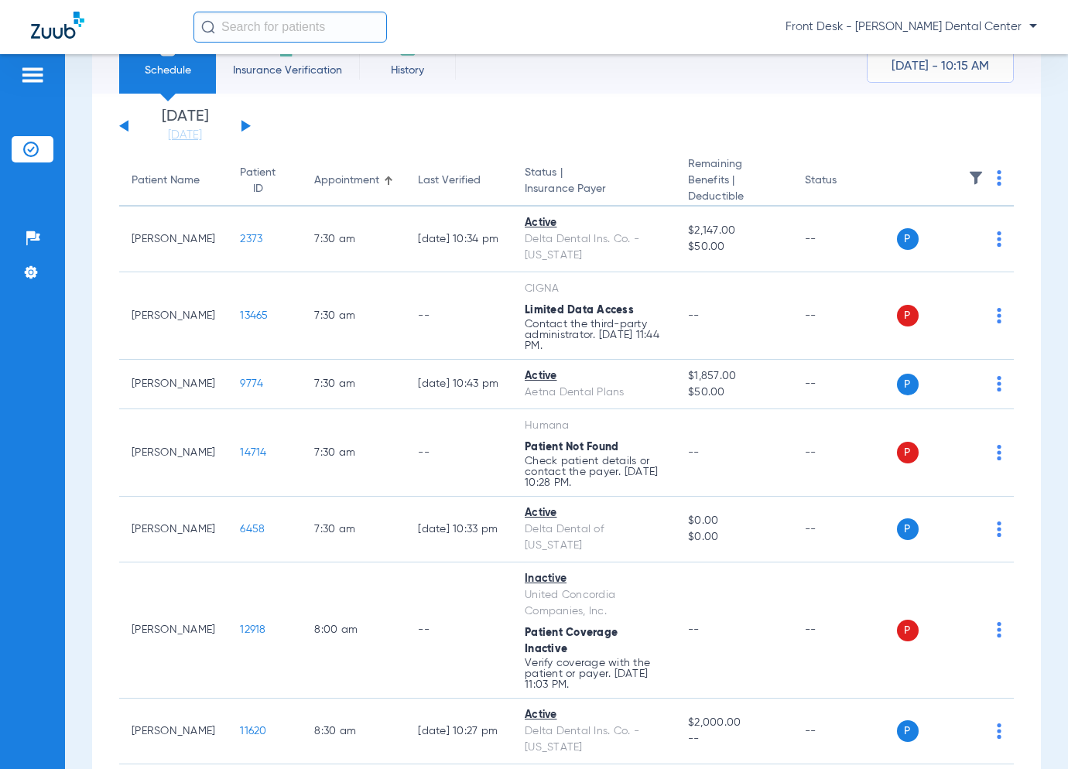
scroll to position [0, 0]
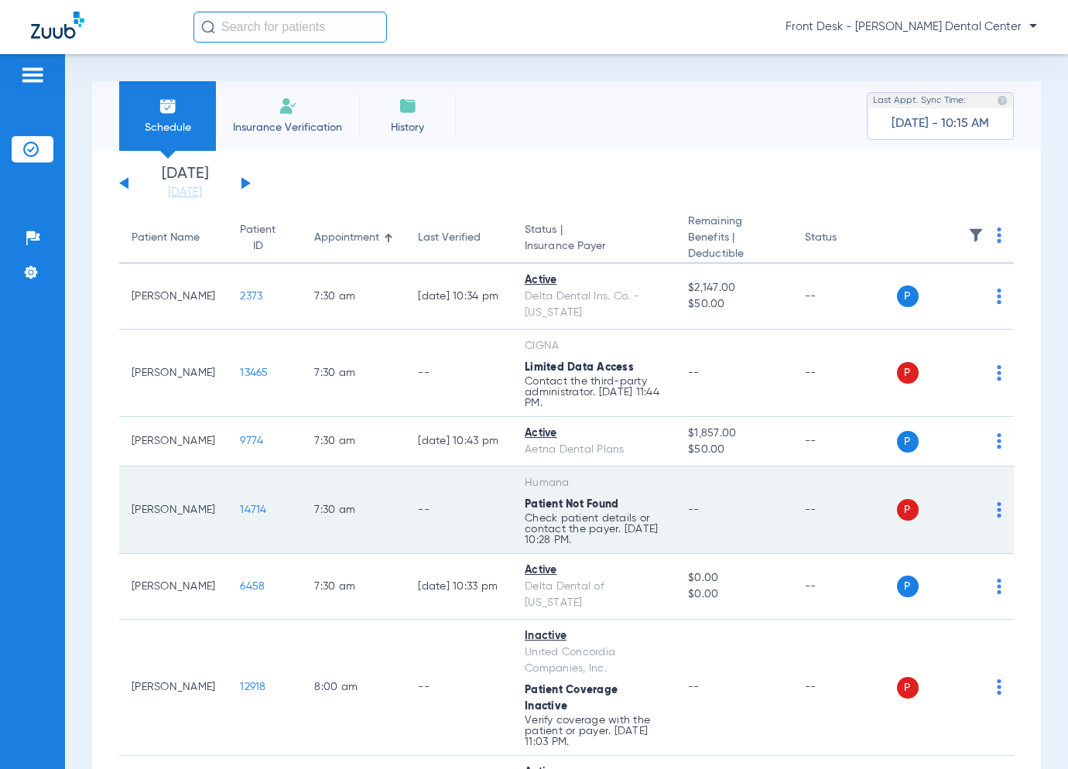
click at [240, 510] on span "14714" at bounding box center [253, 510] width 26 height 11
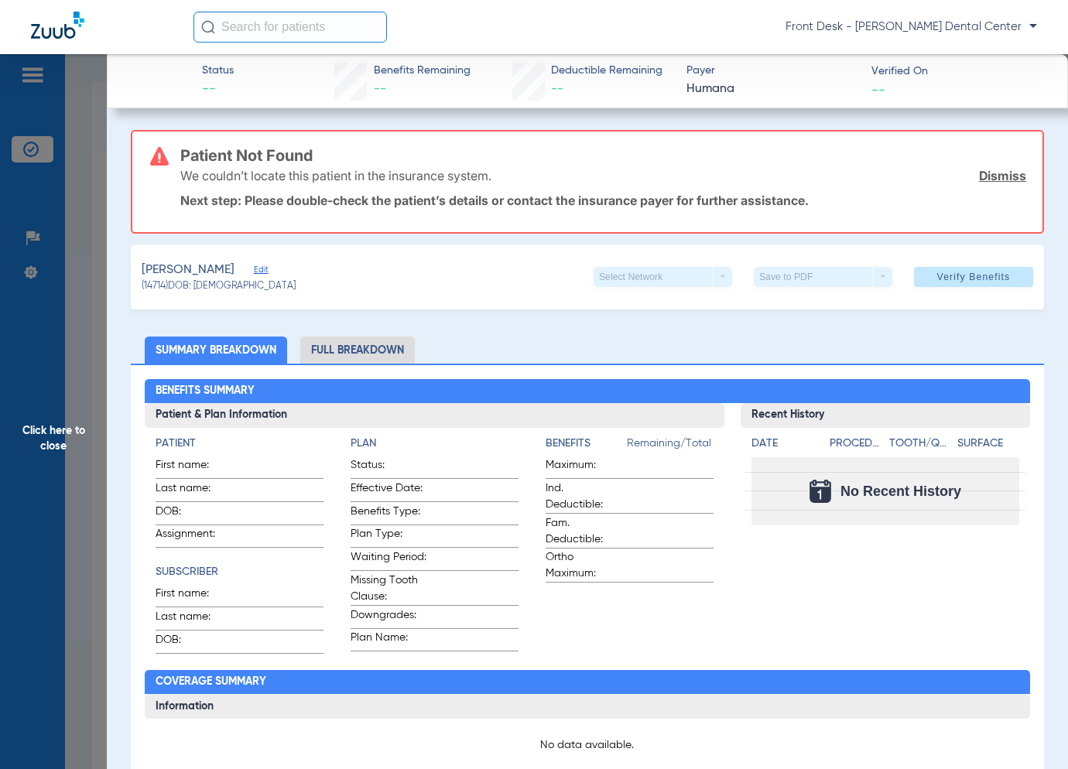
click at [43, 401] on span "Click here to close" at bounding box center [53, 438] width 107 height 769
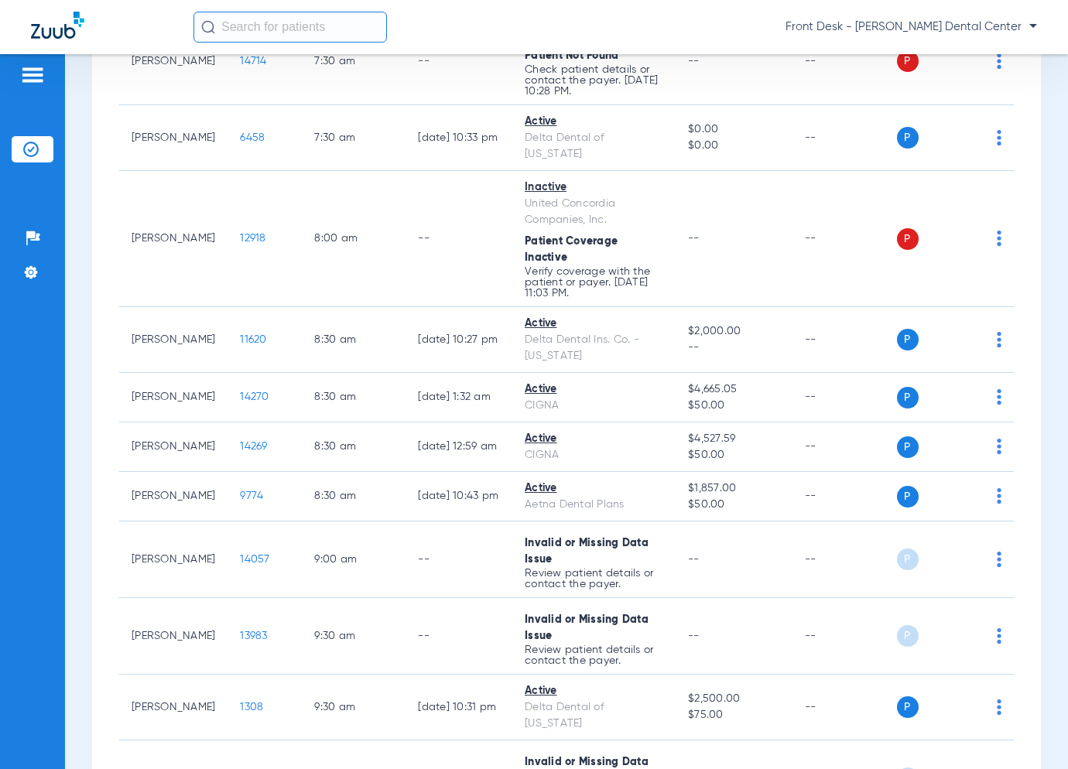
scroll to position [464, 0]
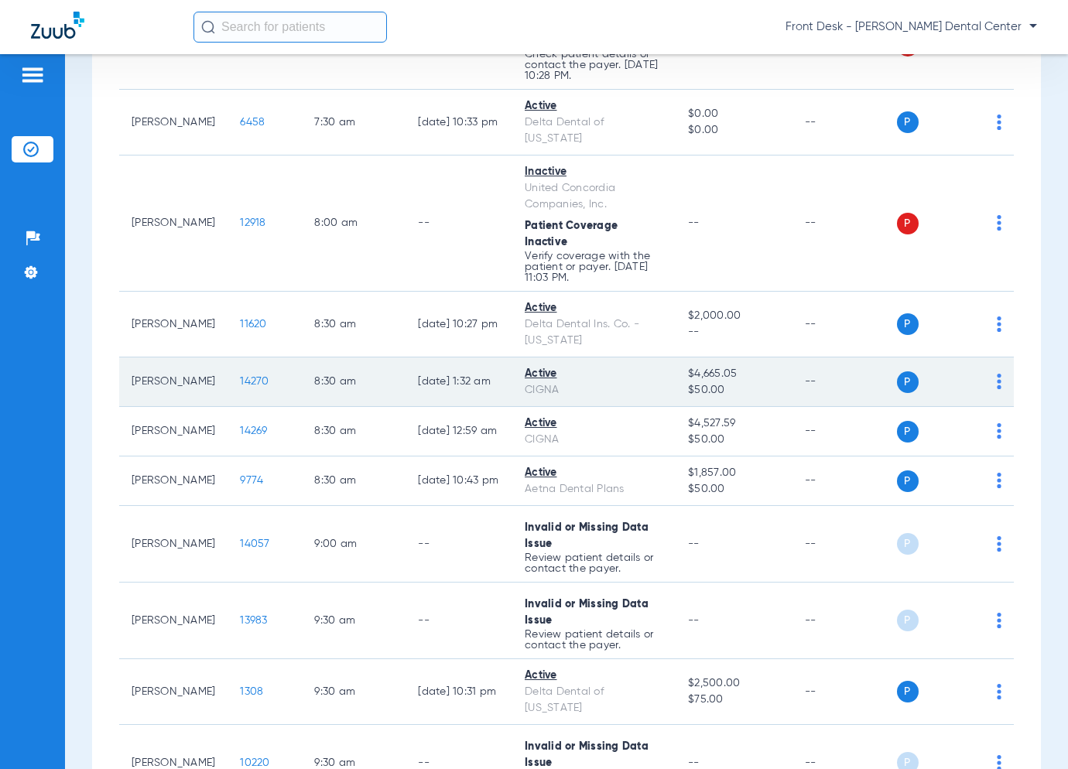
click at [240, 376] on span "14270" at bounding box center [254, 381] width 29 height 11
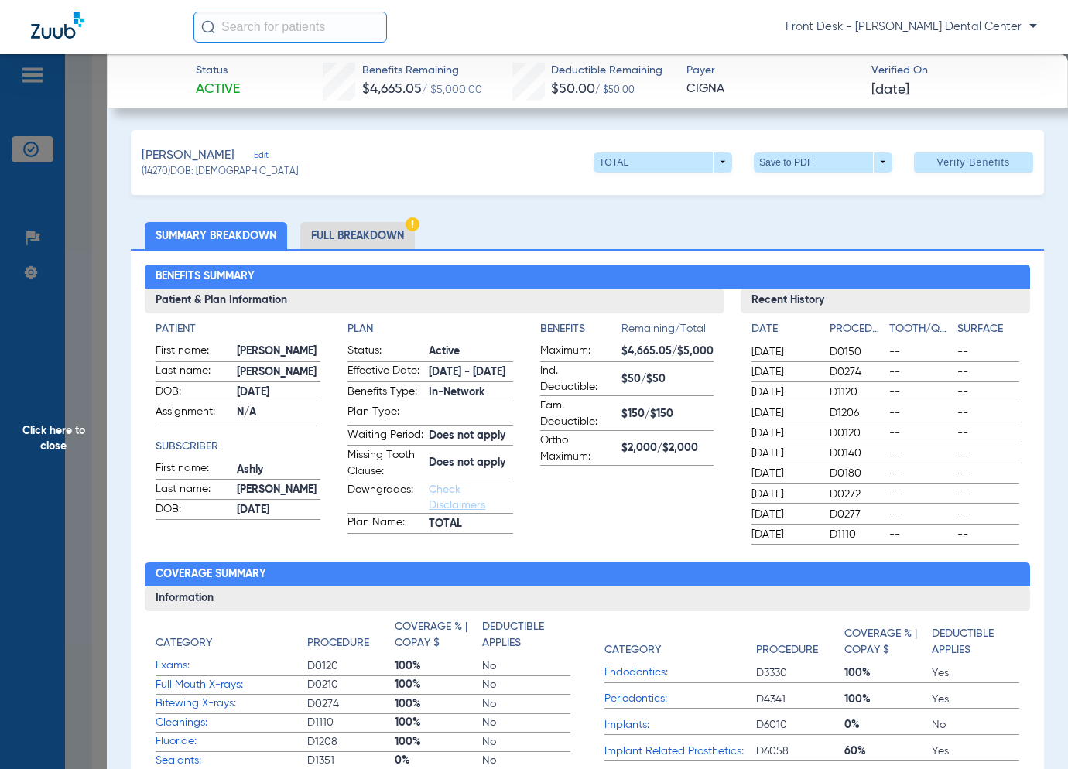
click at [70, 405] on span "Click here to close" at bounding box center [53, 438] width 107 height 769
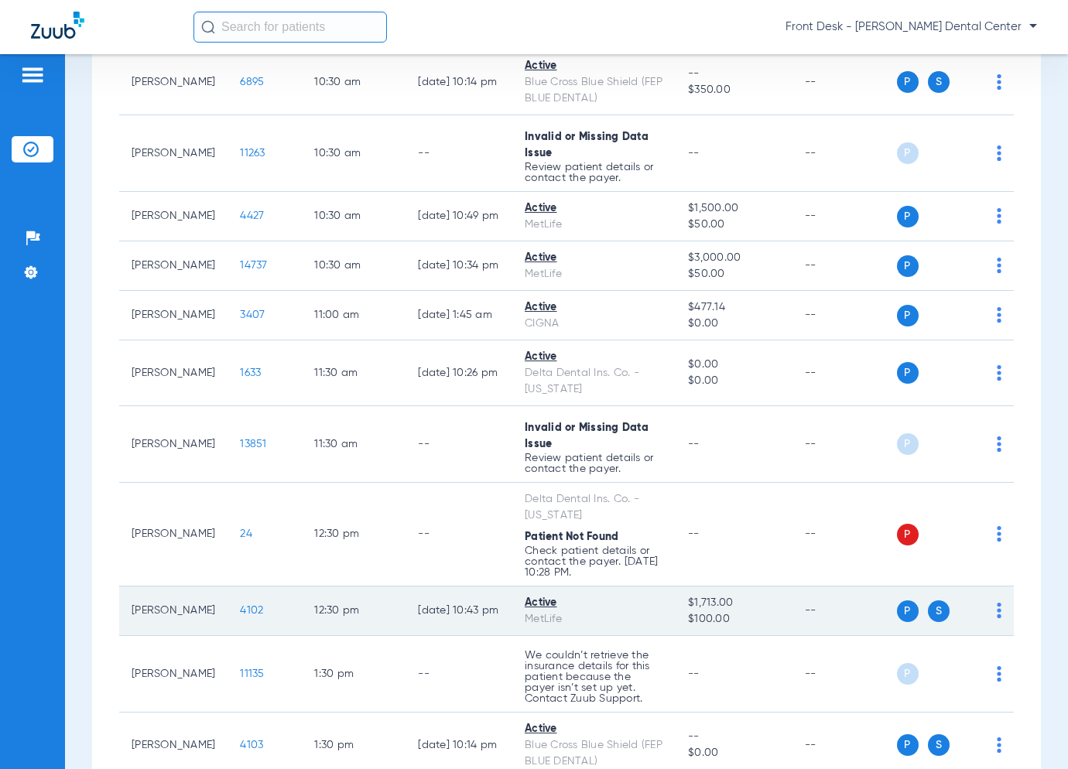
scroll to position [1393, 0]
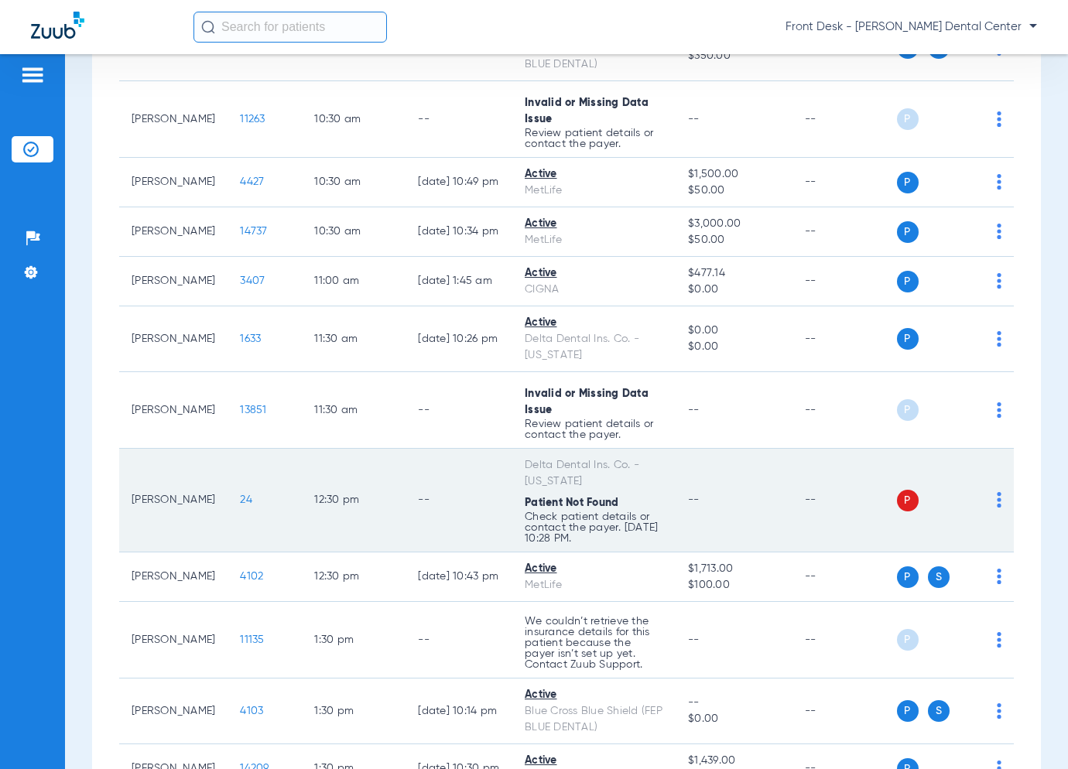
click at [240, 494] on span "24" at bounding box center [246, 499] width 12 height 11
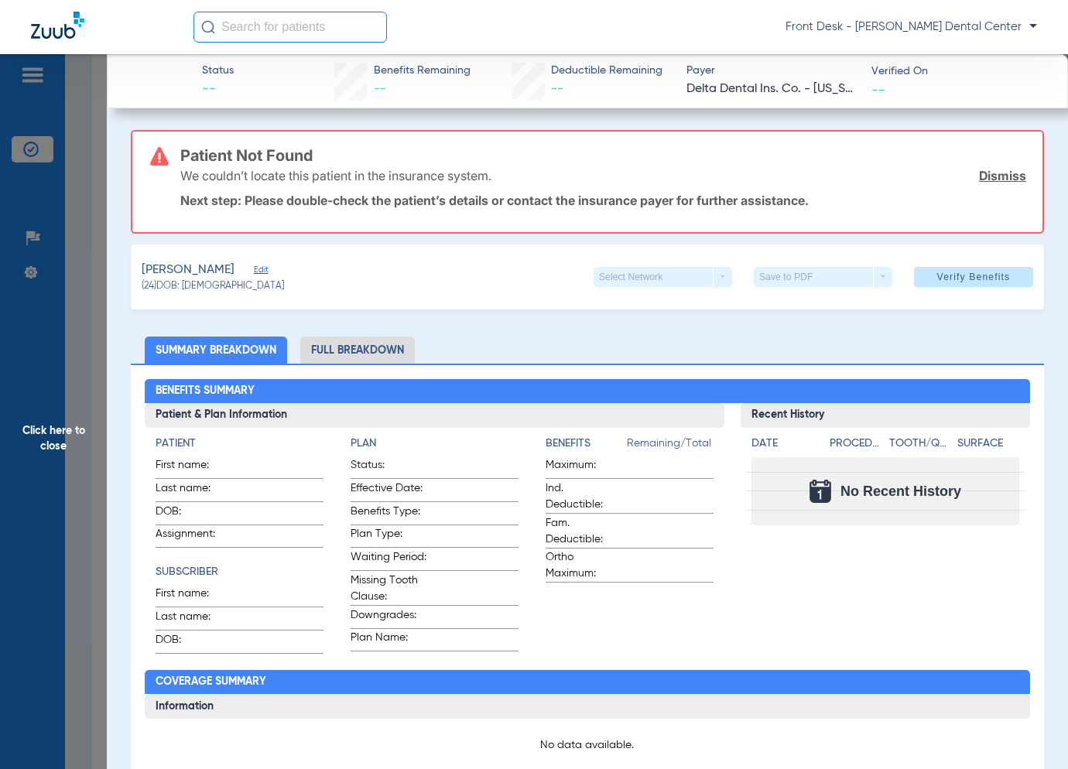
click at [100, 460] on span "Click here to close" at bounding box center [53, 438] width 107 height 769
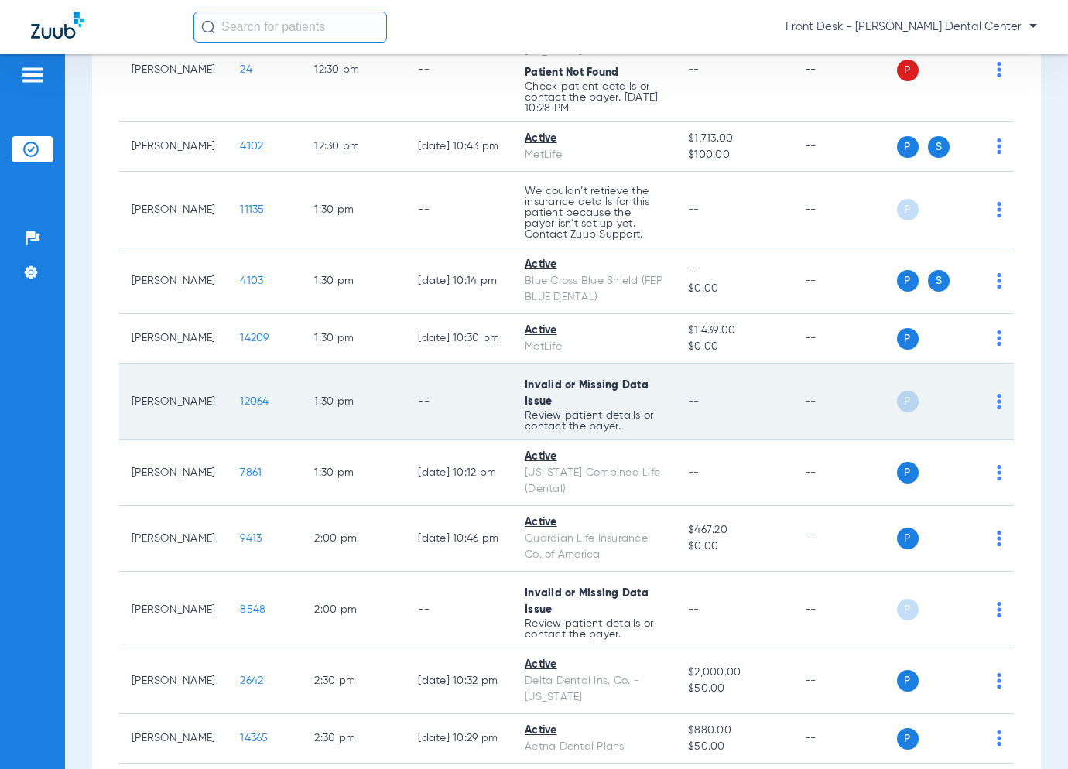
scroll to position [2012, 0]
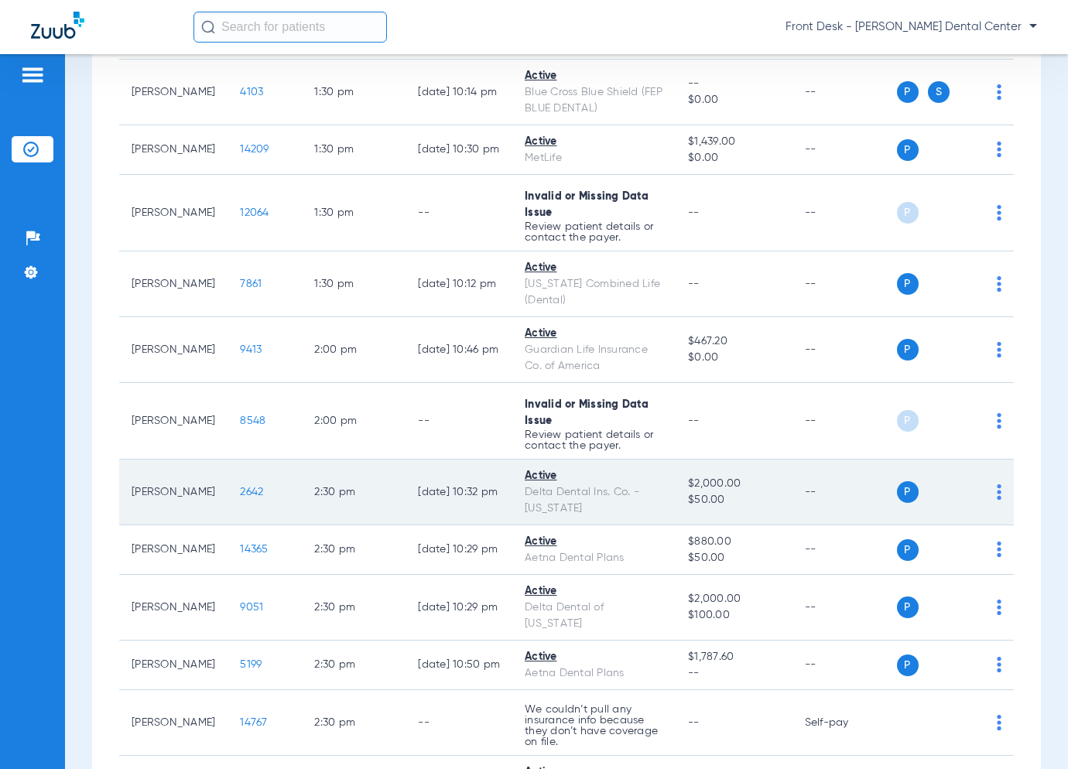
click at [240, 487] on span "2642" at bounding box center [251, 492] width 23 height 11
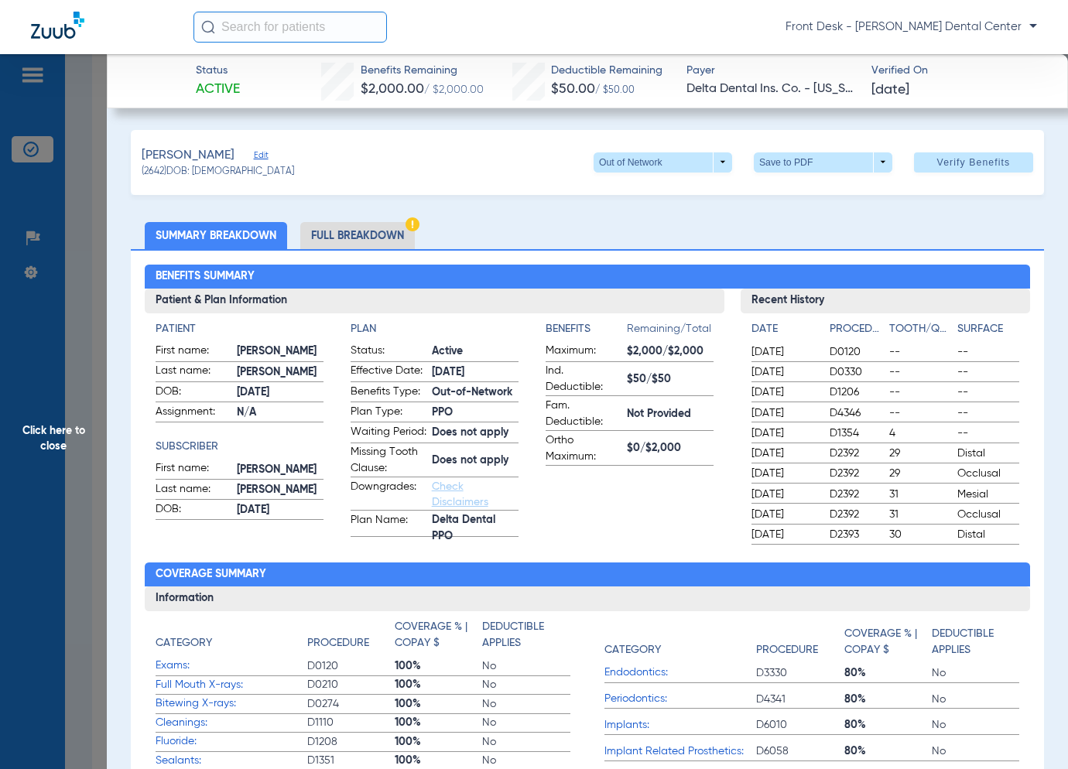
click at [65, 437] on span "Click here to close" at bounding box center [53, 438] width 107 height 769
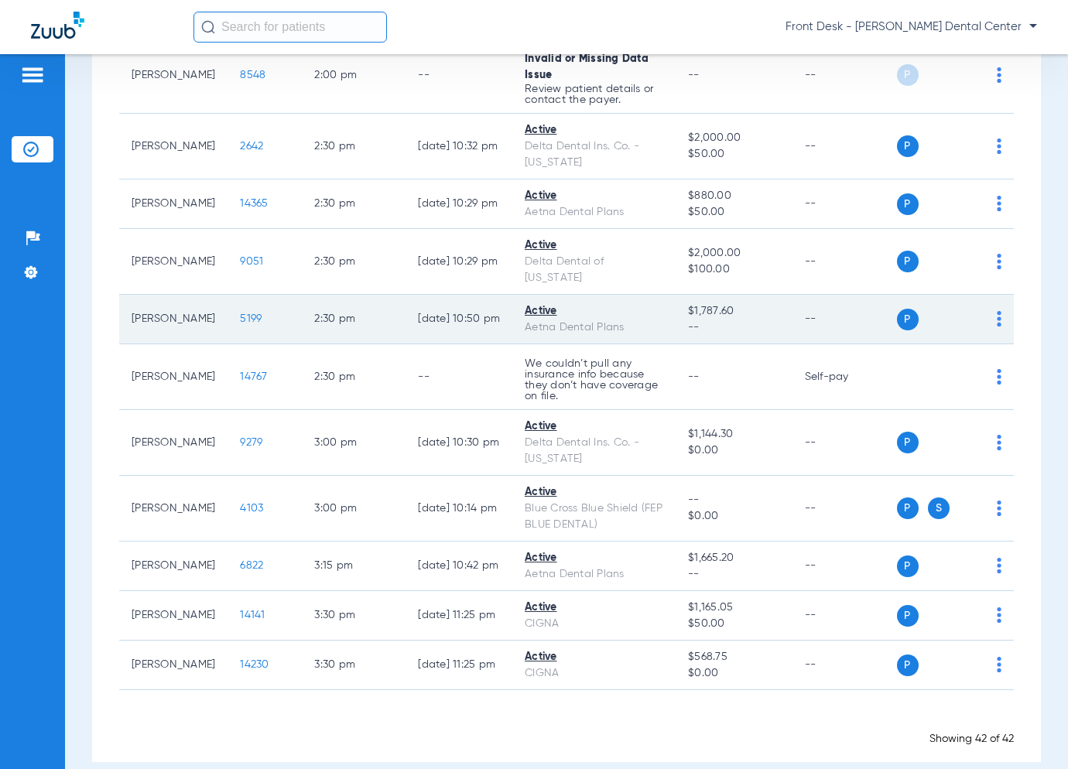
scroll to position [2371, 0]
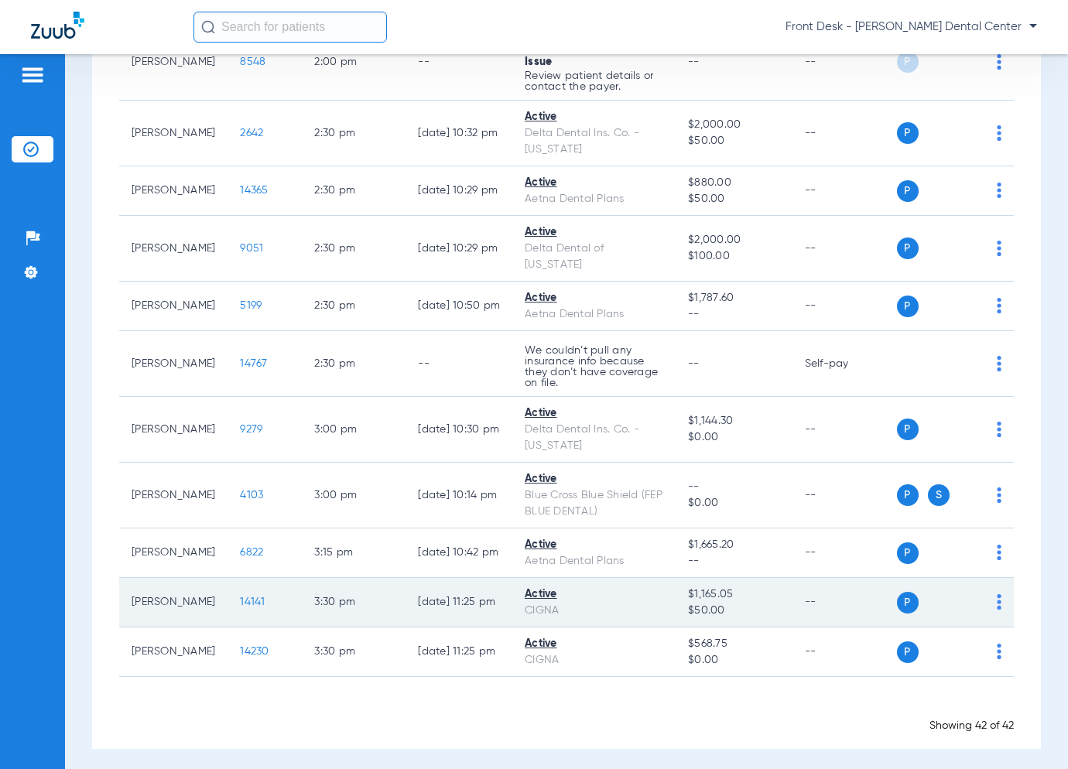
click at [240, 597] on span "14141" at bounding box center [252, 602] width 25 height 11
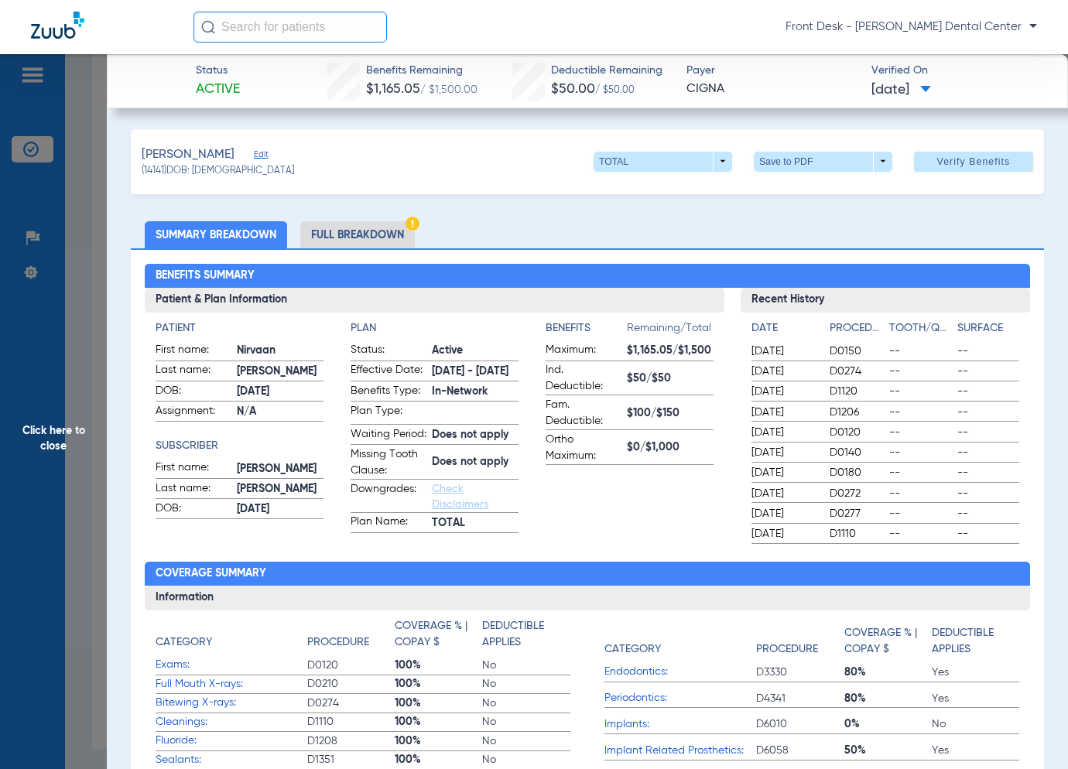
scroll to position [0, 0]
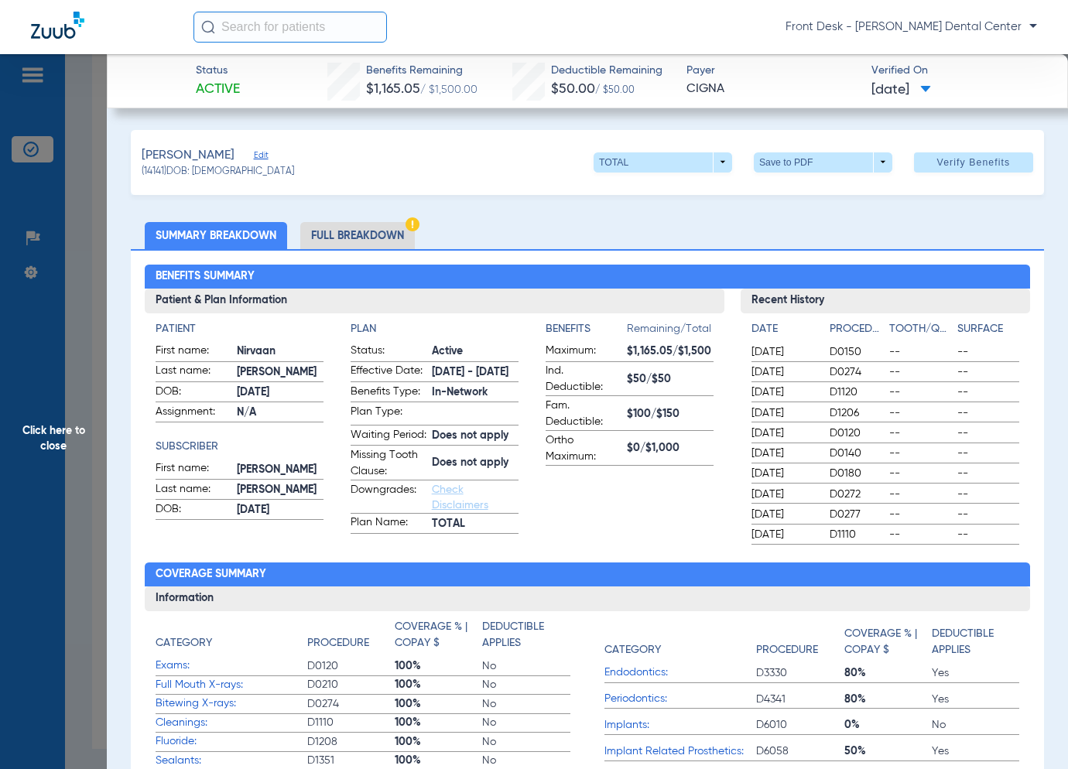
click at [43, 440] on span "Click here to close" at bounding box center [53, 438] width 107 height 769
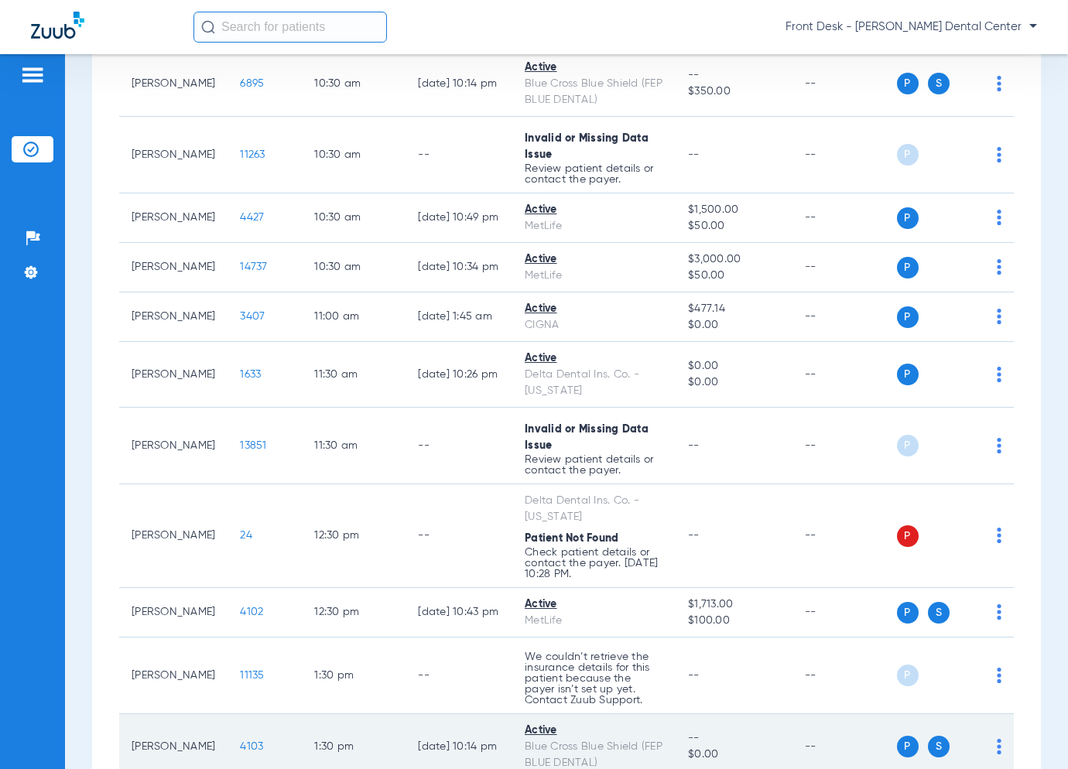
scroll to position [1288, 0]
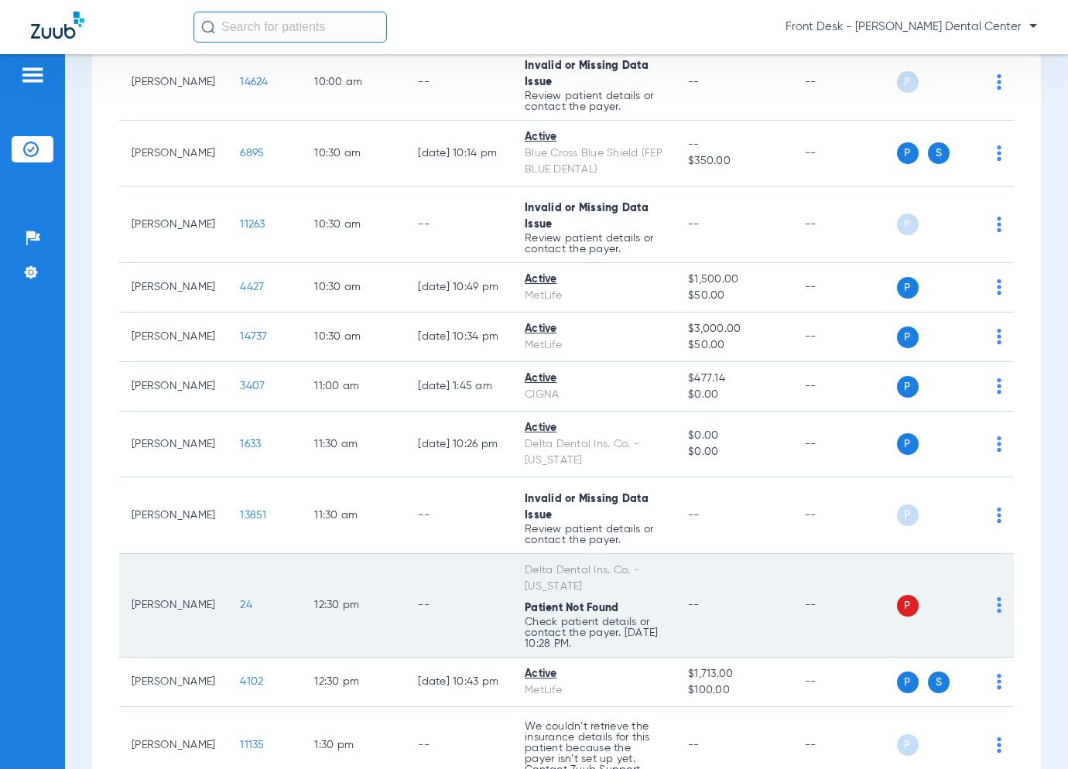
click at [240, 600] on span "24" at bounding box center [246, 605] width 12 height 11
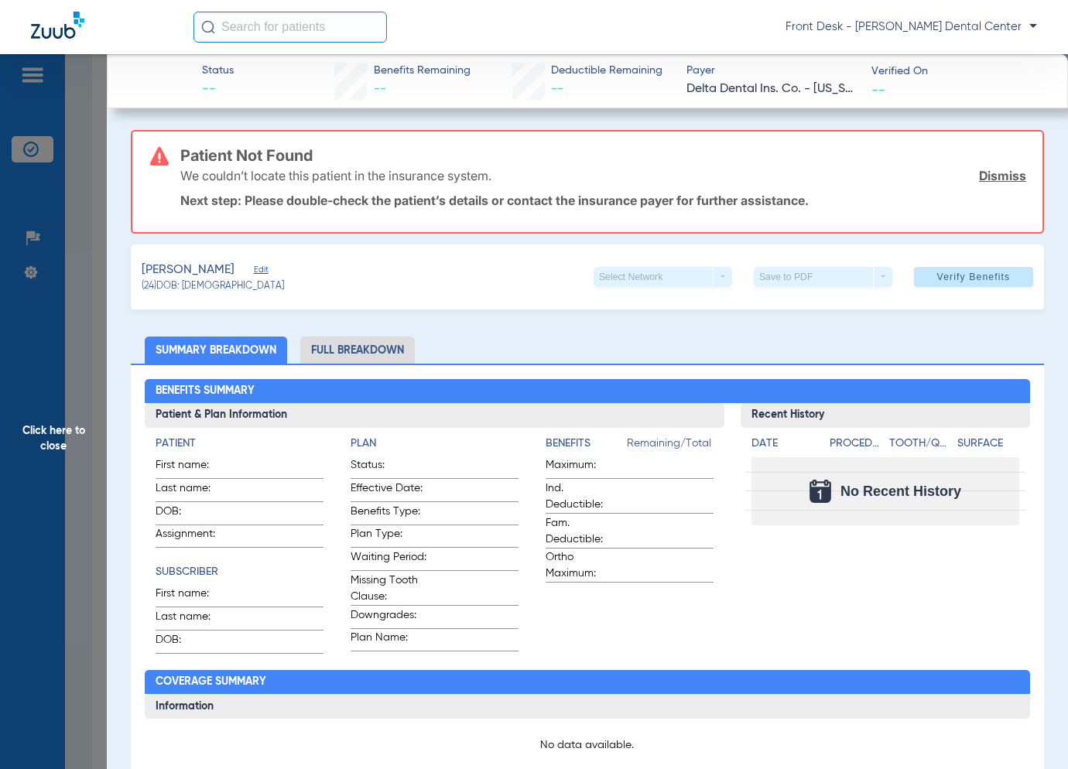
click at [34, 451] on span "Click here to close" at bounding box center [53, 438] width 107 height 769
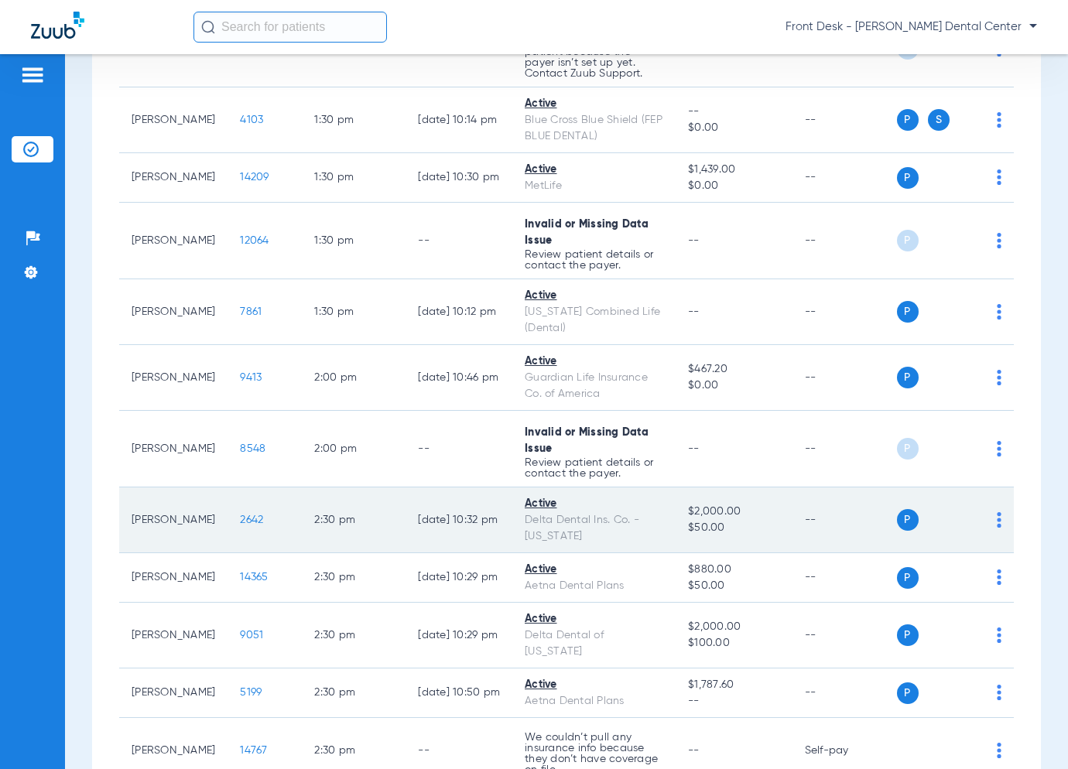
scroll to position [2089, 0]
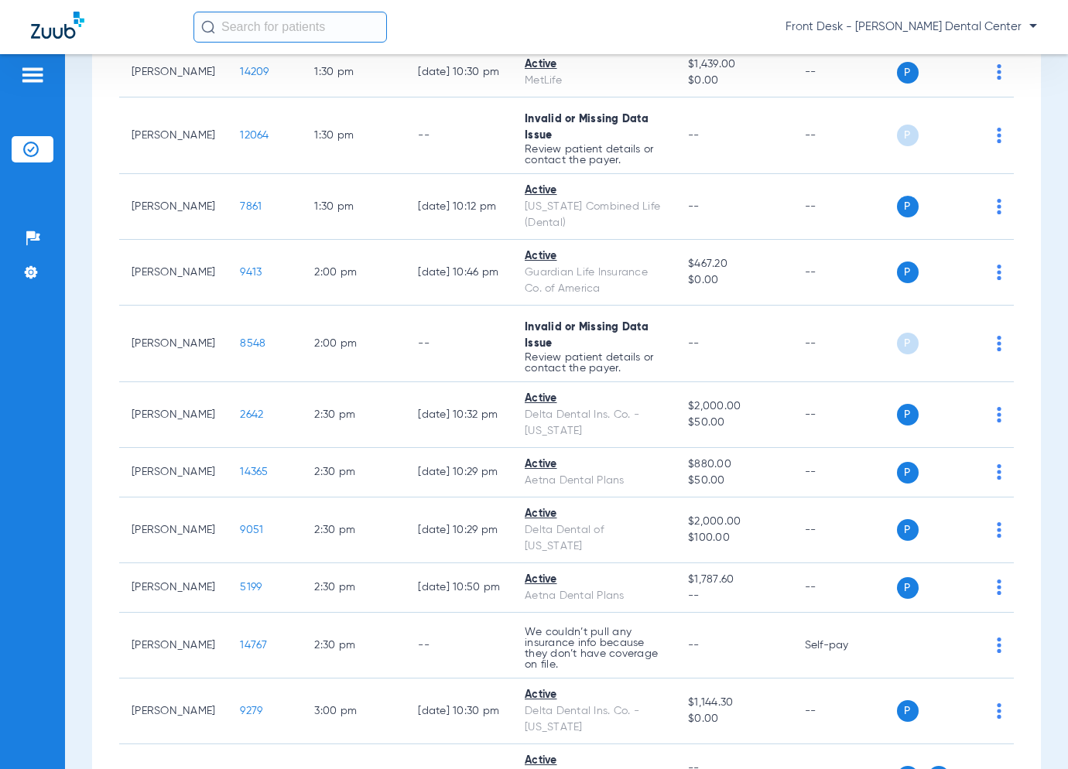
click at [53, 386] on div "Patients Insurance Verification Setup Help Center Settings" at bounding box center [32, 438] width 65 height 769
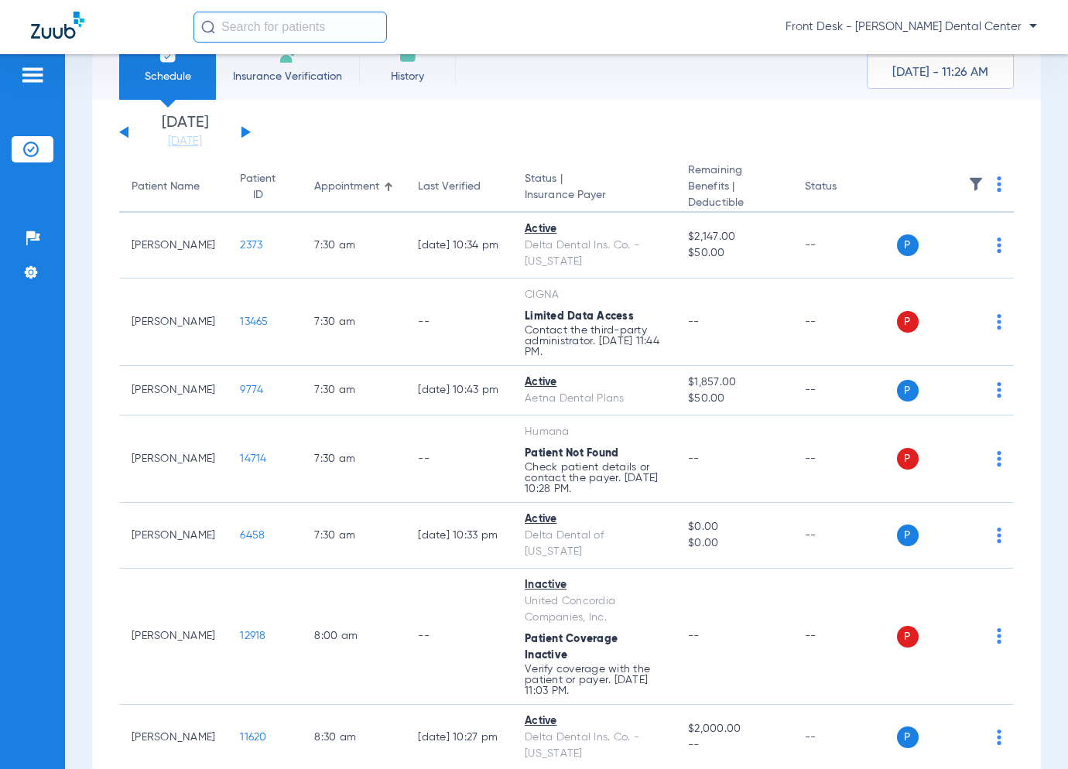
scroll to position [0, 0]
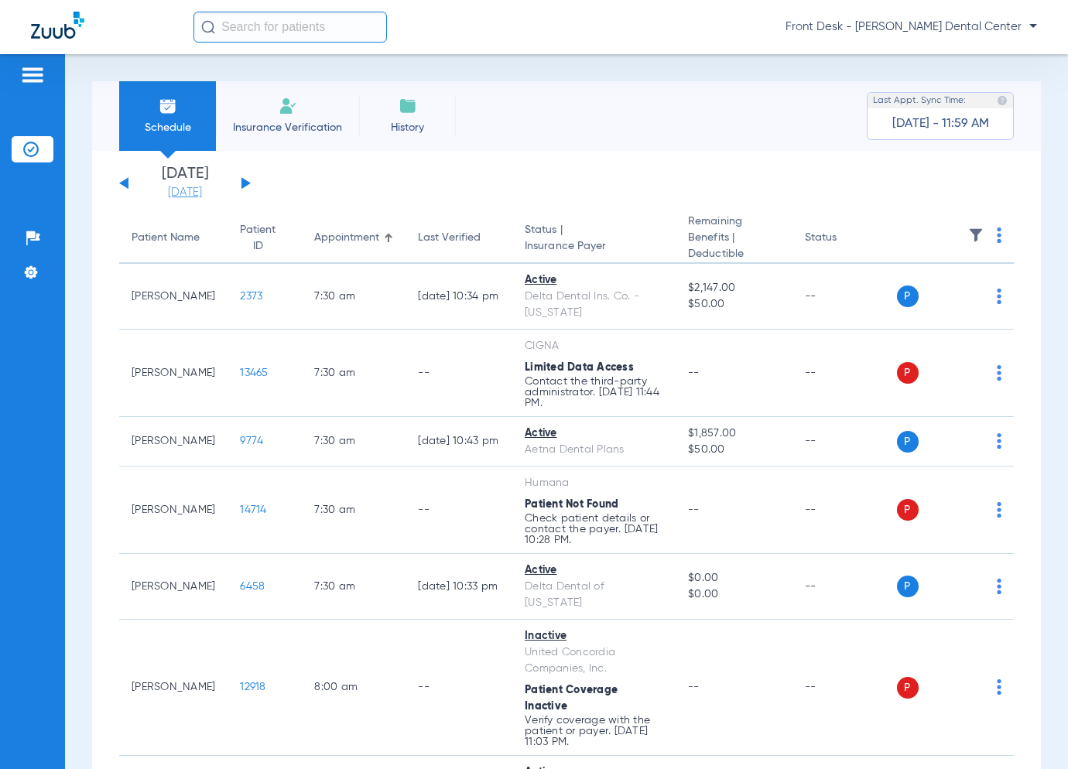
click at [200, 187] on link "[DATE]" at bounding box center [185, 192] width 93 height 15
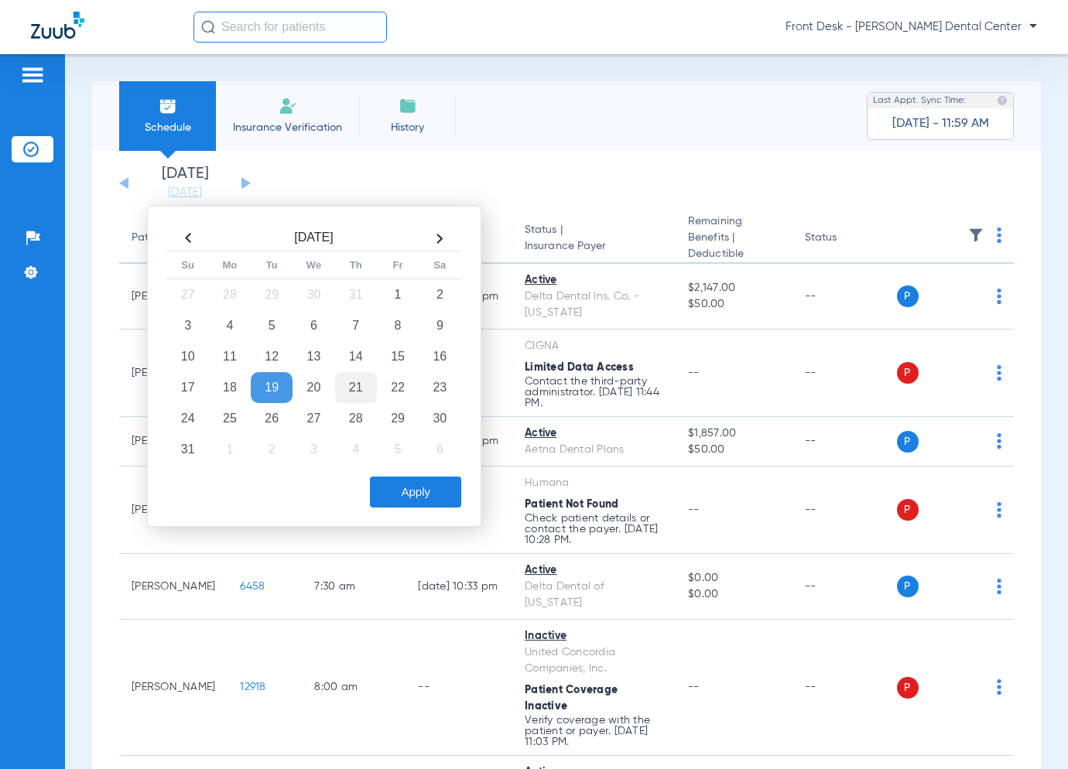
click at [362, 389] on td "21" at bounding box center [356, 387] width 42 height 31
click at [443, 489] on button "Apply" at bounding box center [415, 492] width 91 height 31
